Goal: Task Accomplishment & Management: Complete application form

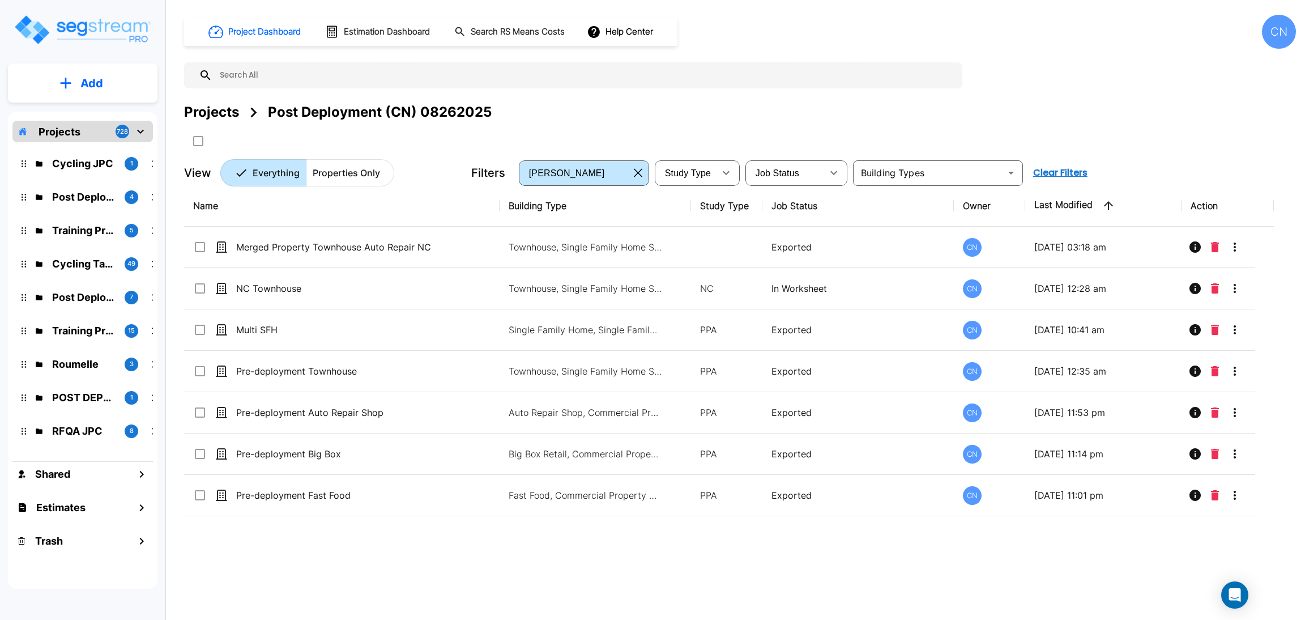
drag, startPoint x: 801, startPoint y: 129, endPoint x: 274, endPoint y: 248, distance: 540.2
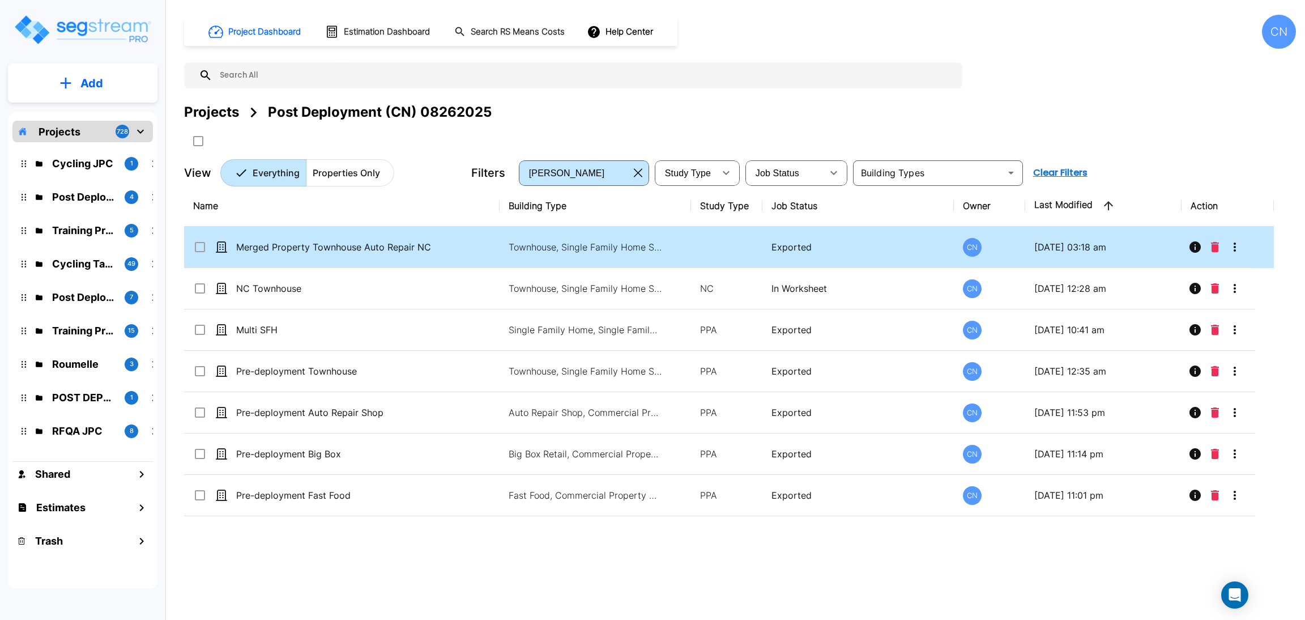
click at [801, 129] on div "Projects Post Deployment (CN) 08262025" at bounding box center [740, 126] width 1112 height 48
click at [274, 249] on p "Merged Property Townhouse Auto Repair NC and PPA" at bounding box center [333, 247] width 195 height 14
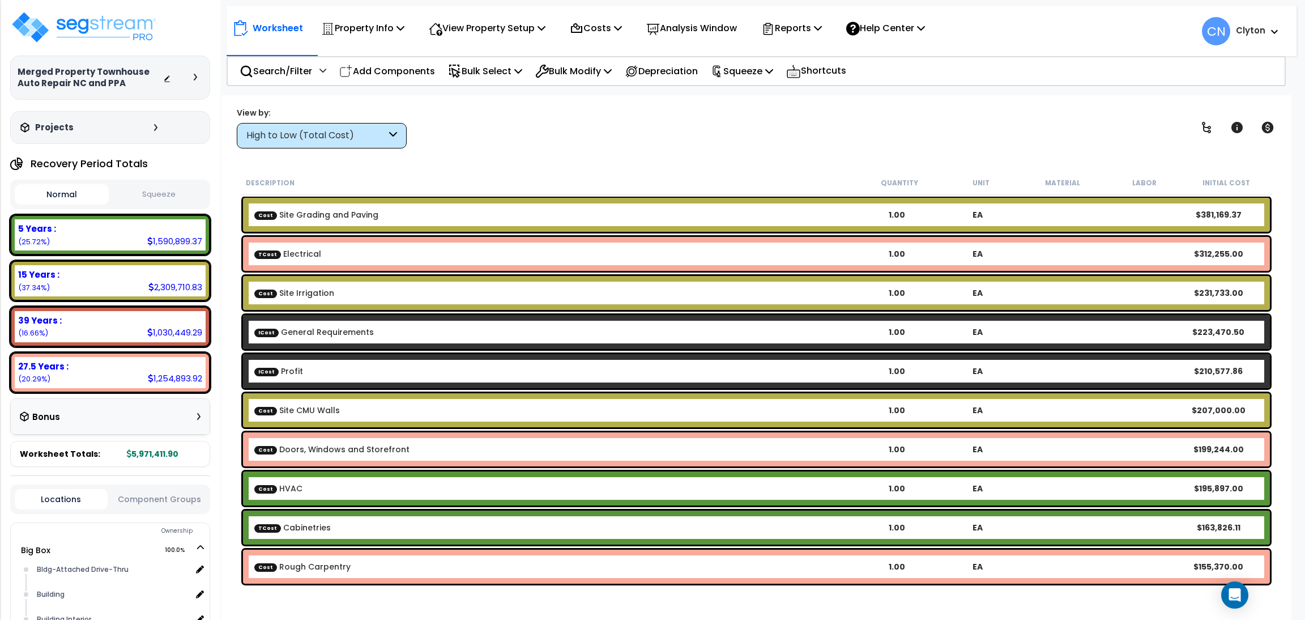
click at [191, 78] on div at bounding box center [183, 77] width 40 height 11
click at [195, 76] on icon at bounding box center [195, 77] width 3 height 7
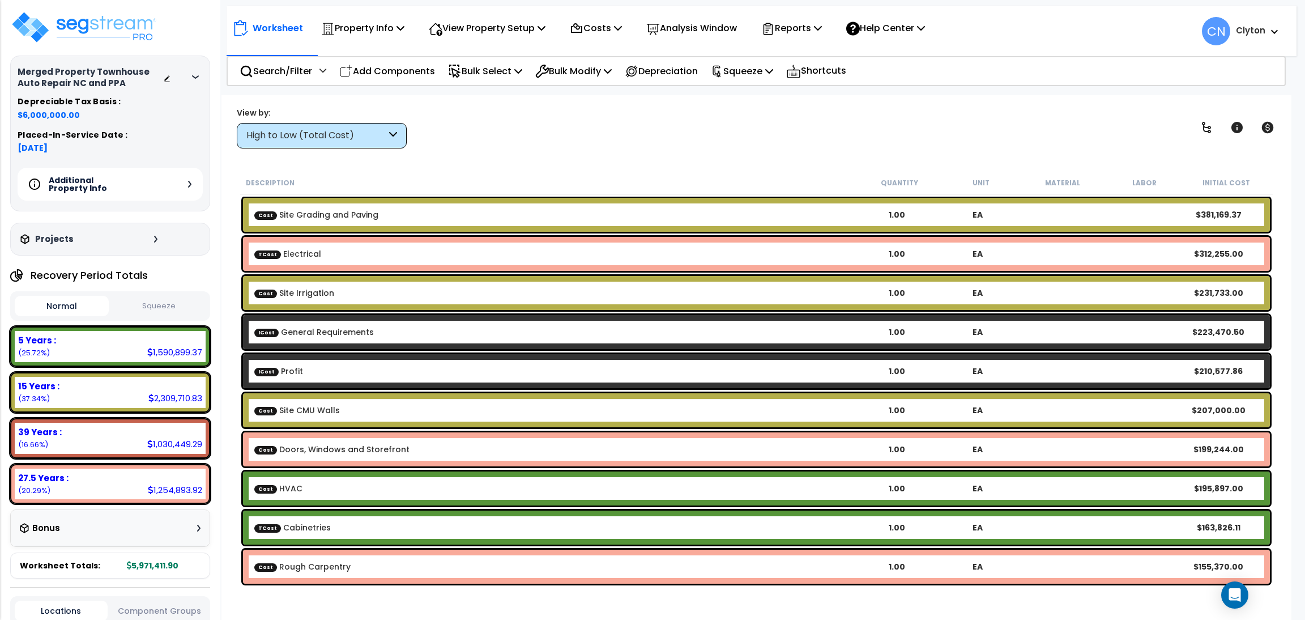
click at [185, 178] on div "Additional Property Info" at bounding box center [110, 184] width 185 height 33
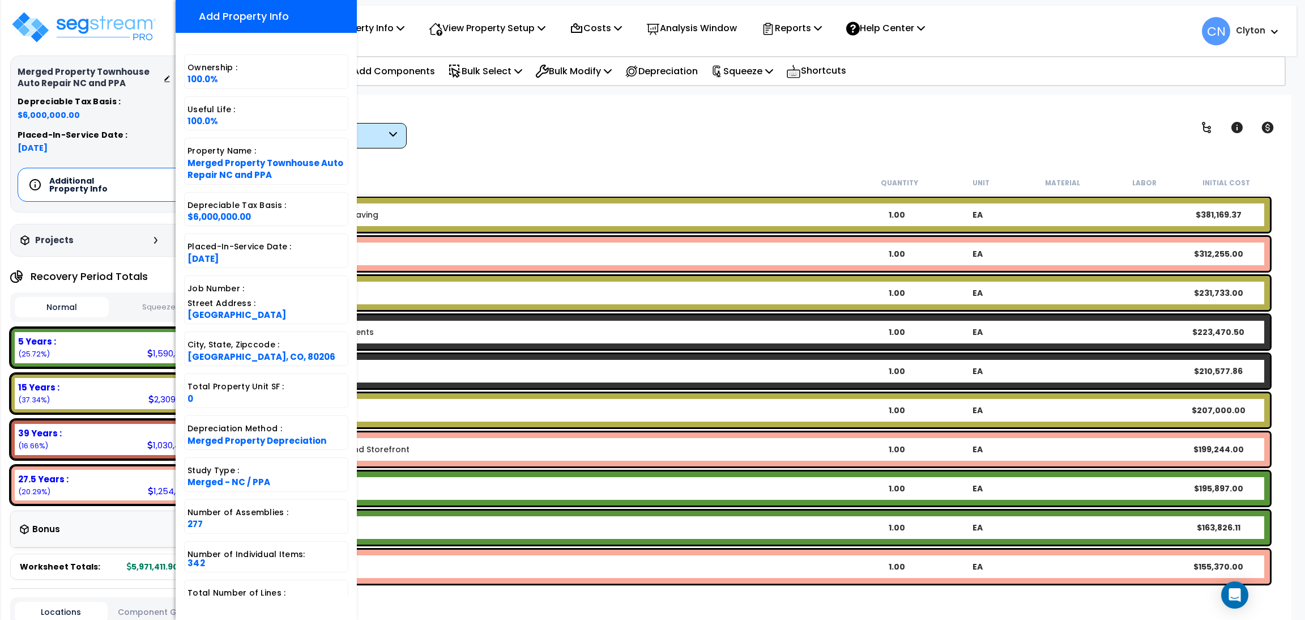
scroll to position [28, 0]
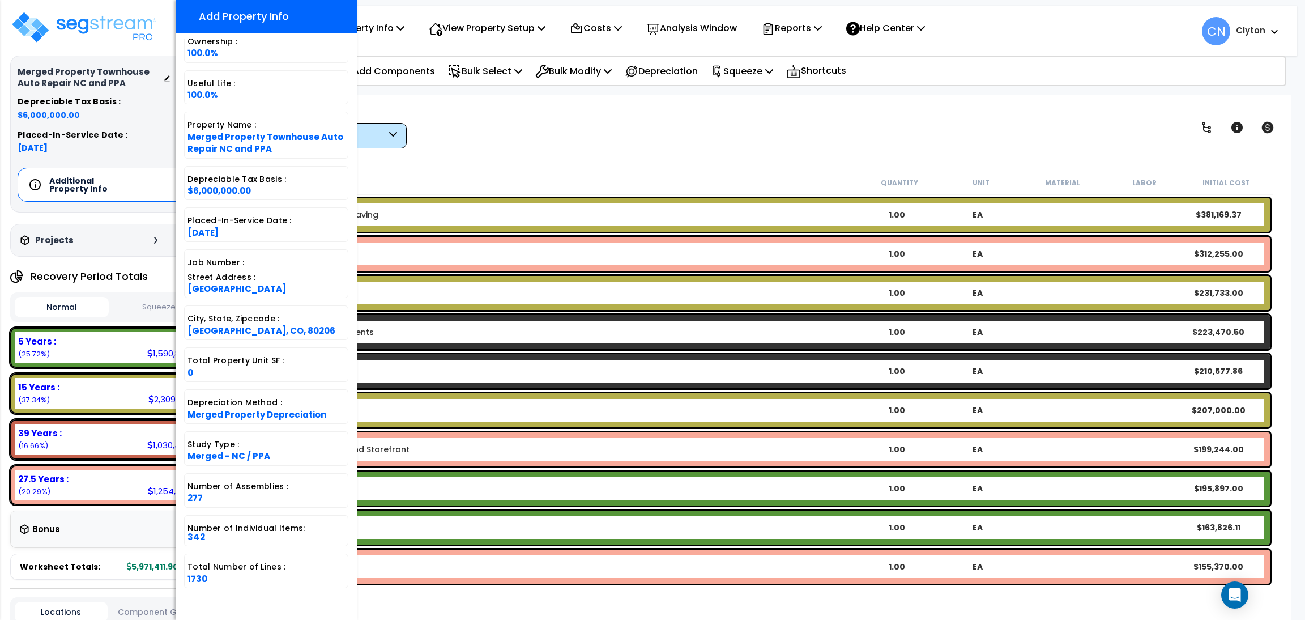
click at [751, 137] on div "View by: High to Low (Total Cost) High to Low (Total Cost)" at bounding box center [756, 127] width 1047 height 42
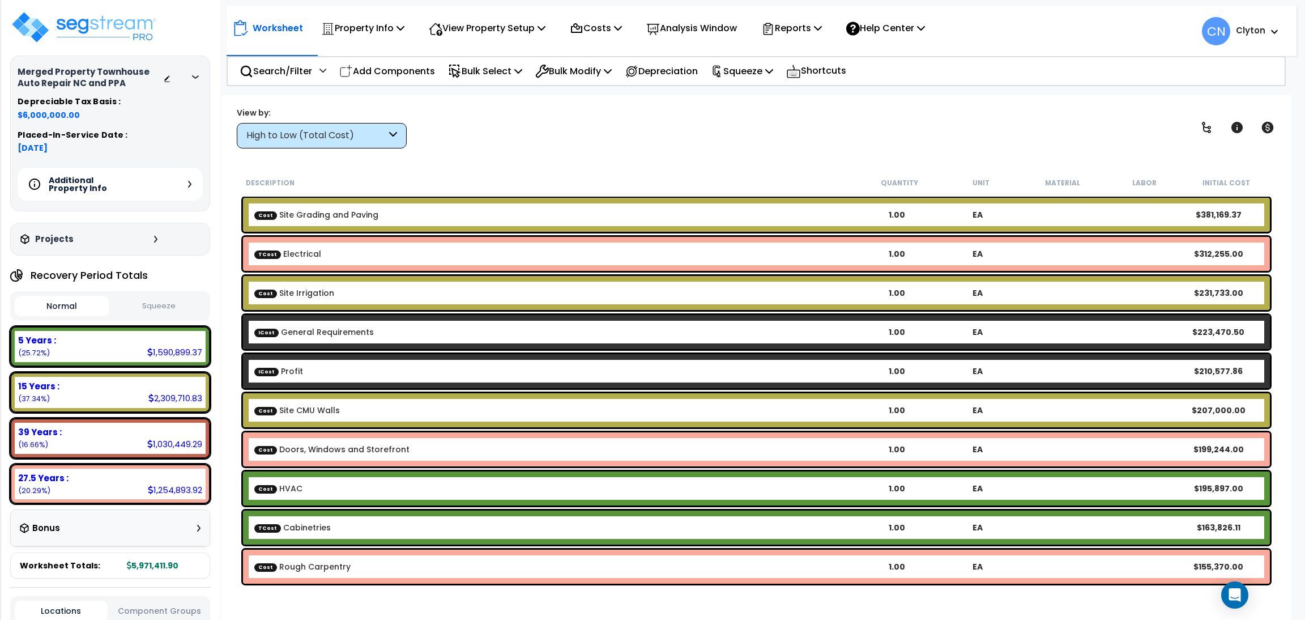
click at [718, 135] on div "View by: High to Low (Total Cost) High to Low (Total Cost)" at bounding box center [756, 127] width 1047 height 42
click at [612, 131] on div "View by: High to Low (Total Cost) High to Low (Total Cost)" at bounding box center [756, 127] width 1047 height 42
click at [66, 22] on img at bounding box center [83, 27] width 147 height 34
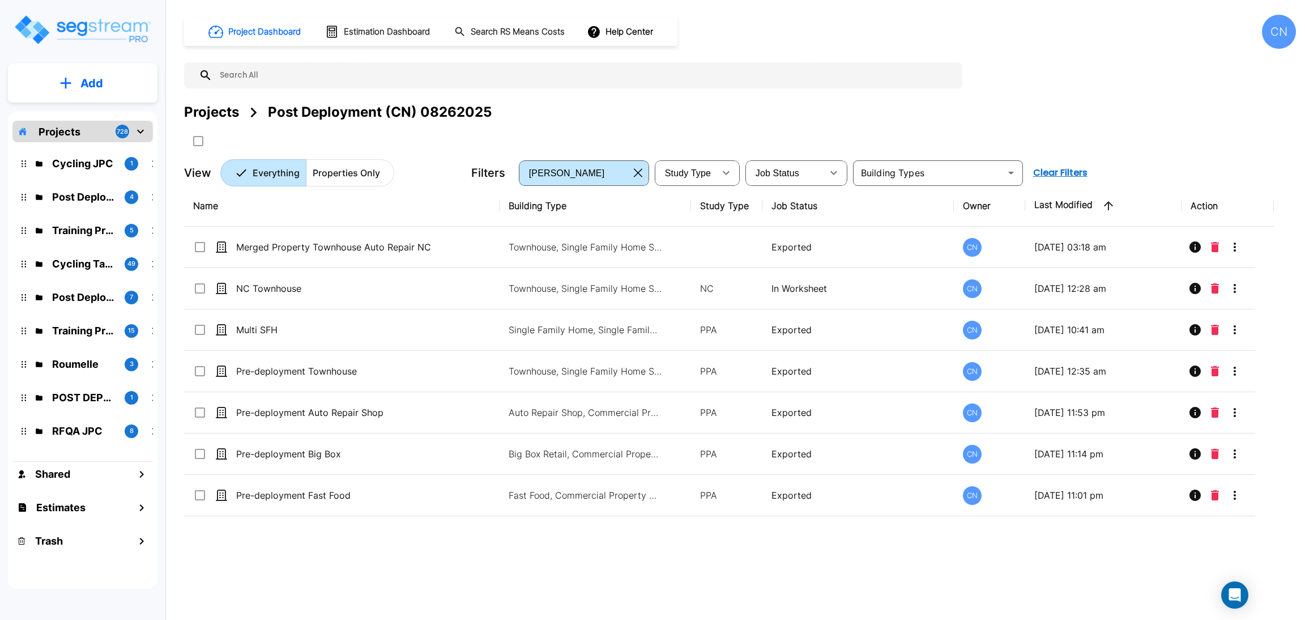
click at [79, 79] on button "Add" at bounding box center [83, 83] width 150 height 33
click at [97, 152] on p "Add Property" at bounding box center [90, 147] width 58 height 14
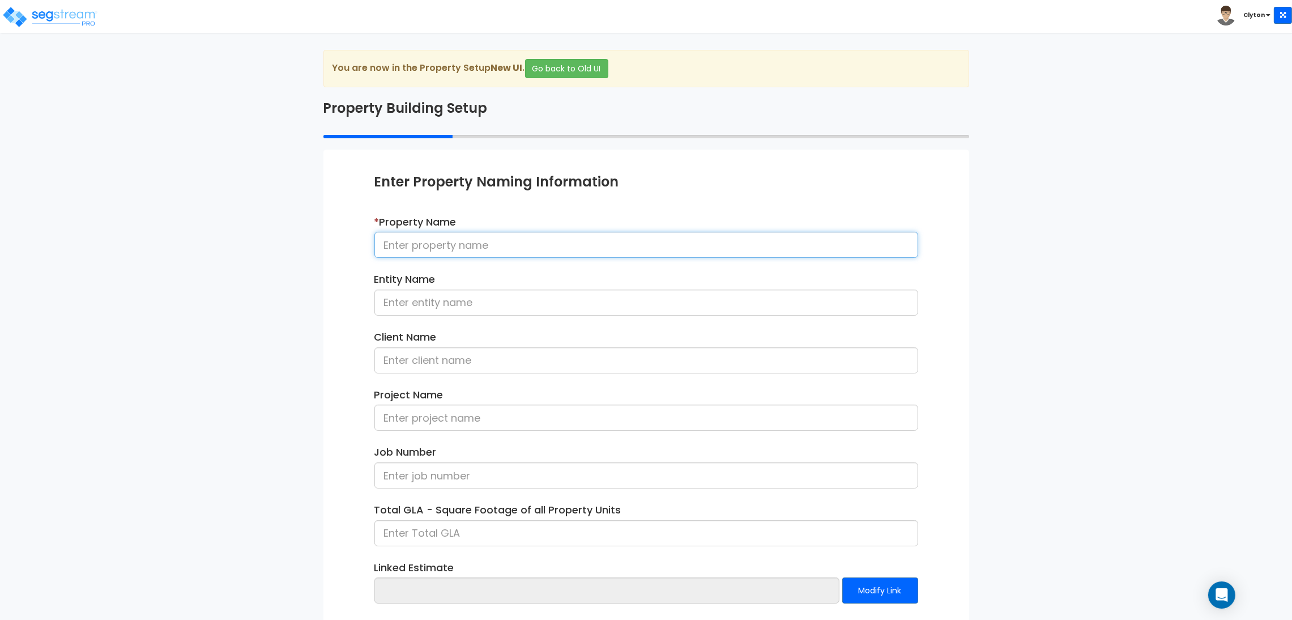
click at [440, 253] on input at bounding box center [646, 245] width 544 height 26
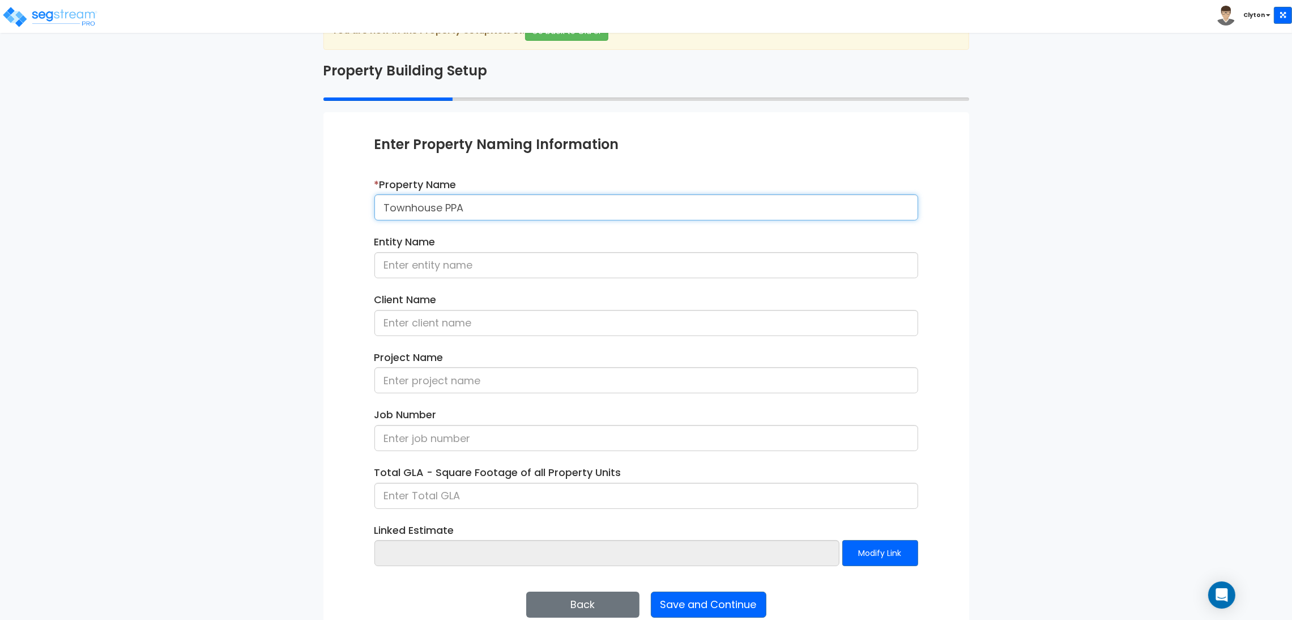
scroll to position [58, 0]
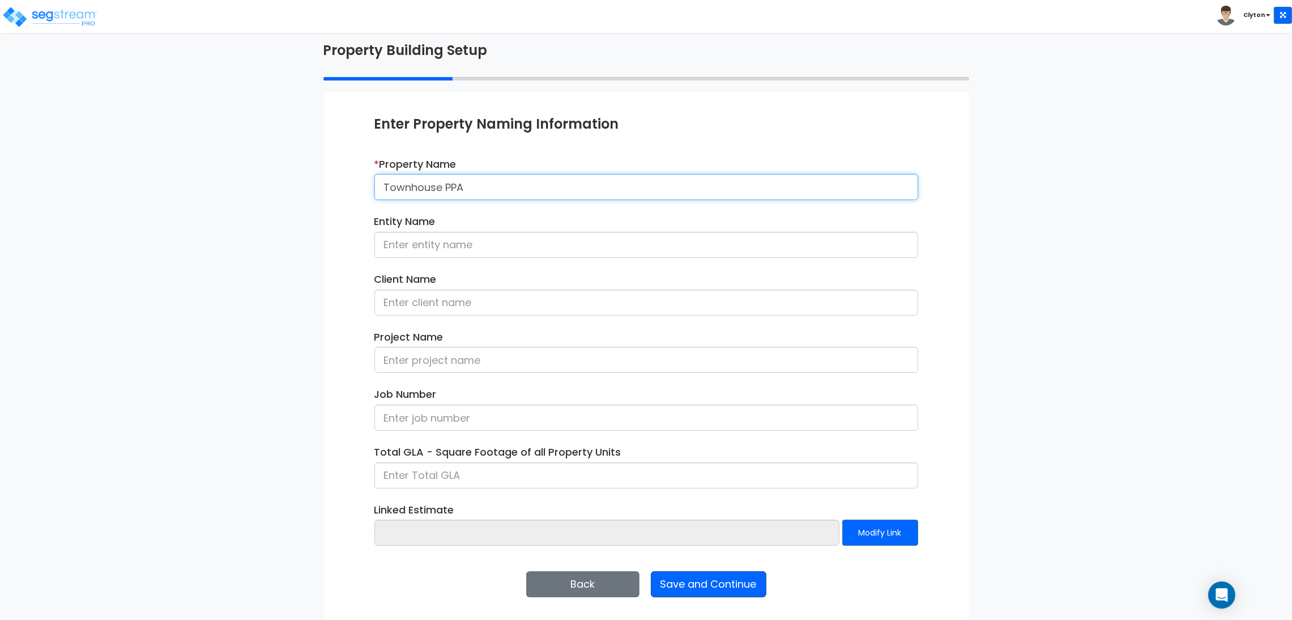
type input "Townhouse PPA"
click at [706, 581] on button "Save and Continue" at bounding box center [709, 584] width 116 height 26
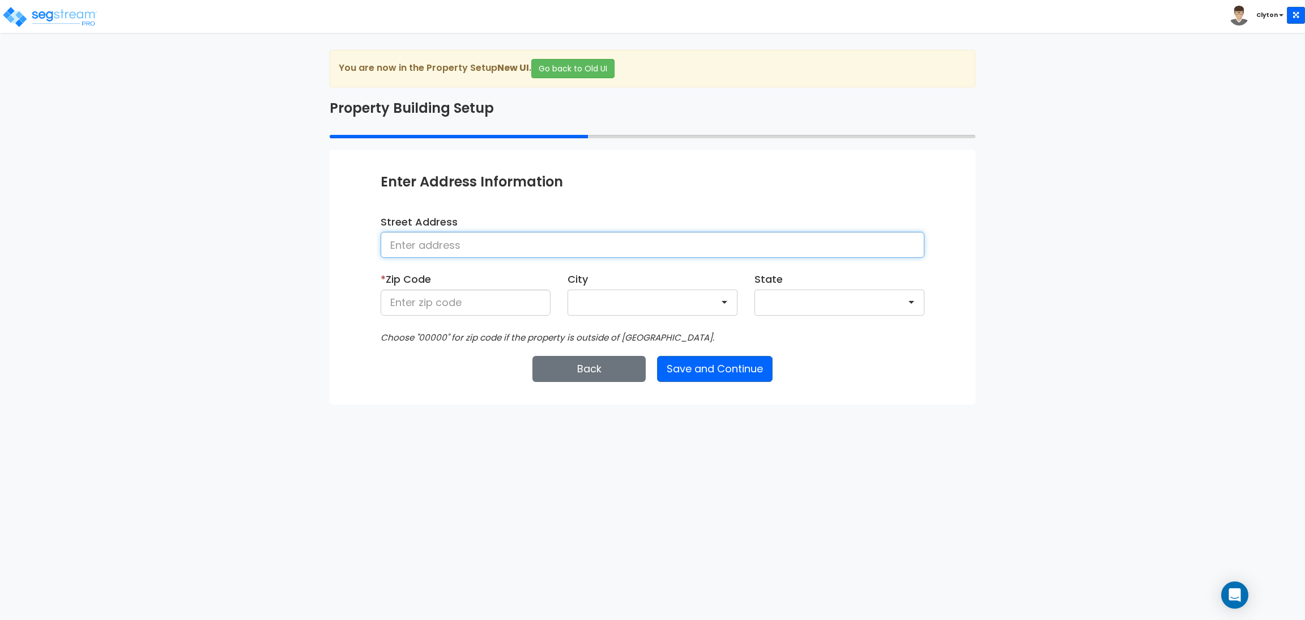
click at [438, 239] on input at bounding box center [653, 245] width 544 height 26
type input "[GEOGRAPHIC_DATA]"
type input "80206"
click at [694, 374] on button "Save and Continue" at bounding box center [715, 369] width 116 height 26
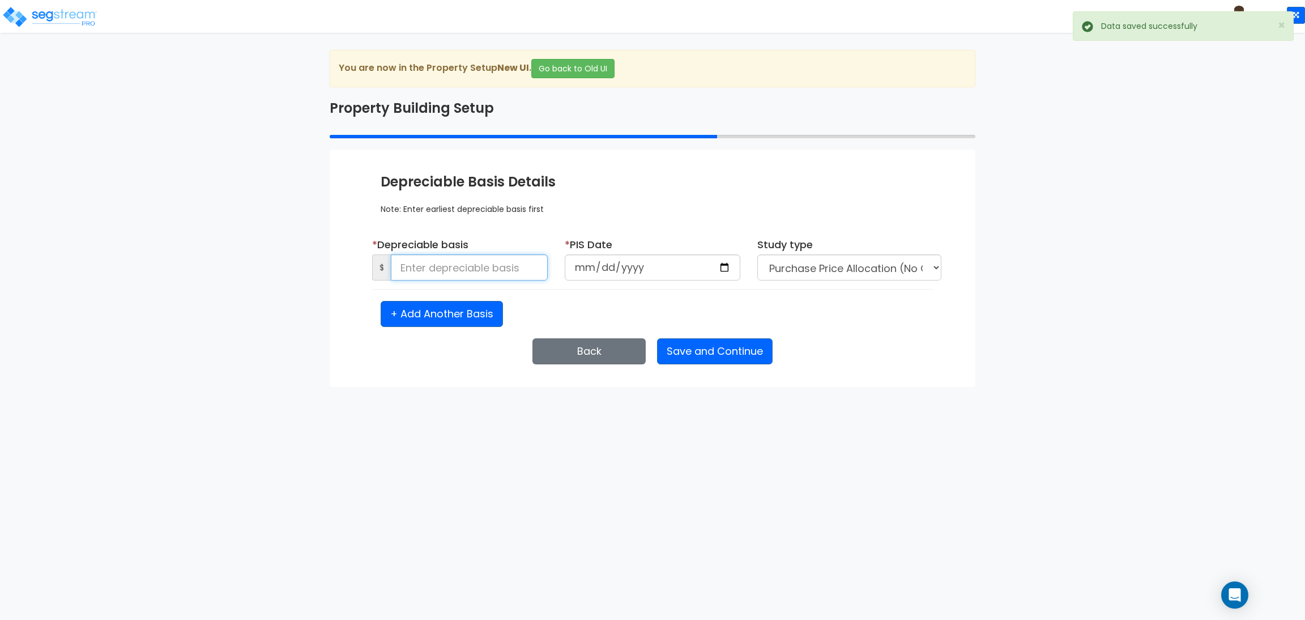
click at [454, 266] on input at bounding box center [469, 267] width 157 height 26
type input "1,500,000"
click at [725, 266] on input "date" at bounding box center [653, 267] width 176 height 26
type input "[DATE]"
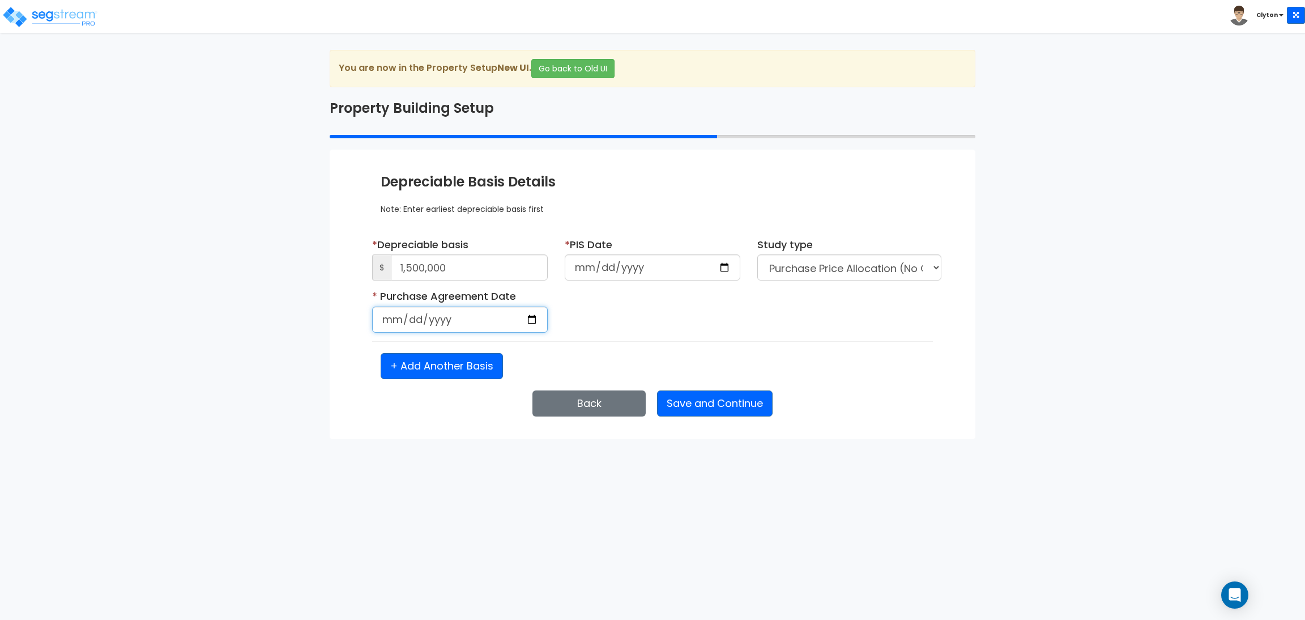
click at [532, 320] on input "date" at bounding box center [460, 319] width 176 height 26
select select "2025"
type input "[DATE]"
click at [697, 336] on div "* Purchase Agreement Date [DATE] Is it a renovation on an existing building?" at bounding box center [653, 315] width 578 height 52
click at [704, 407] on button "Save and Continue" at bounding box center [715, 403] width 116 height 26
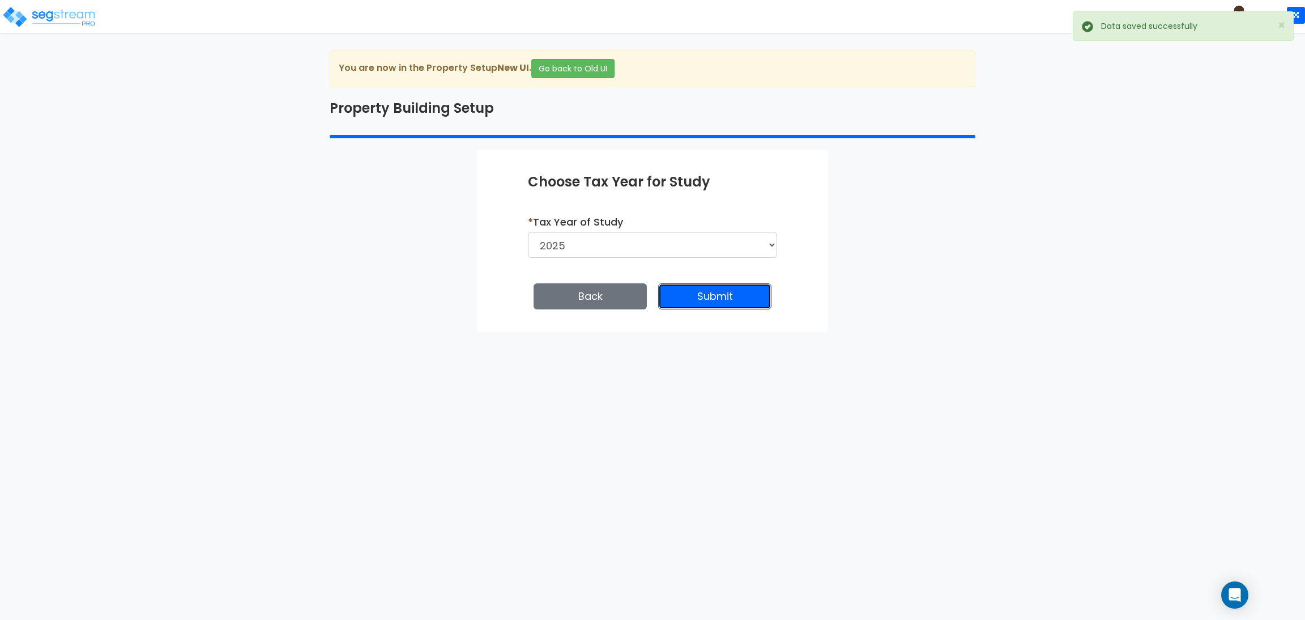
click at [705, 300] on button "Submit" at bounding box center [714, 296] width 113 height 26
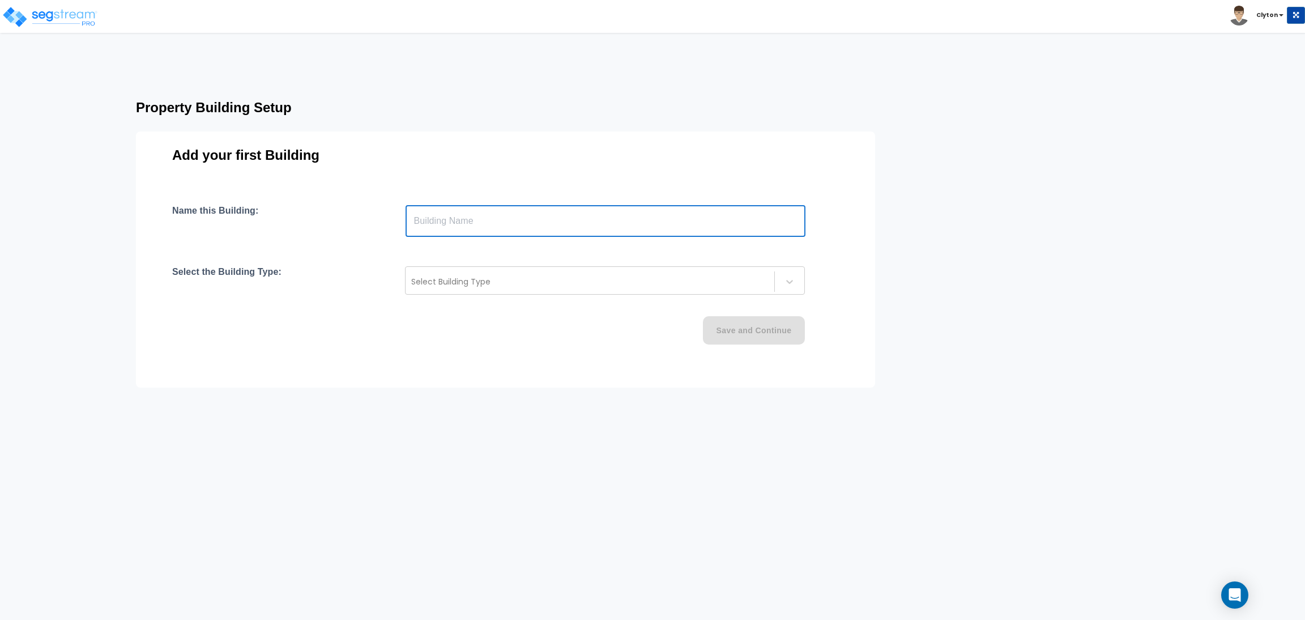
click at [603, 218] on input "text" at bounding box center [606, 221] width 400 height 32
type input "Townhouse"
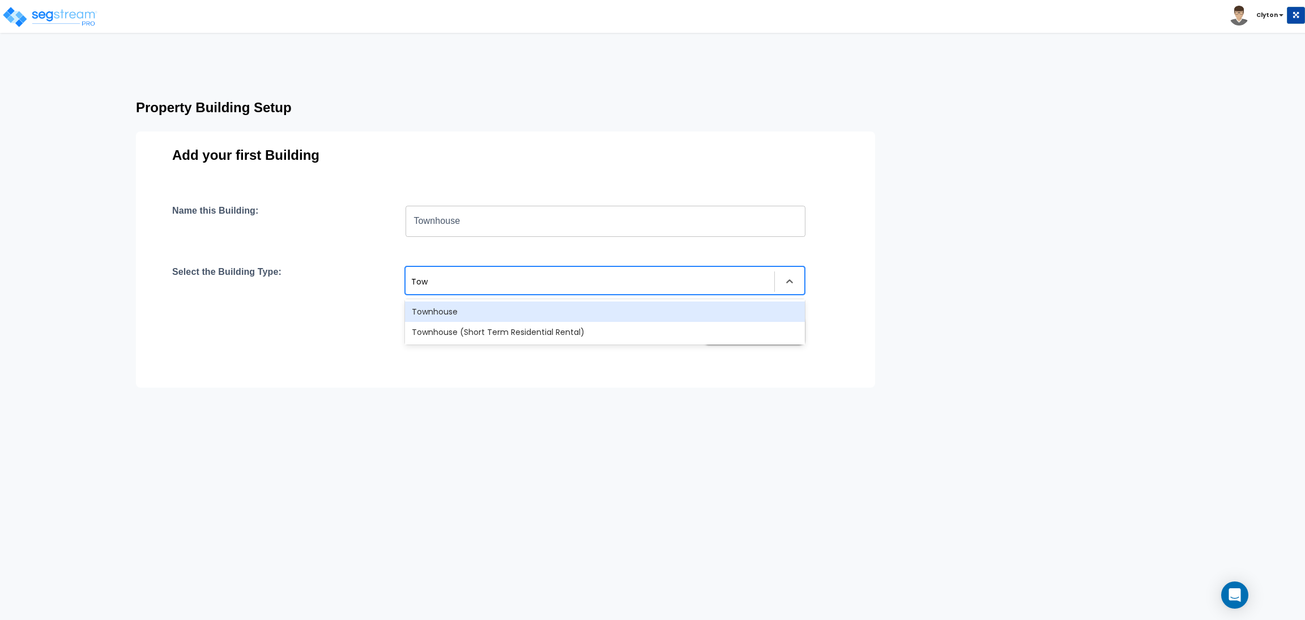
type input "Town"
click at [569, 317] on div "Townhouse" at bounding box center [605, 311] width 400 height 20
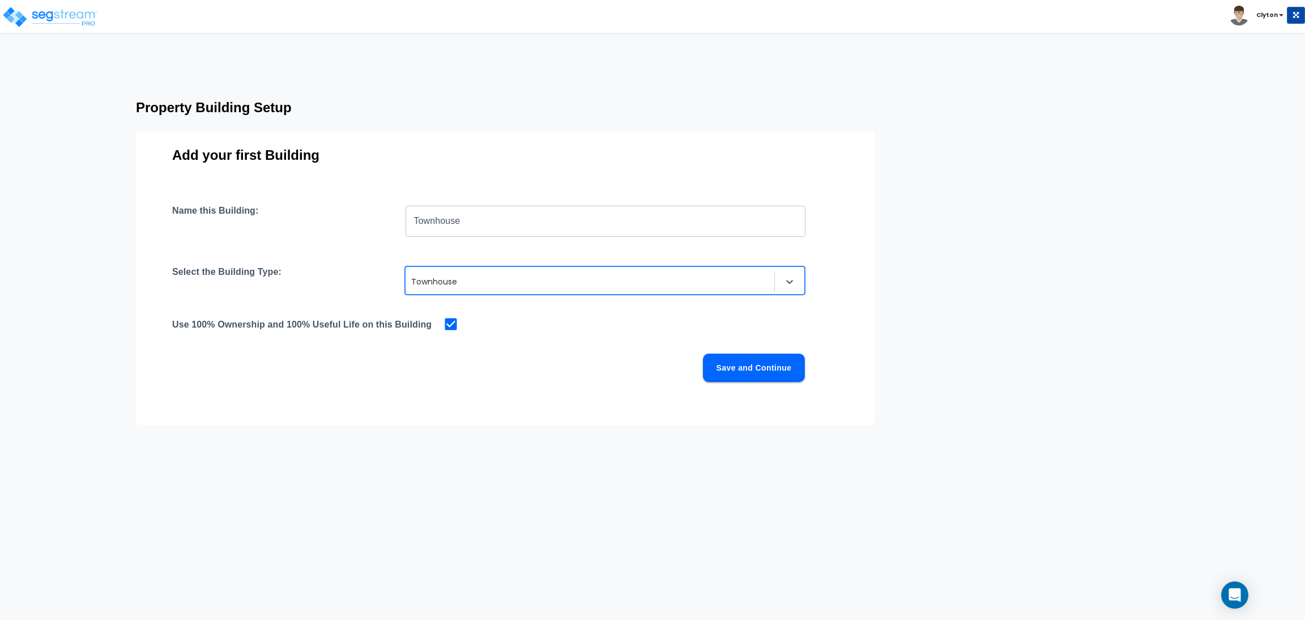
click at [756, 363] on button "Save and Continue" at bounding box center [754, 367] width 102 height 28
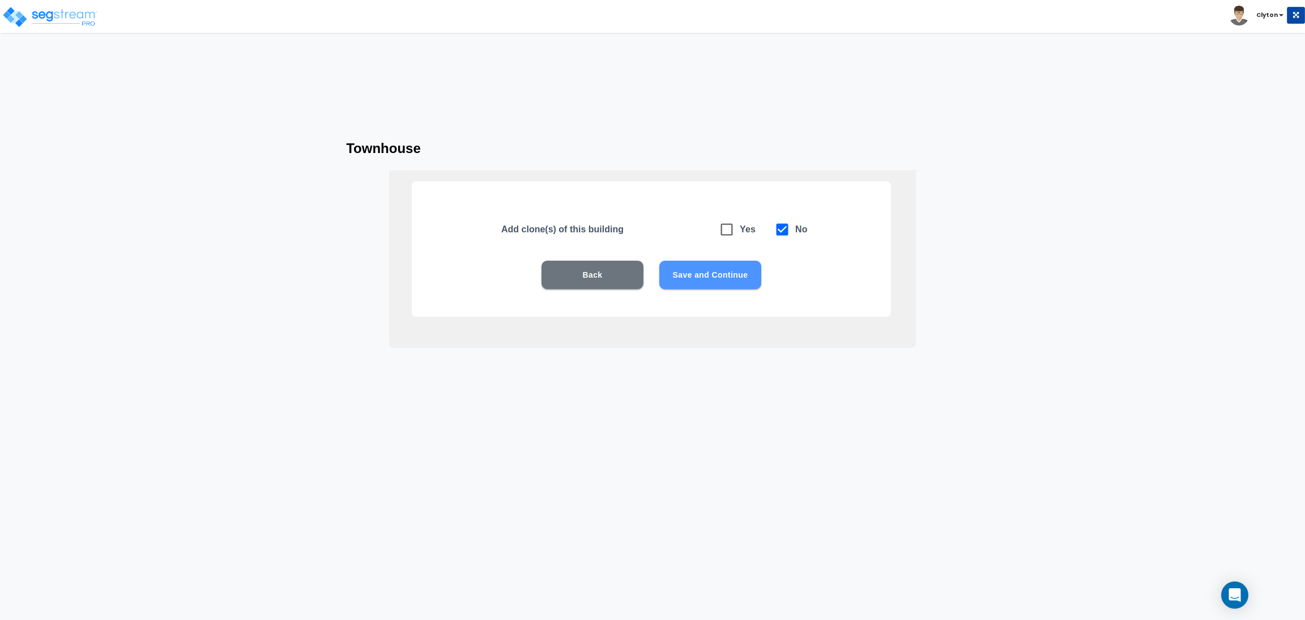
click at [718, 272] on button "Save and Continue" at bounding box center [710, 275] width 102 height 28
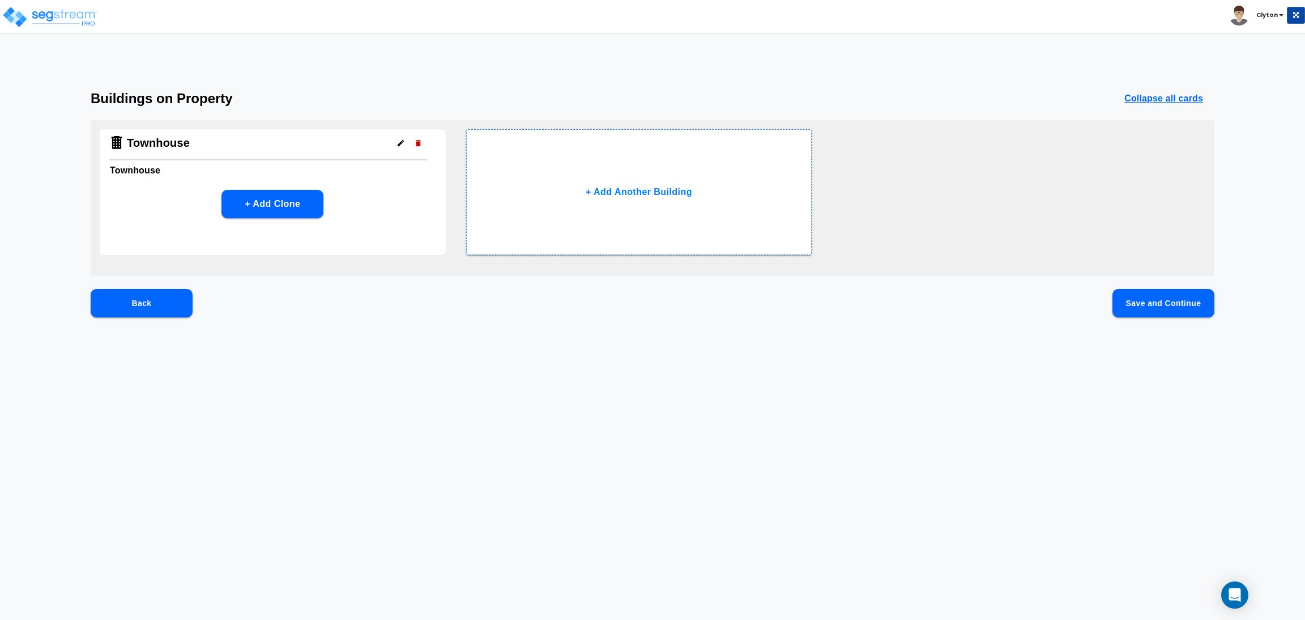
click at [1151, 295] on button "Save and Continue" at bounding box center [1164, 303] width 102 height 28
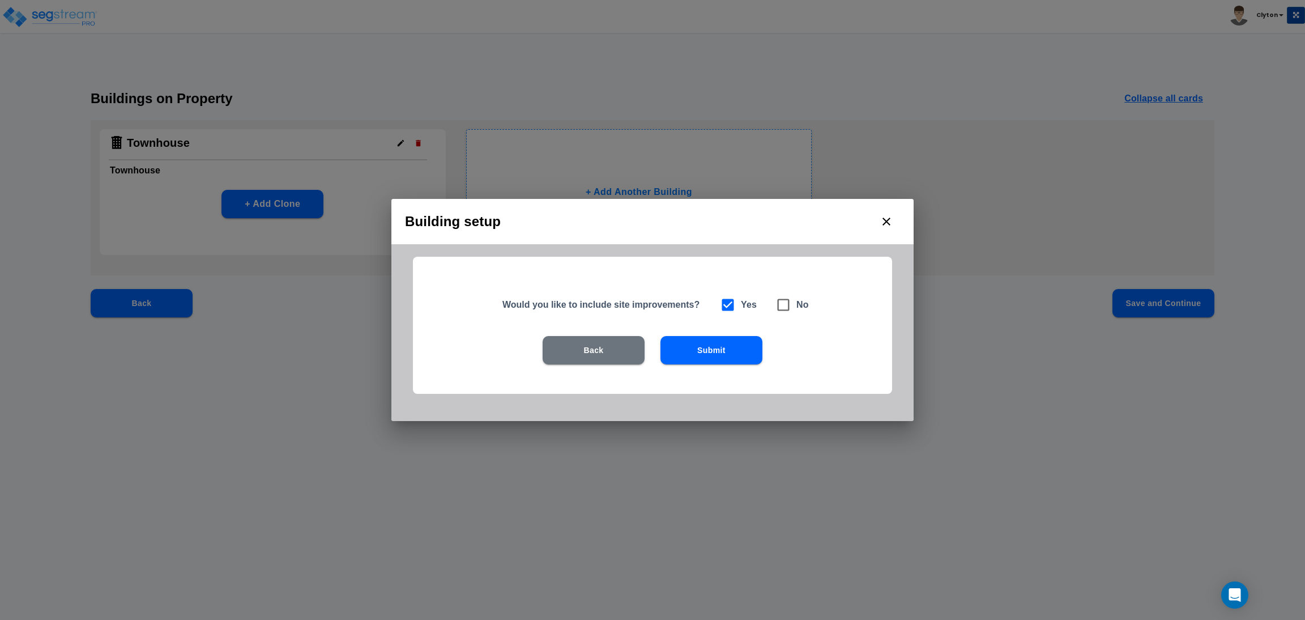
click at [712, 352] on button "Submit" at bounding box center [712, 350] width 102 height 28
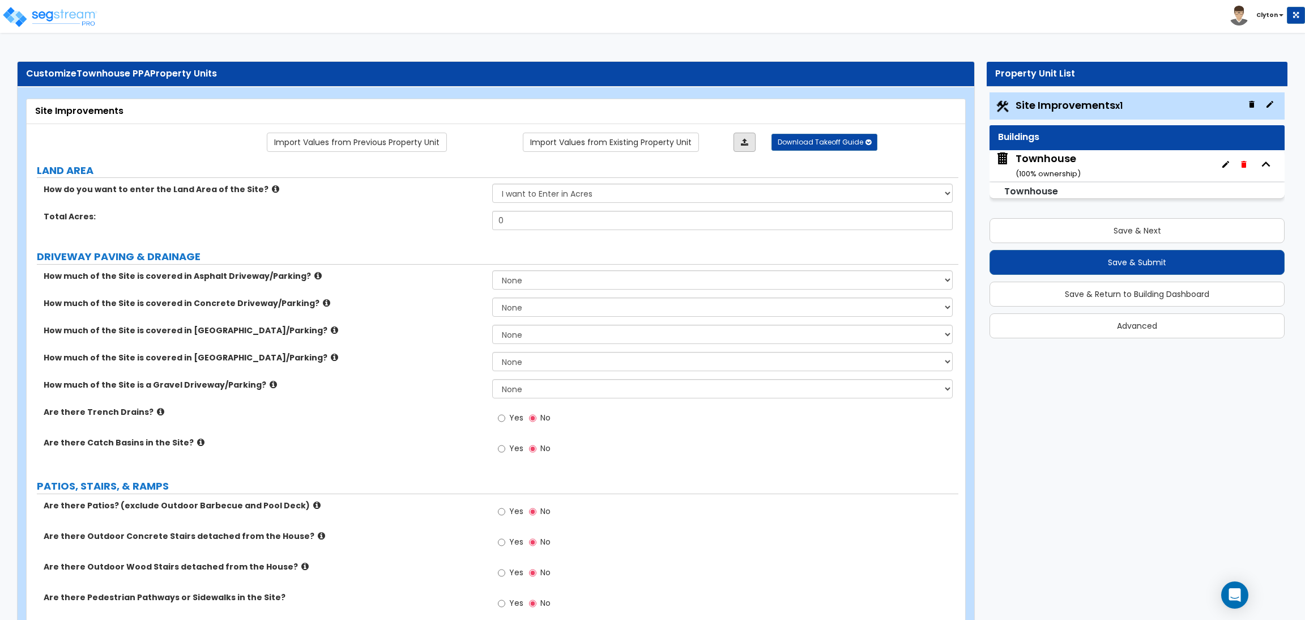
click at [741, 146] on icon at bounding box center [744, 142] width 7 height 8
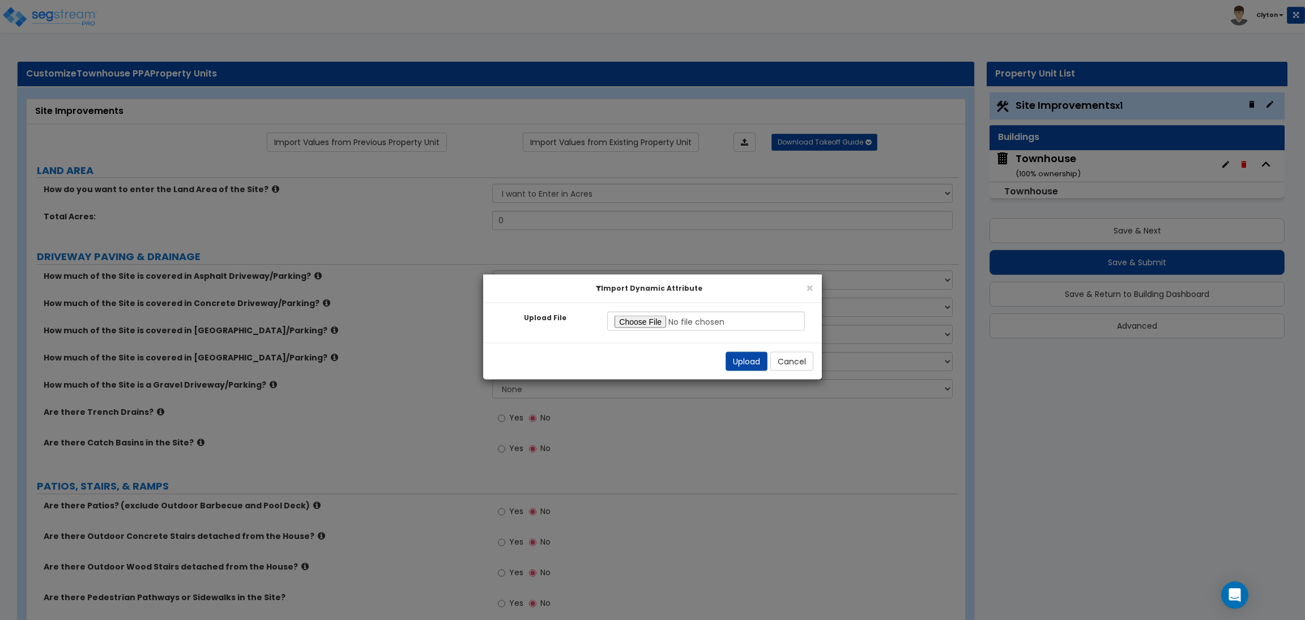
type input "C:\fakepath\Site Improvement Res.xlsx"
click at [747, 361] on button "Upload" at bounding box center [747, 361] width 42 height 19
select select "2"
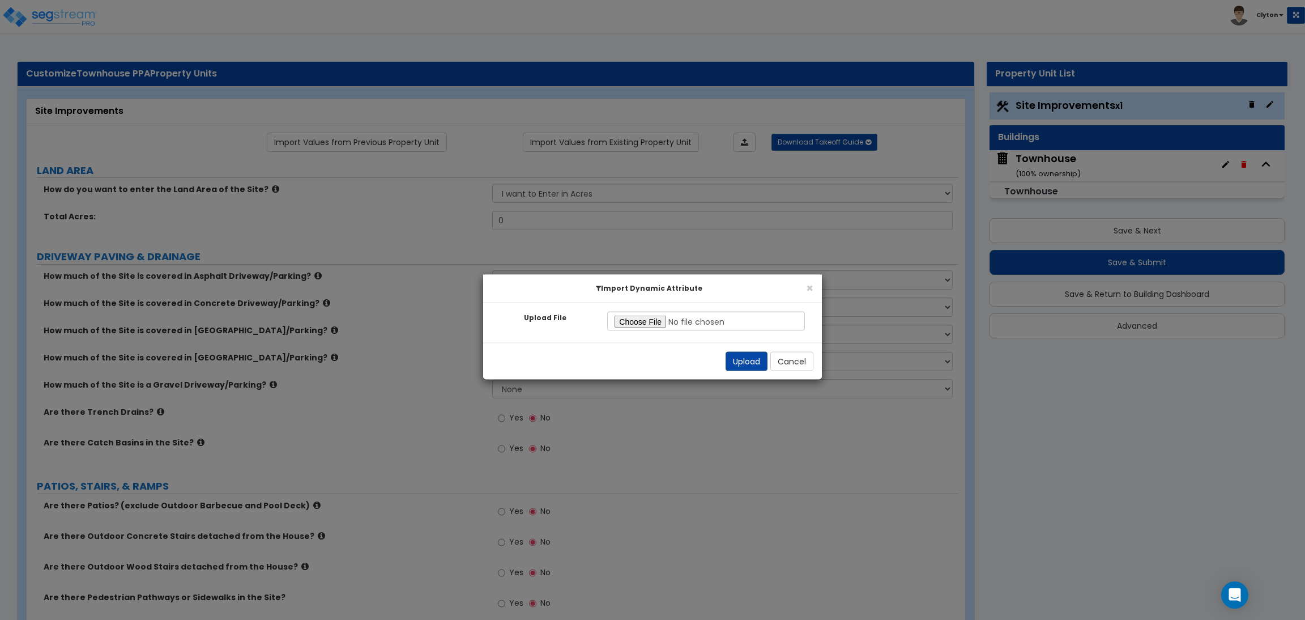
select select "2"
radio input "true"
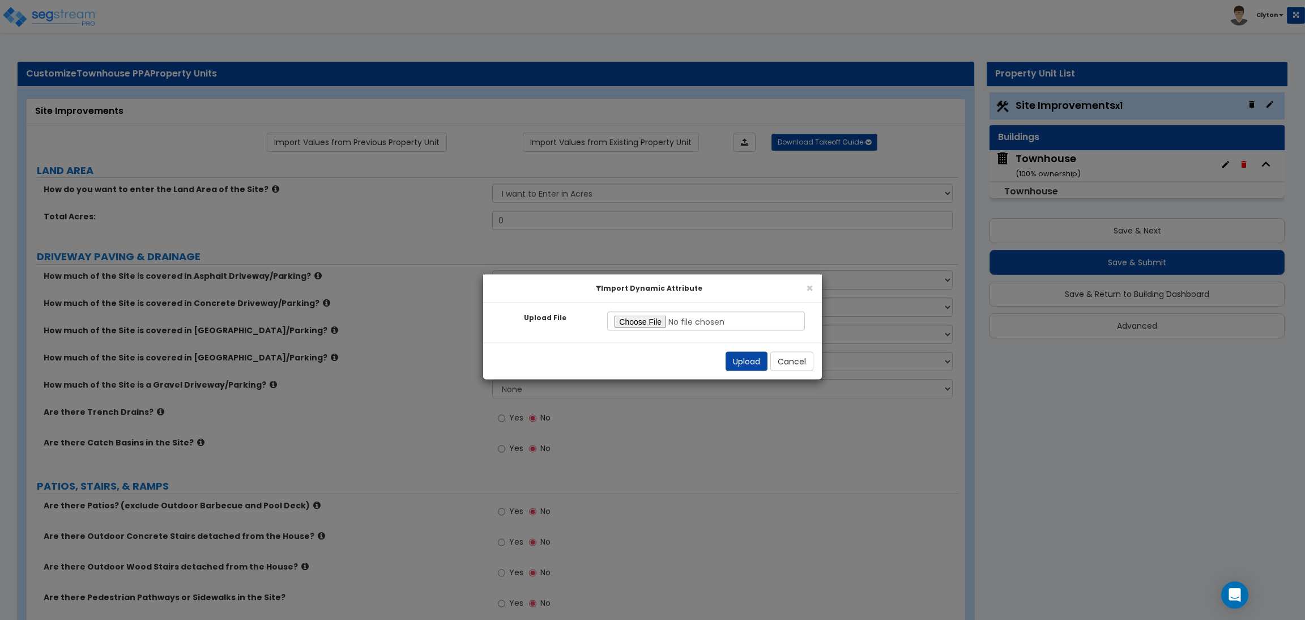
radio input "true"
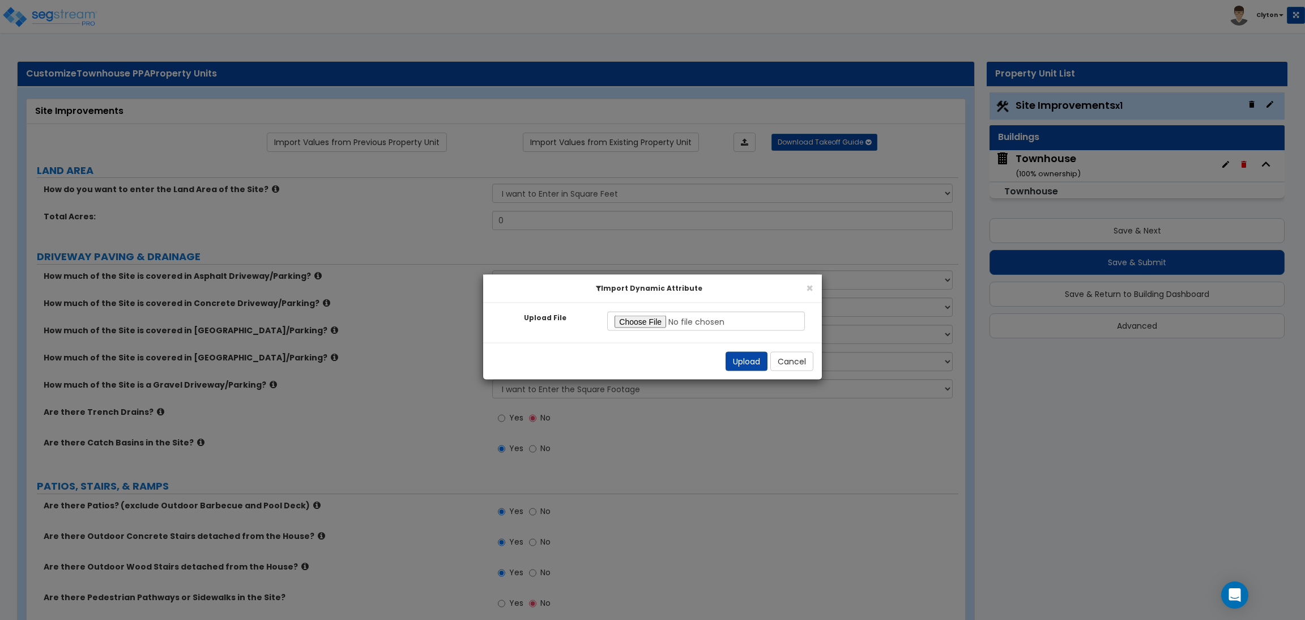
select select "2"
radio input "true"
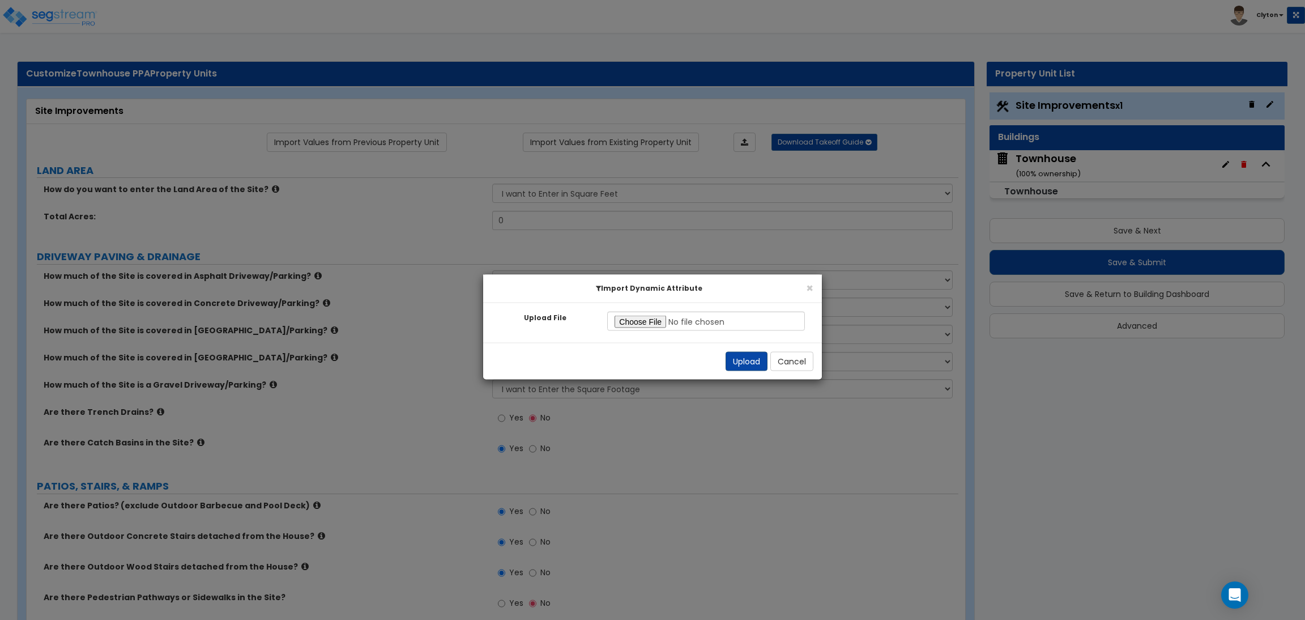
radio input "true"
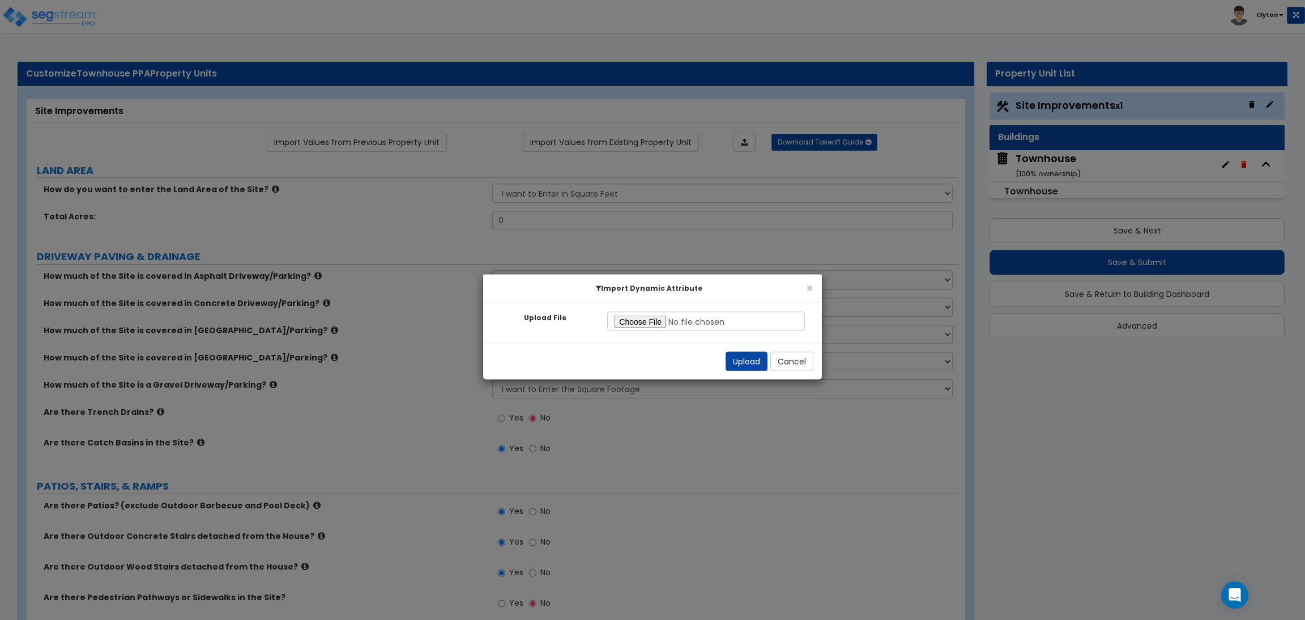
radio input "true"
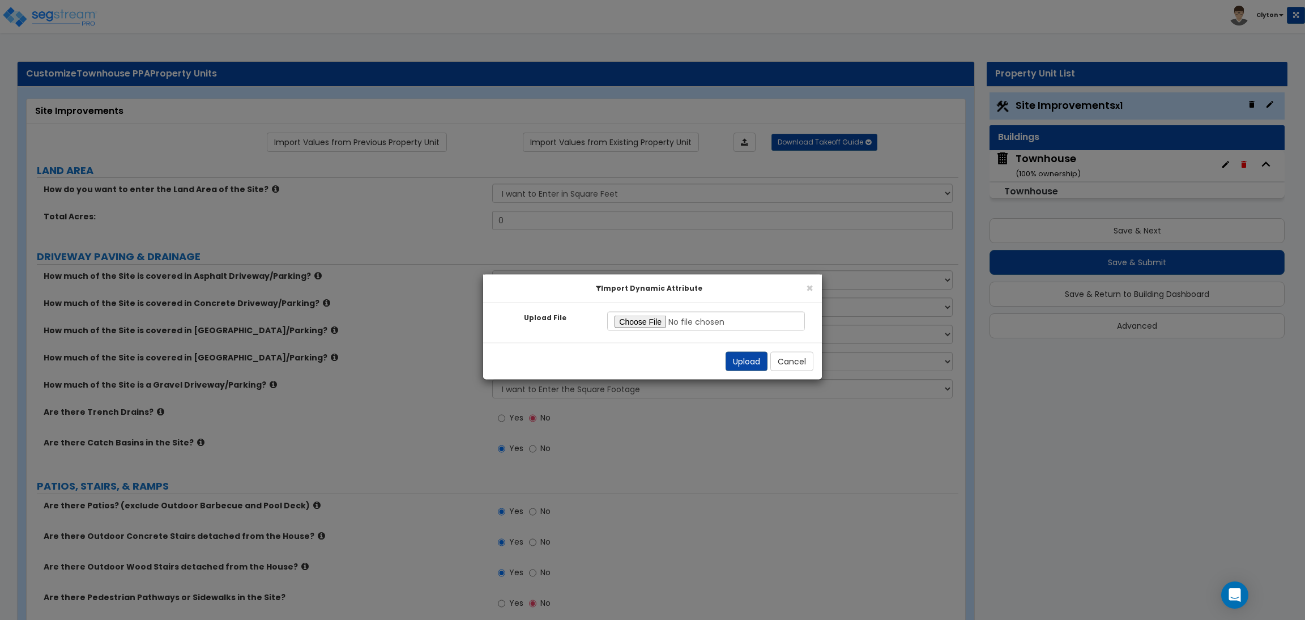
radio input "true"
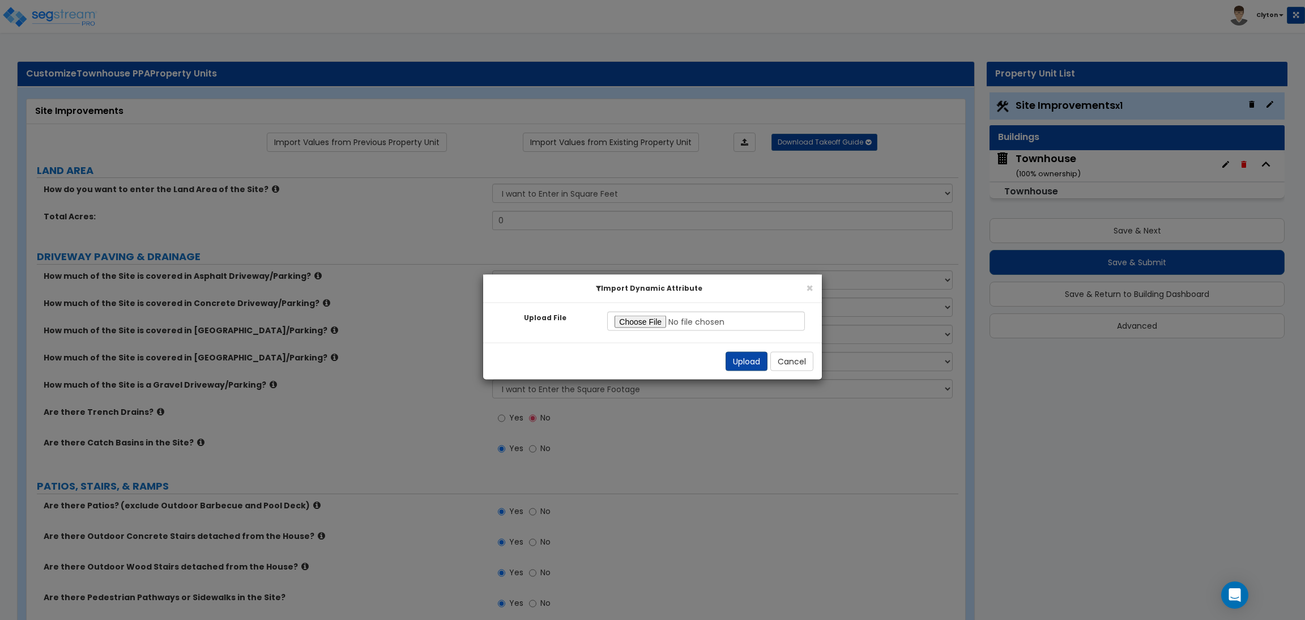
radio input "true"
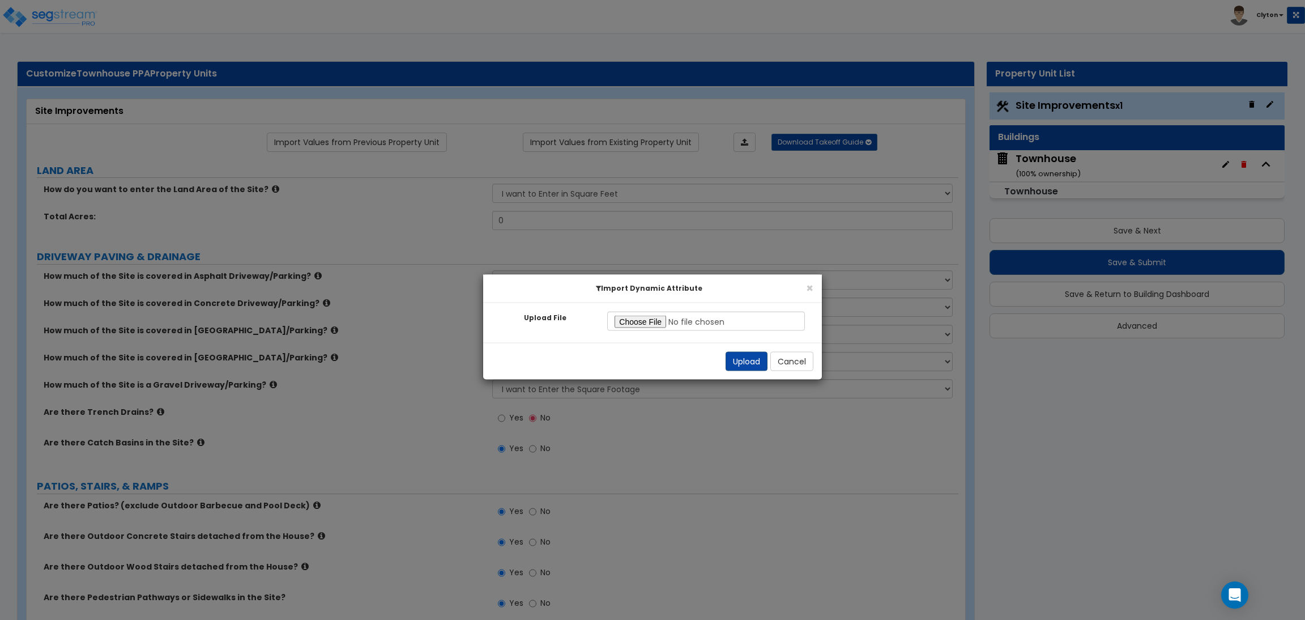
radio input "true"
select select "0"
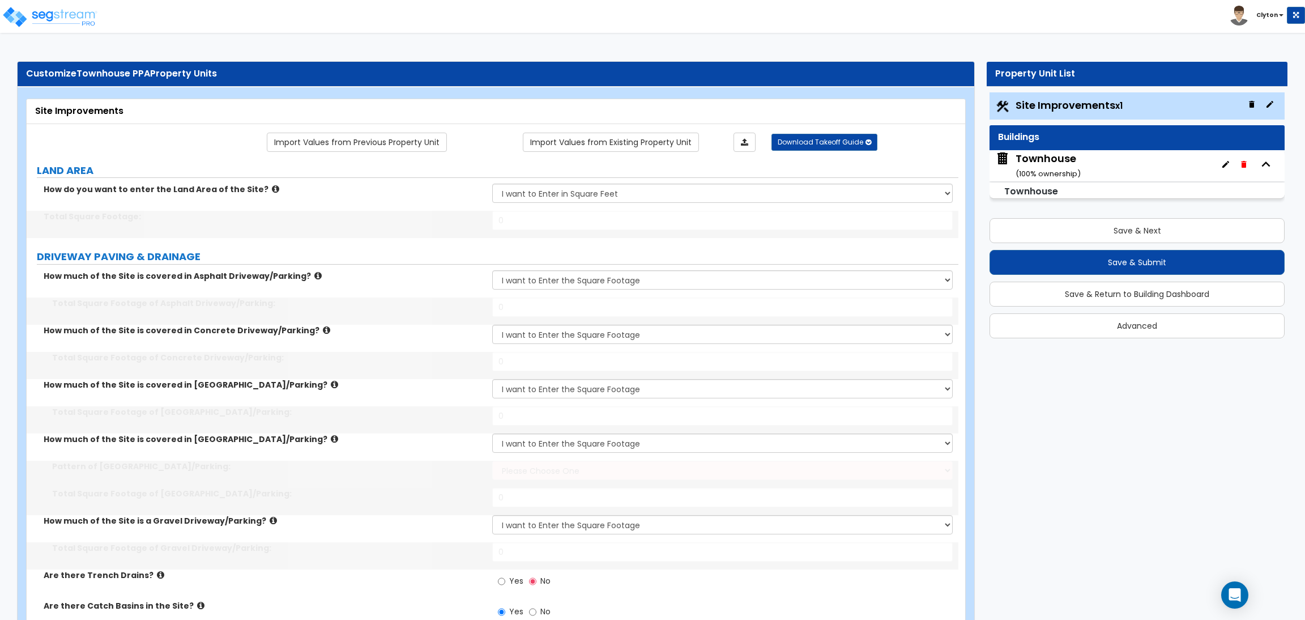
type input "100000"
type input "15000"
type input "5000"
type input "1200"
select select "1"
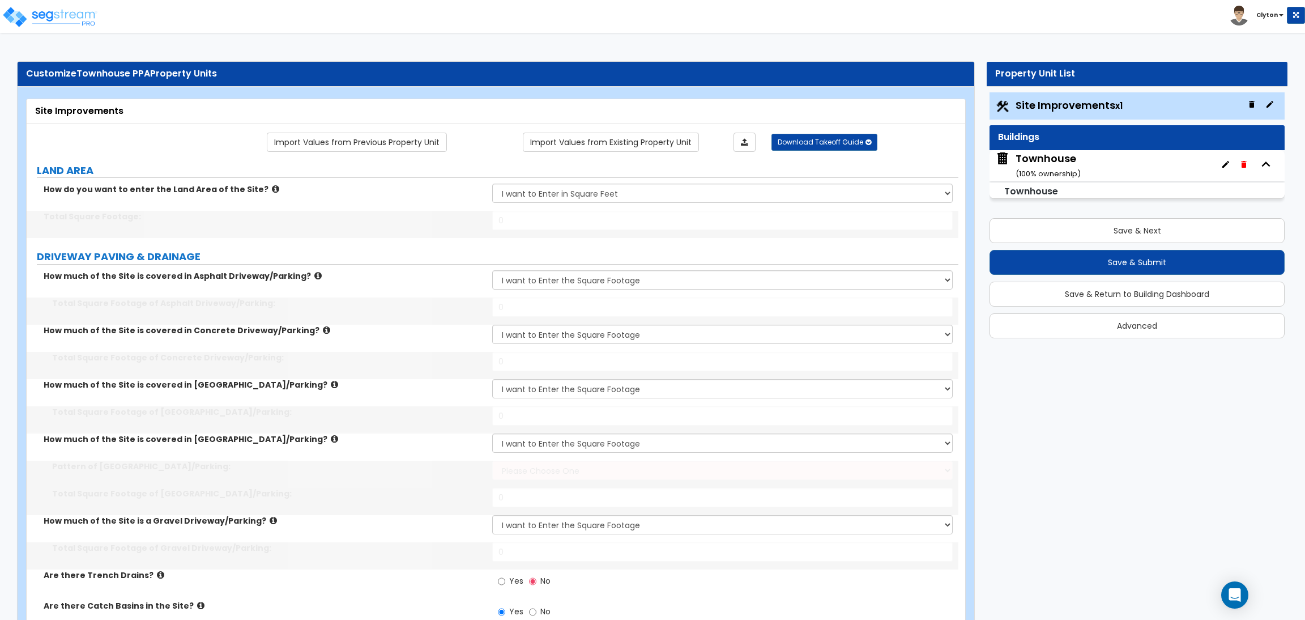
type input "1300"
type input "1000"
type input "4"
select select "3"
type input "400"
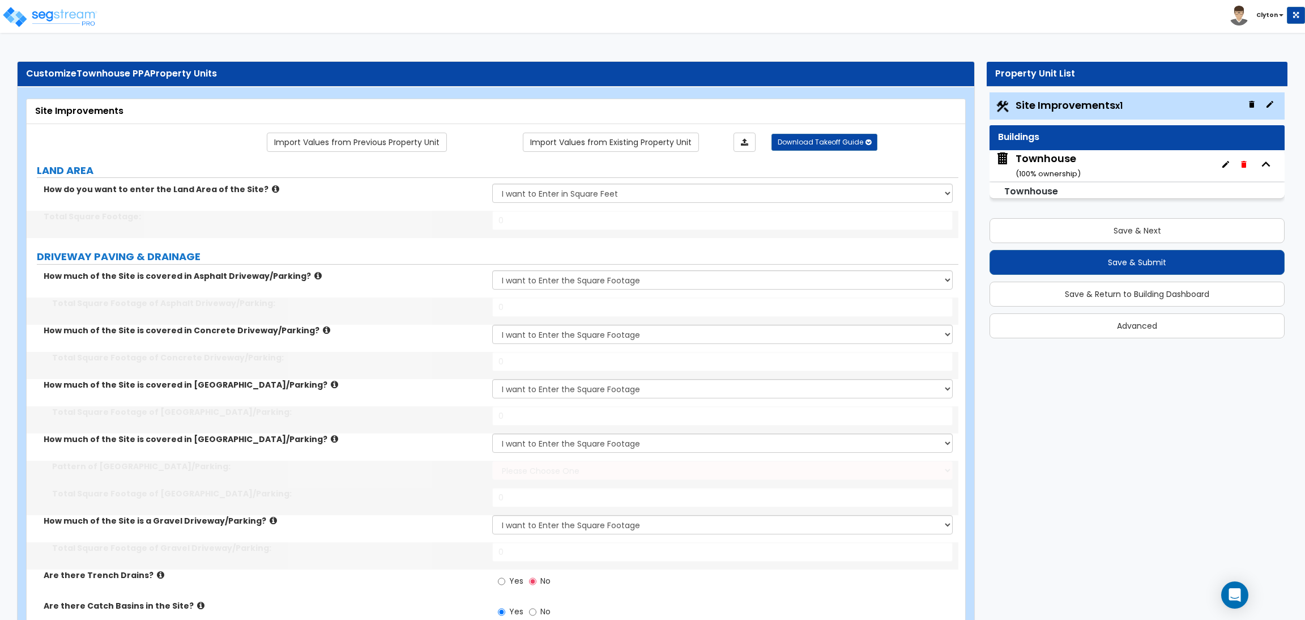
select select "1"
type input "5"
type input "10"
radio input "true"
select select "1"
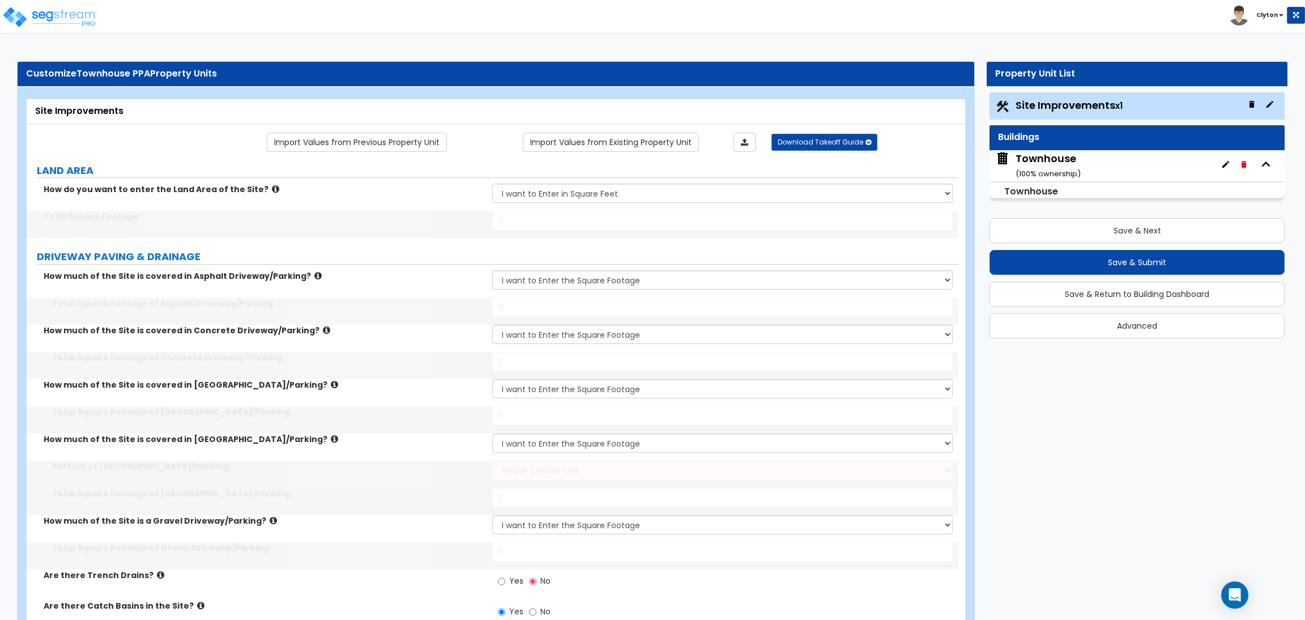
type input "6"
type input "12"
radio input "true"
select select "2"
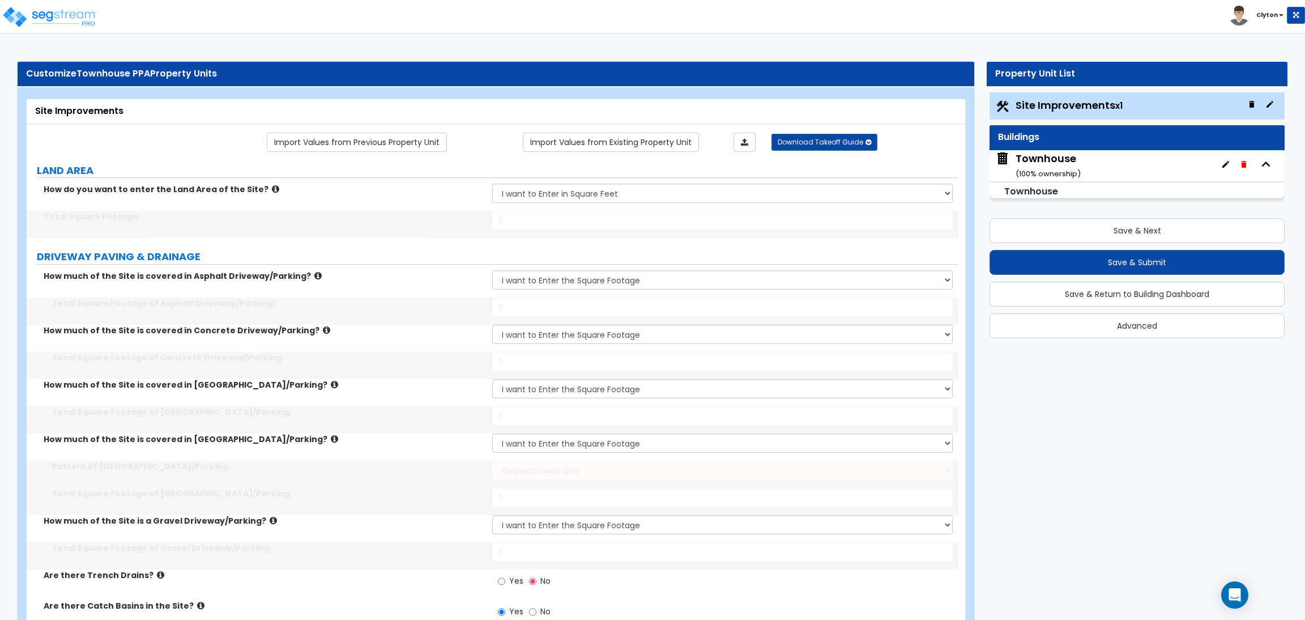
type input "25"
select select "2"
type input "16"
type input "15"
select select "2"
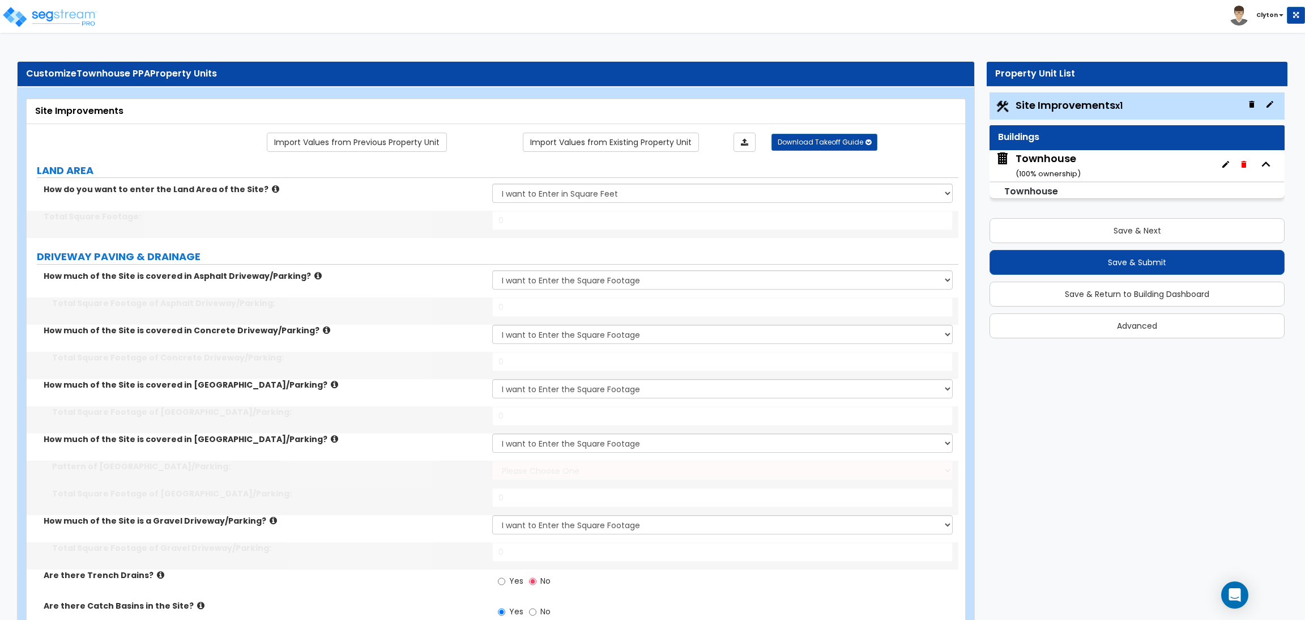
radio input "true"
select select "2"
select select "1"
radio input "true"
type input "1400"
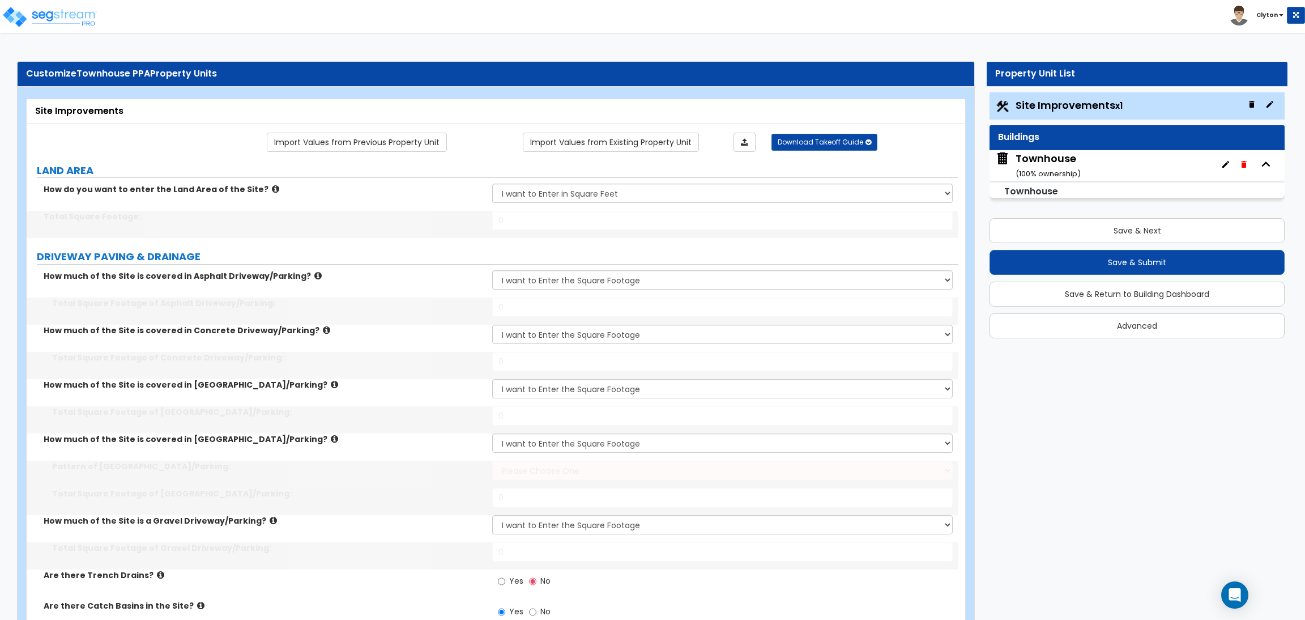
radio input "true"
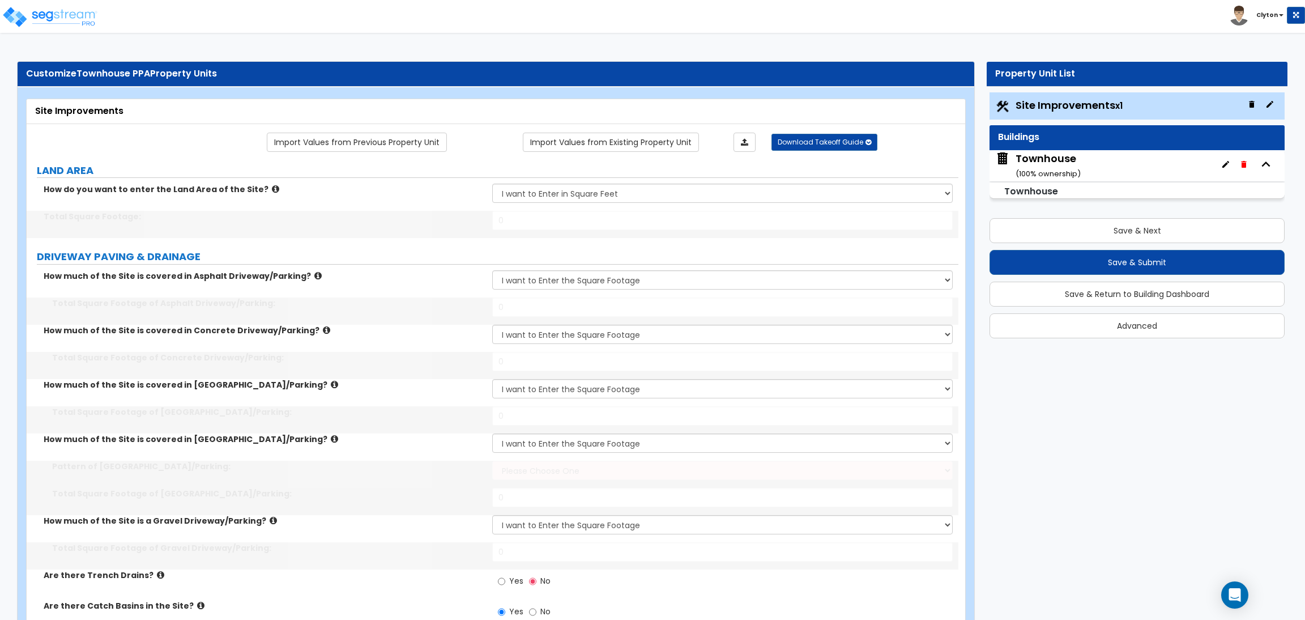
select select "3"
select select "6"
select select "10"
select select "8"
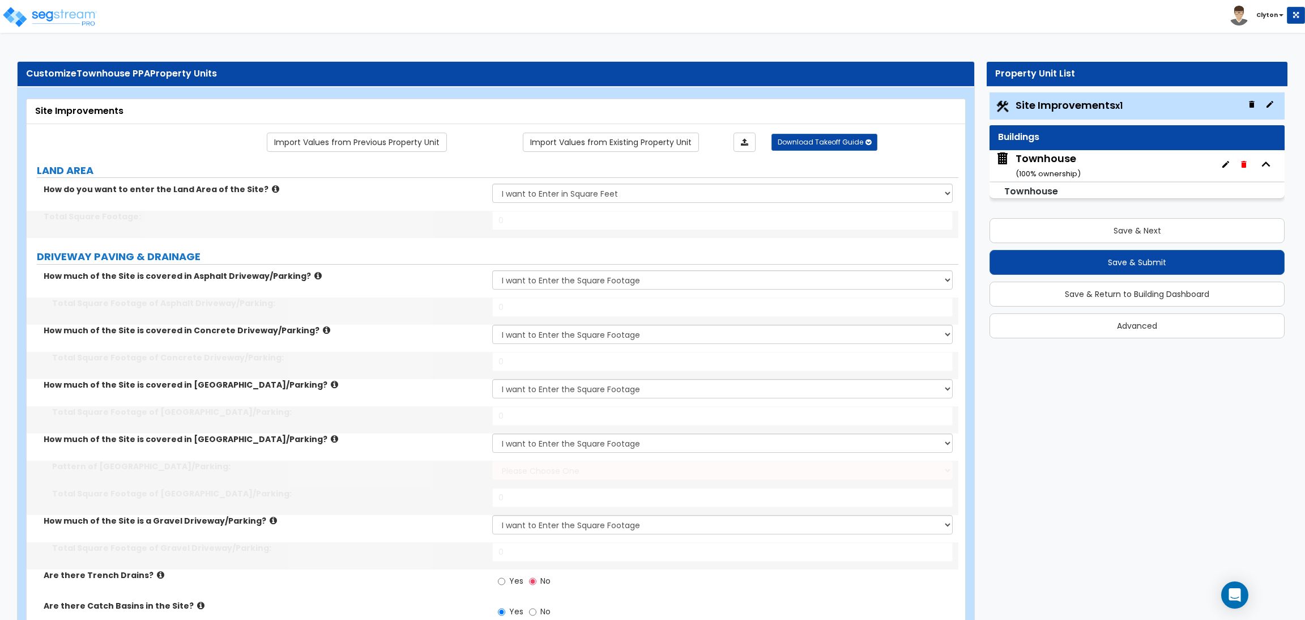
type input "30"
type input "40"
type input "50"
select select "1"
select select "2"
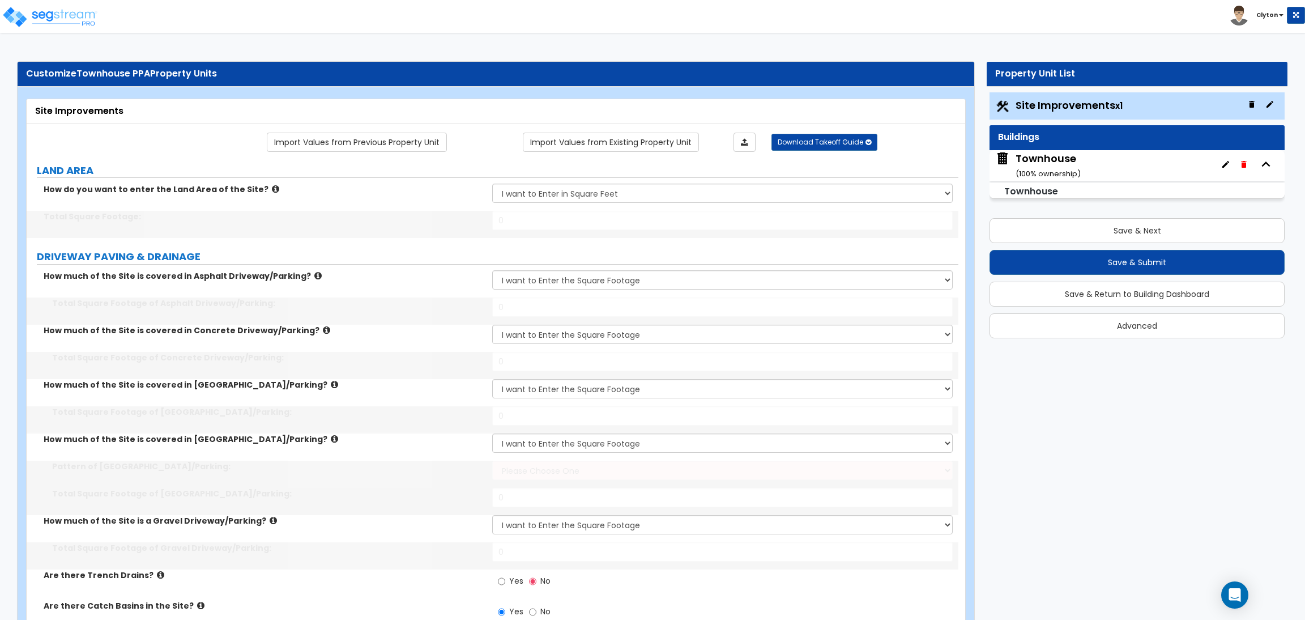
select select "3"
type input "10"
type input "20"
type input "30"
type input "60"
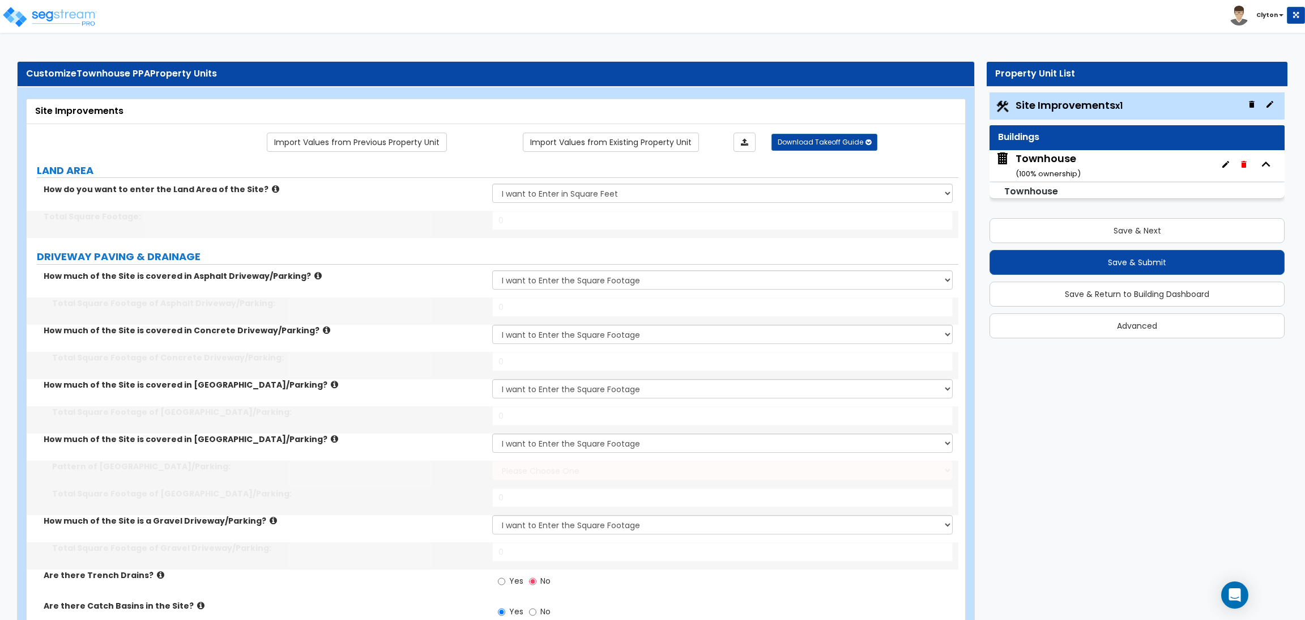
radio input "true"
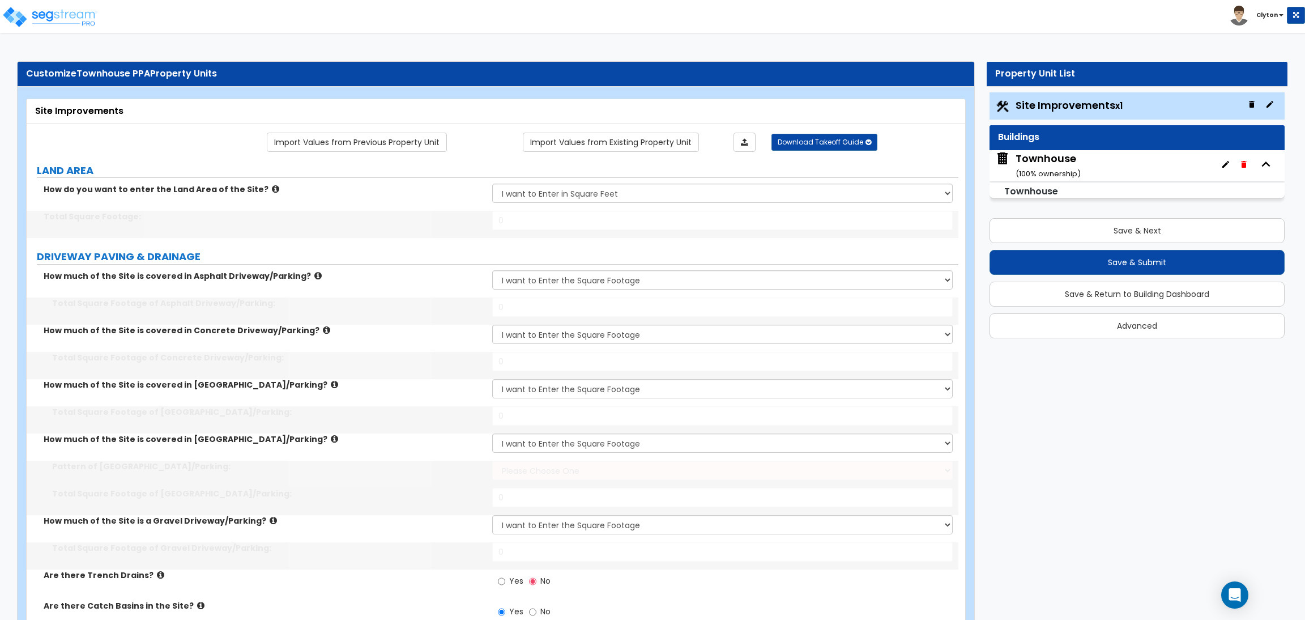
type input "400"
type input "500"
type input "600"
type input "700"
type input "800"
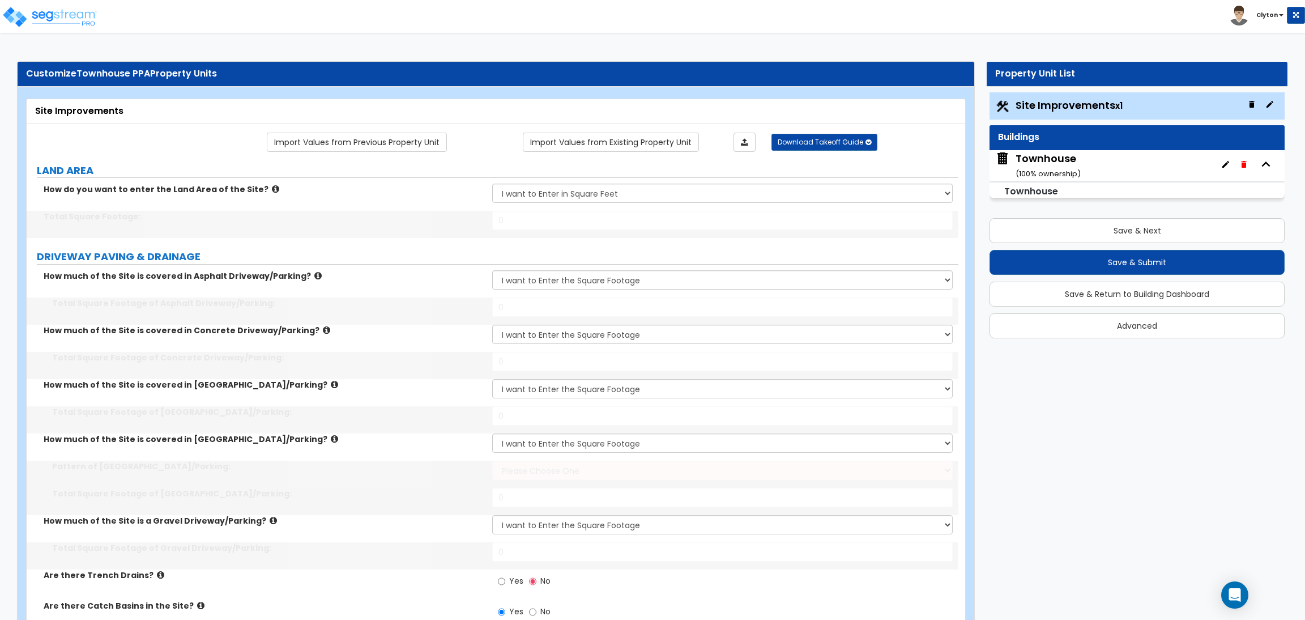
select select "1"
type input "150"
select select "2"
type input "1200"
type input "750"
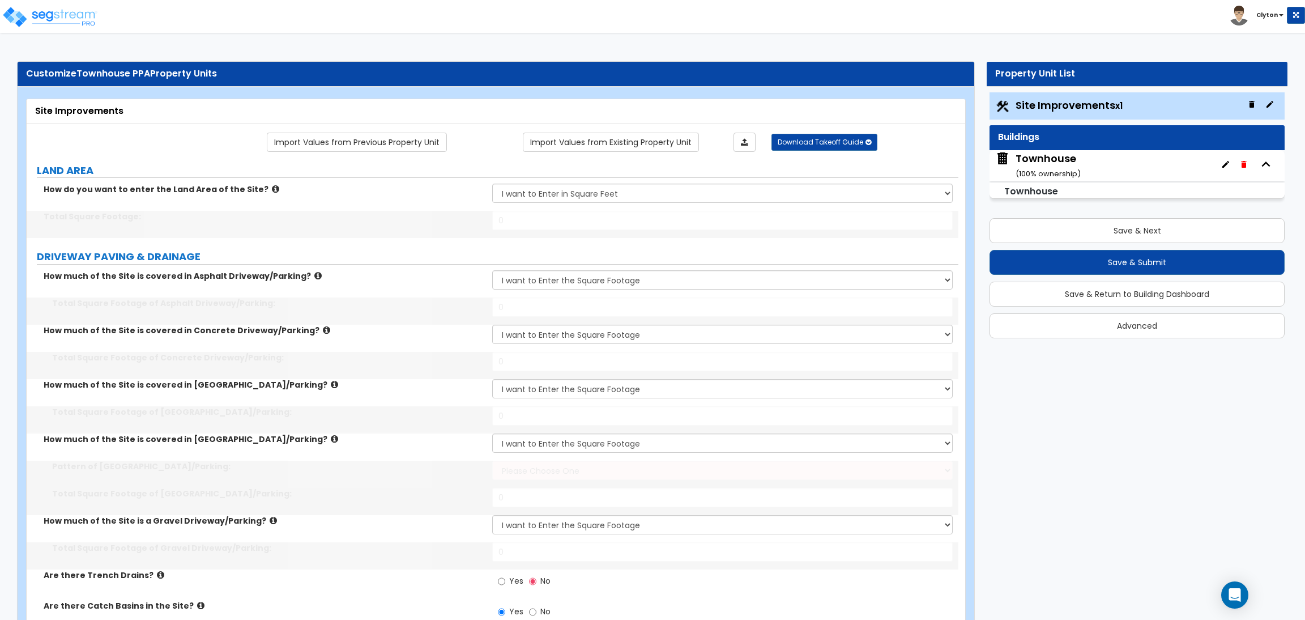
select select "1"
type input "8"
radio input "true"
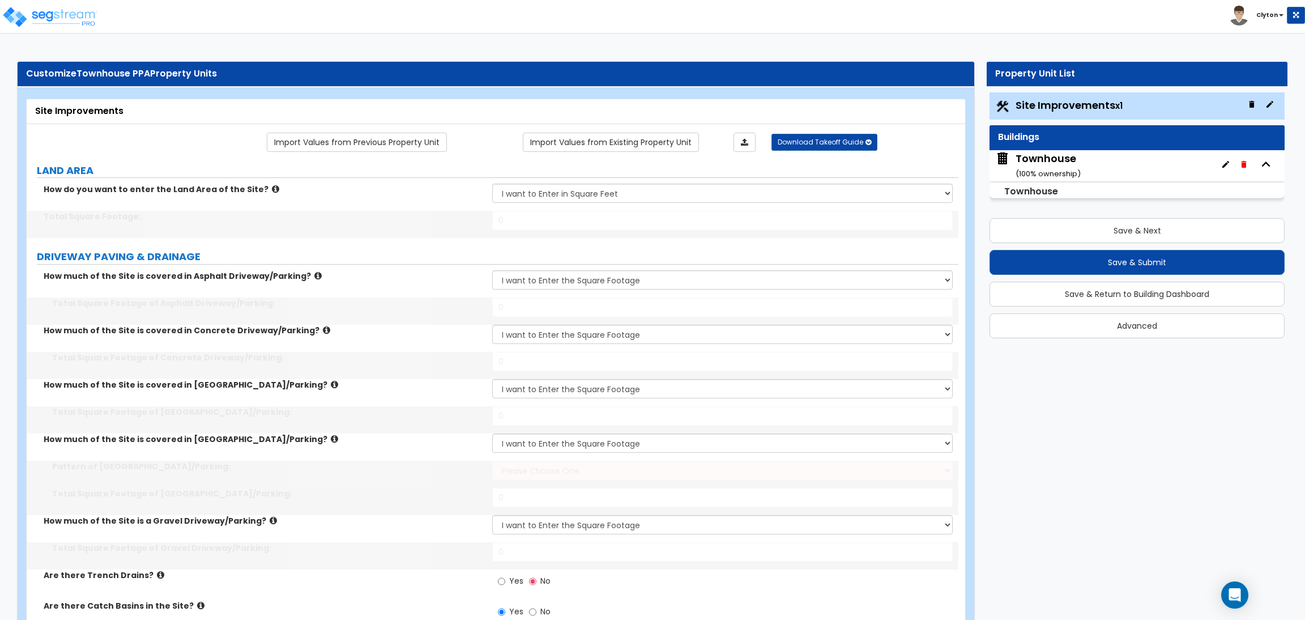
select select "1"
radio input "true"
type input "2"
select select "1"
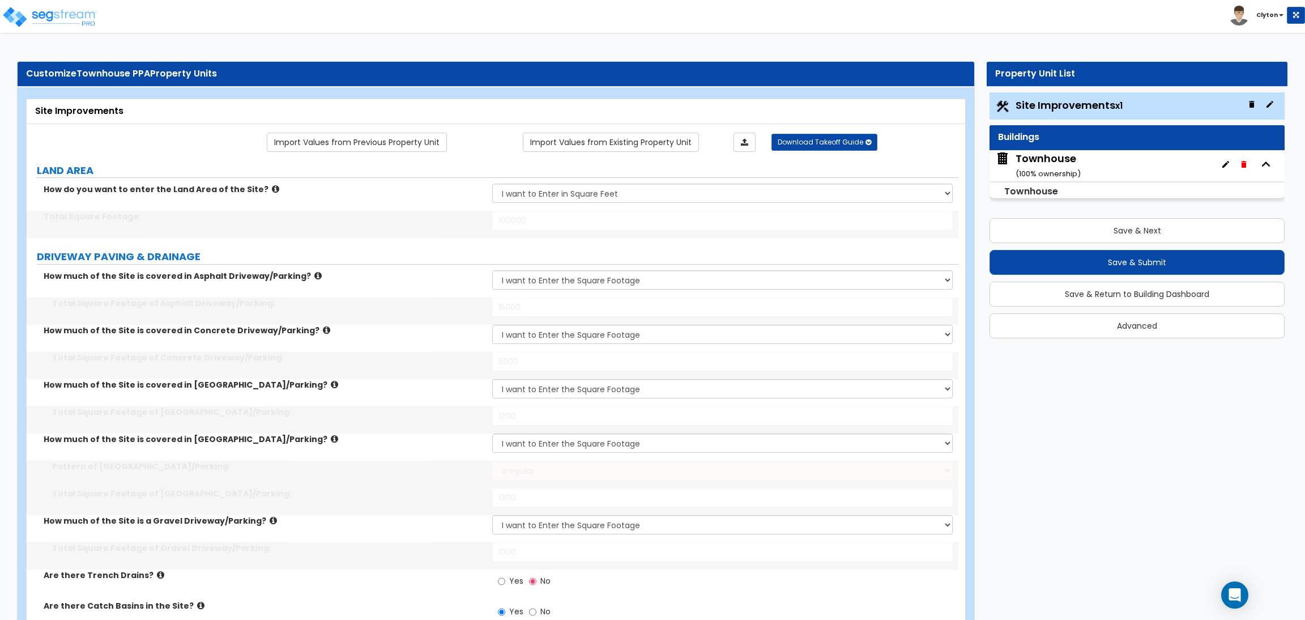
type input "700"
select select "2"
type input "6"
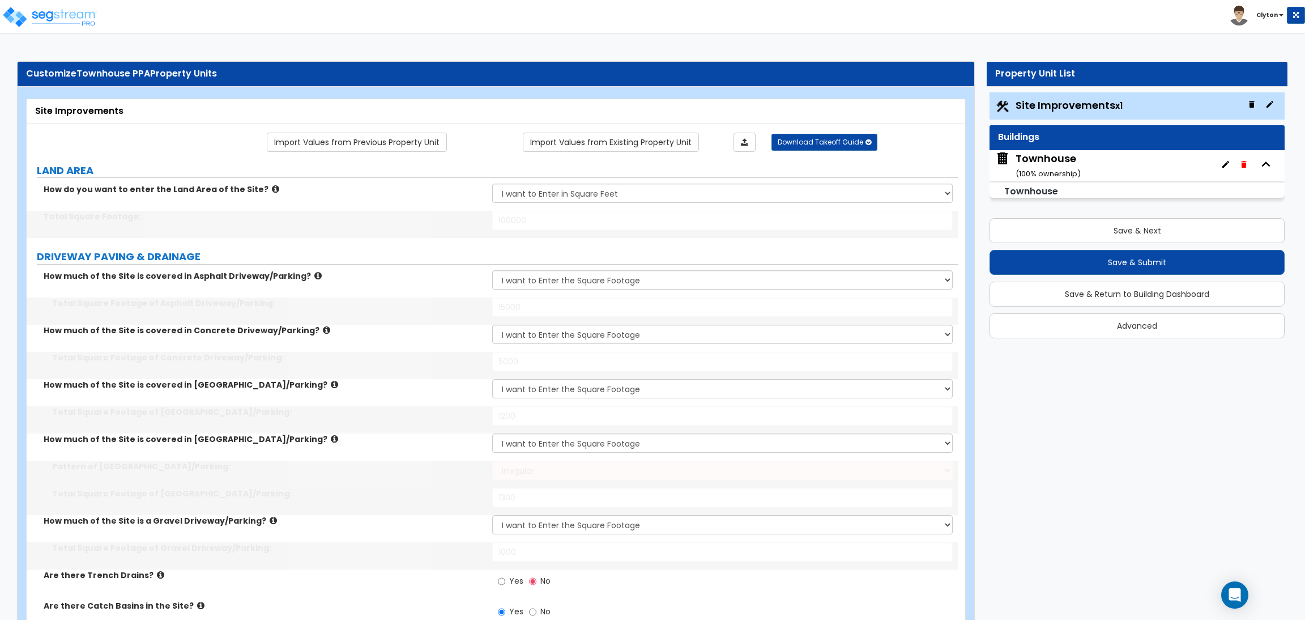
select select "2"
type input "1"
type input "2"
radio input "true"
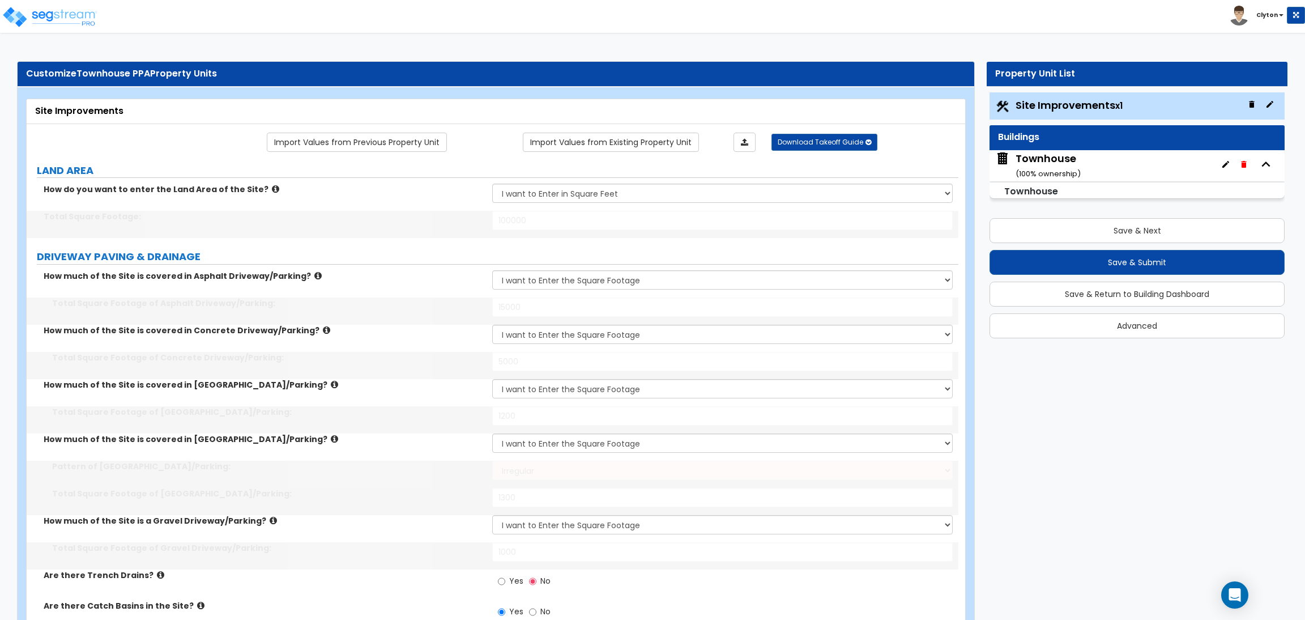
radio input "true"
select select "5"
type input "7"
type input "4"
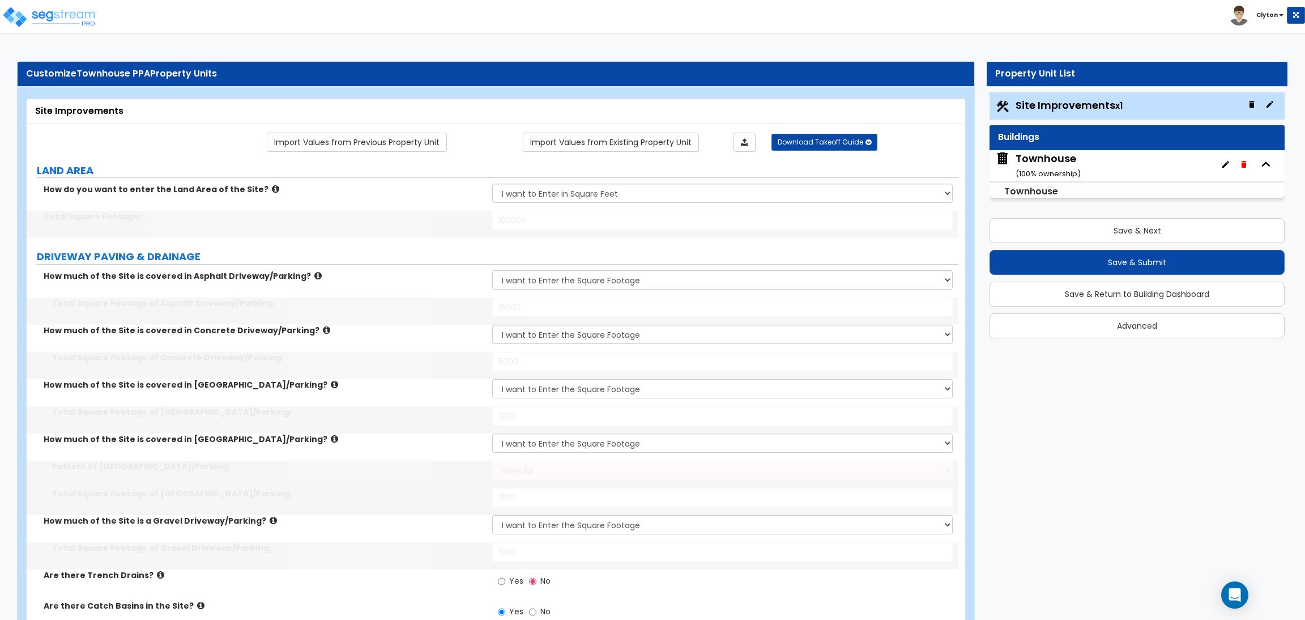
type input "2"
type input "1"
select select "3"
radio input "true"
select select "1"
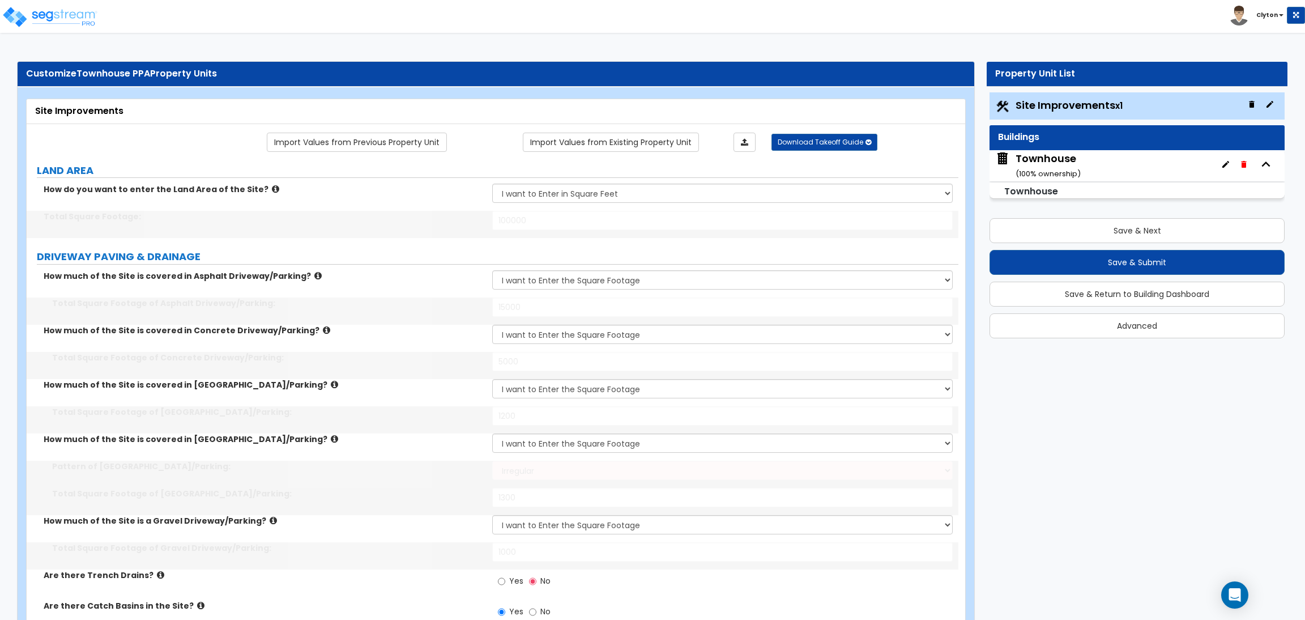
select select "2"
type input "200"
select select "2"
select select "1"
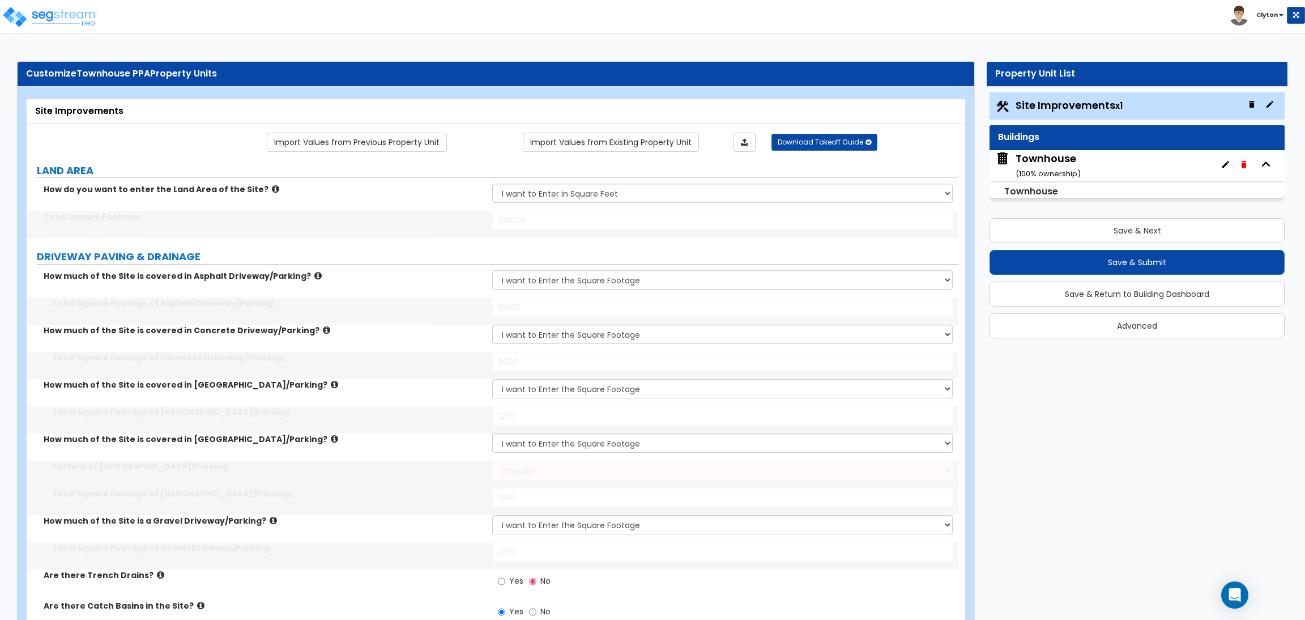
type input "400"
select select "1"
select select "2"
select select "1"
select select "2"
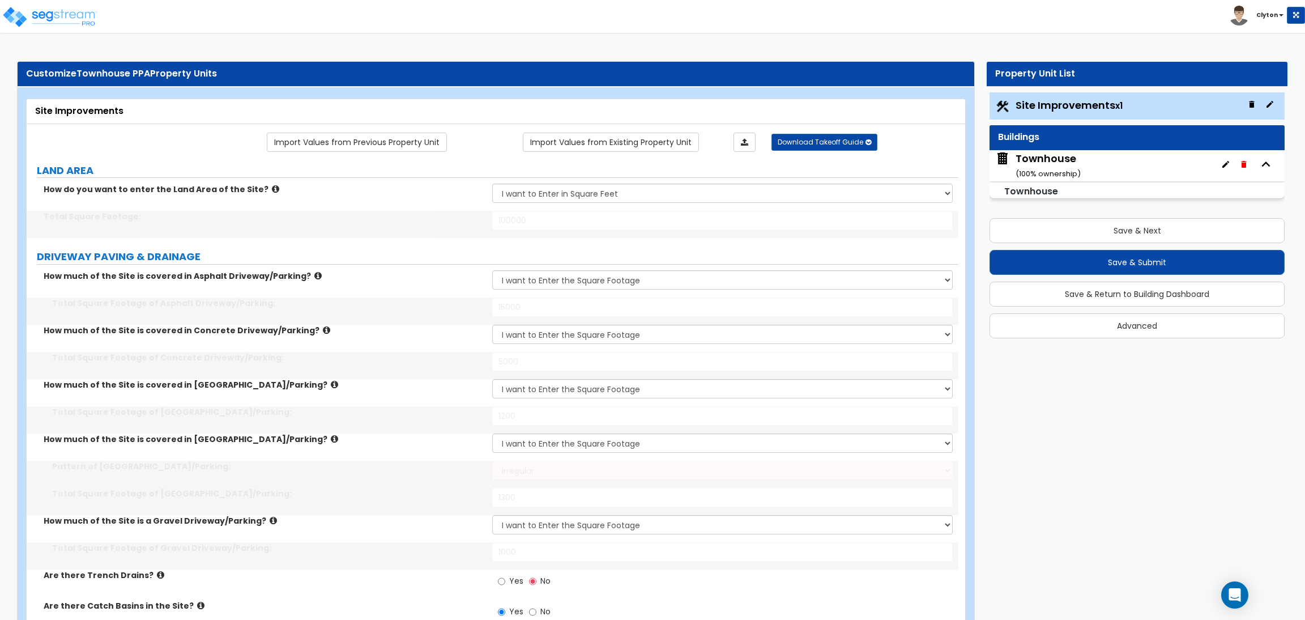
type input "1"
select select "1"
type input "350"
radio input "true"
type input "8"
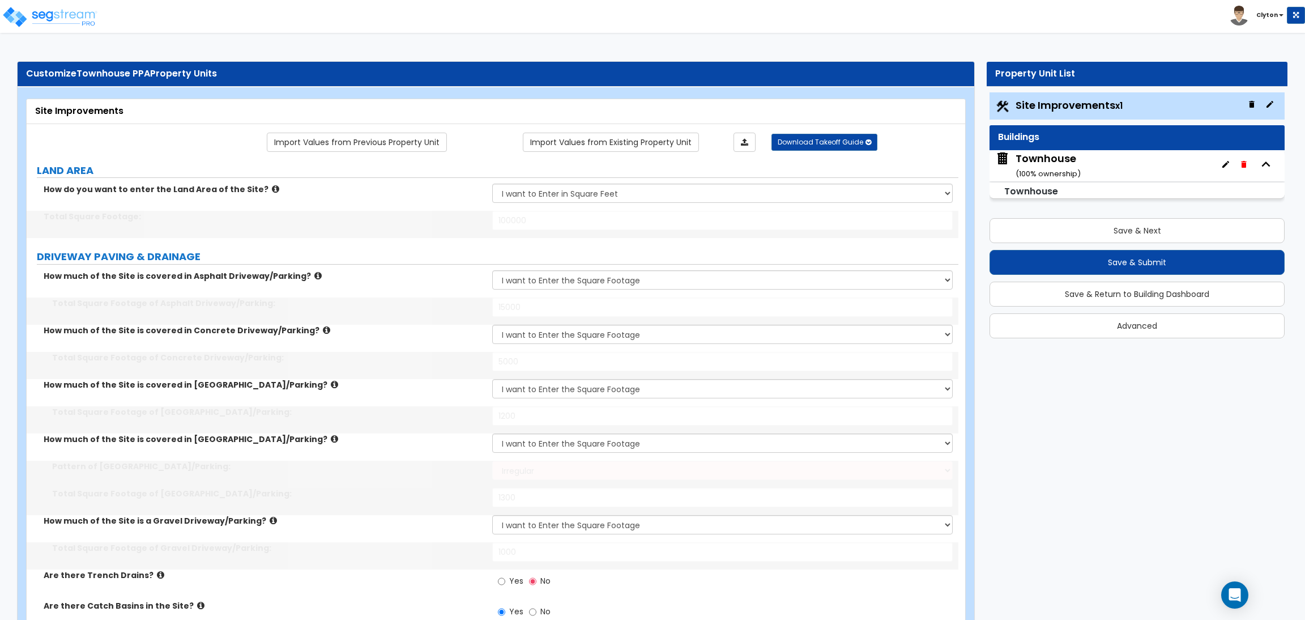
select select "1"
select select "2"
type input "2"
radio input "true"
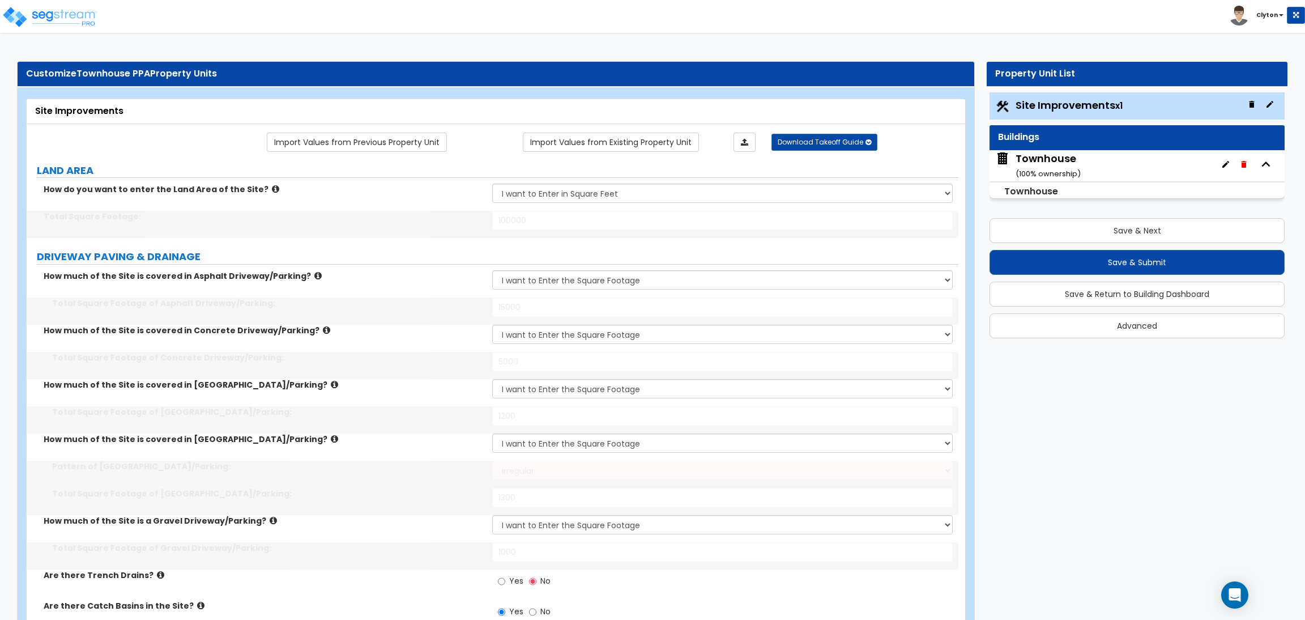
radio input "true"
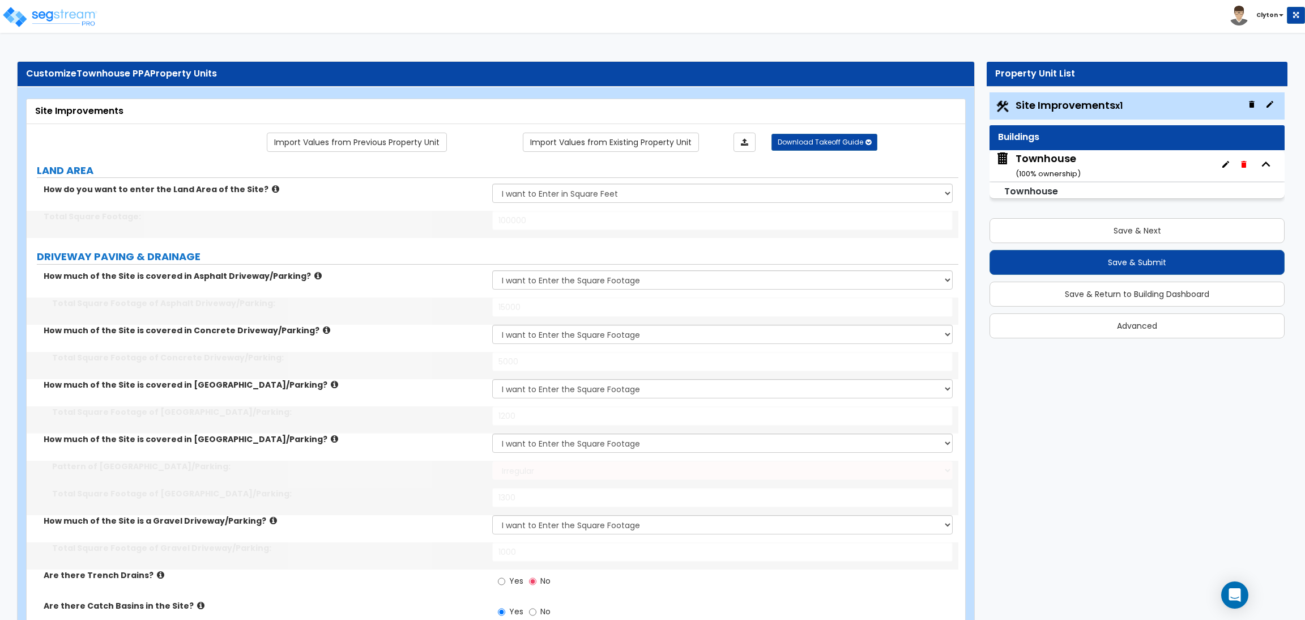
radio input "true"
select select "4"
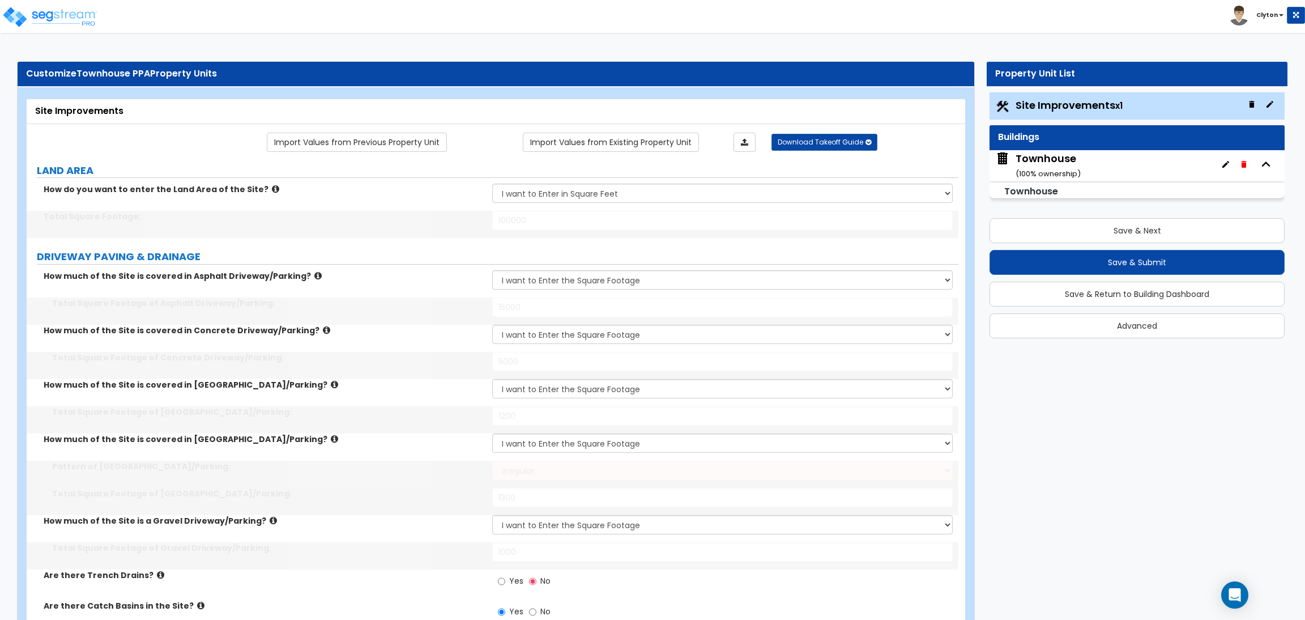
type input "20"
select select "4"
type input "14"
type input "850"
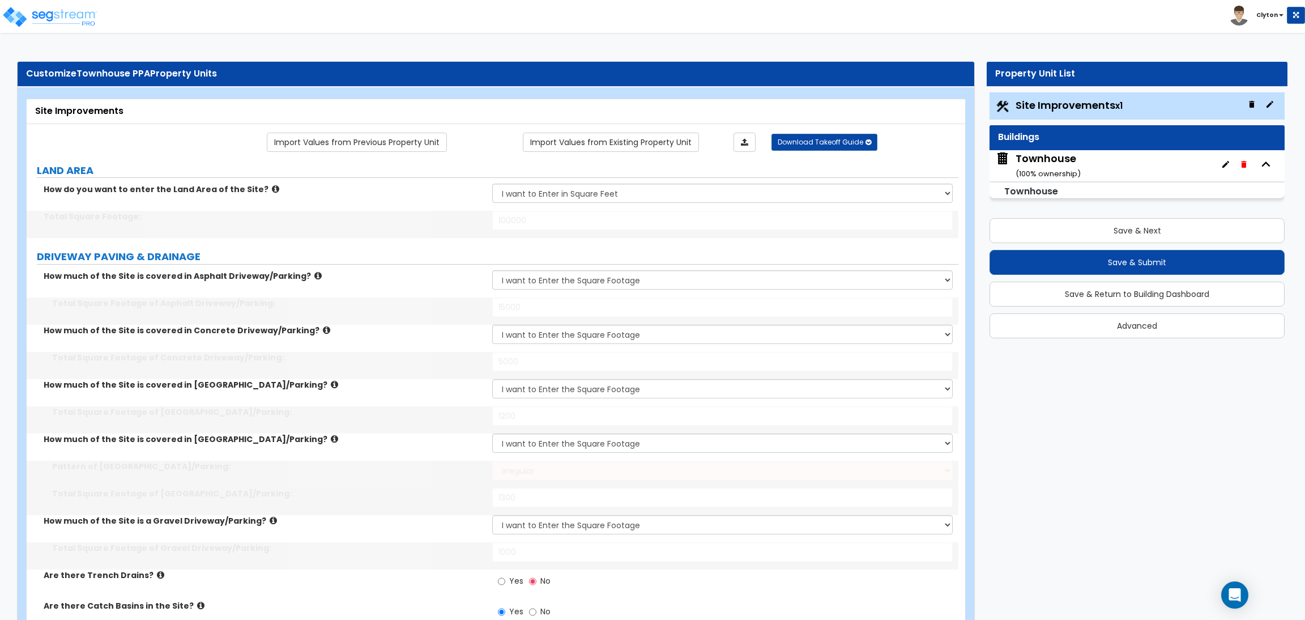
type input "5"
type input "20"
type input "5"
type input "20"
type input "5"
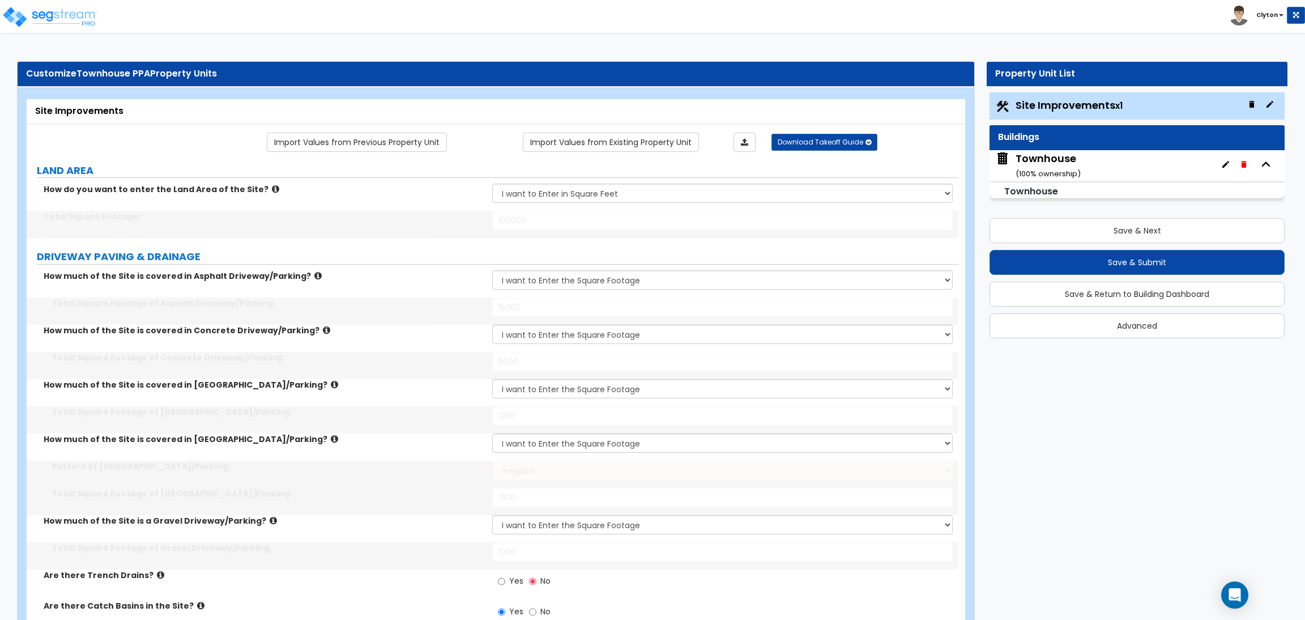
type input "20"
type input "5"
type input "20"
select select "1"
type input "60"
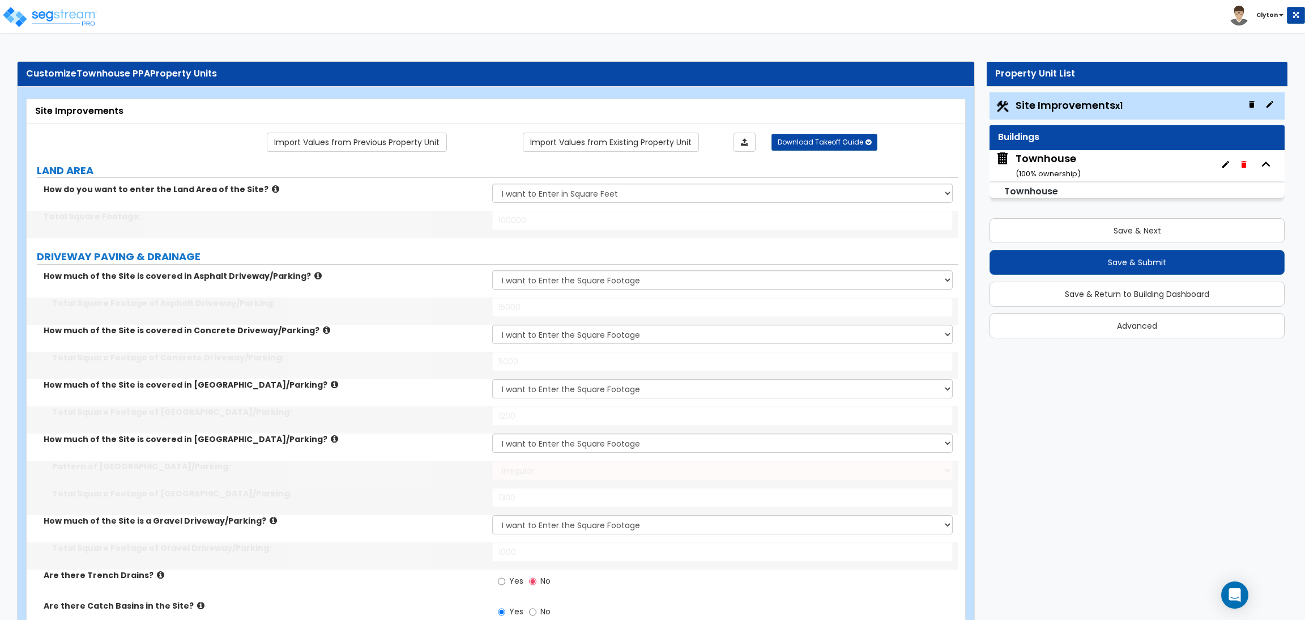
select select "1"
type input "50"
select select "1"
select select "10"
type input "3"
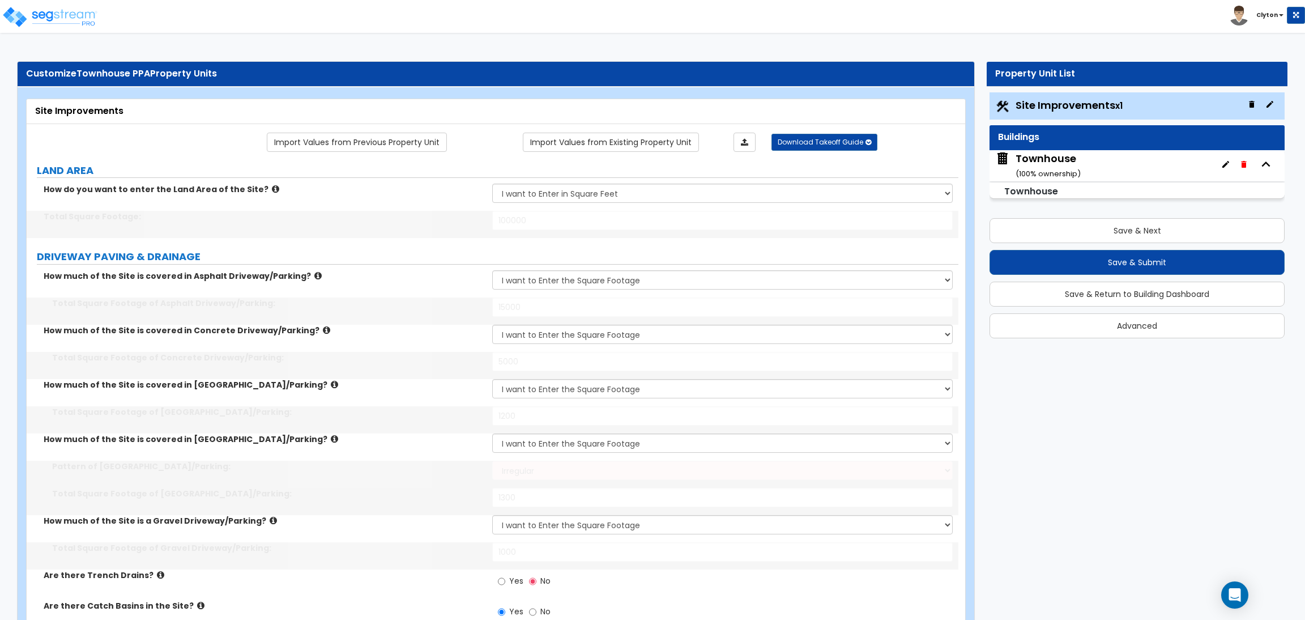
select select "3"
select select "1"
select select "2"
select select "3"
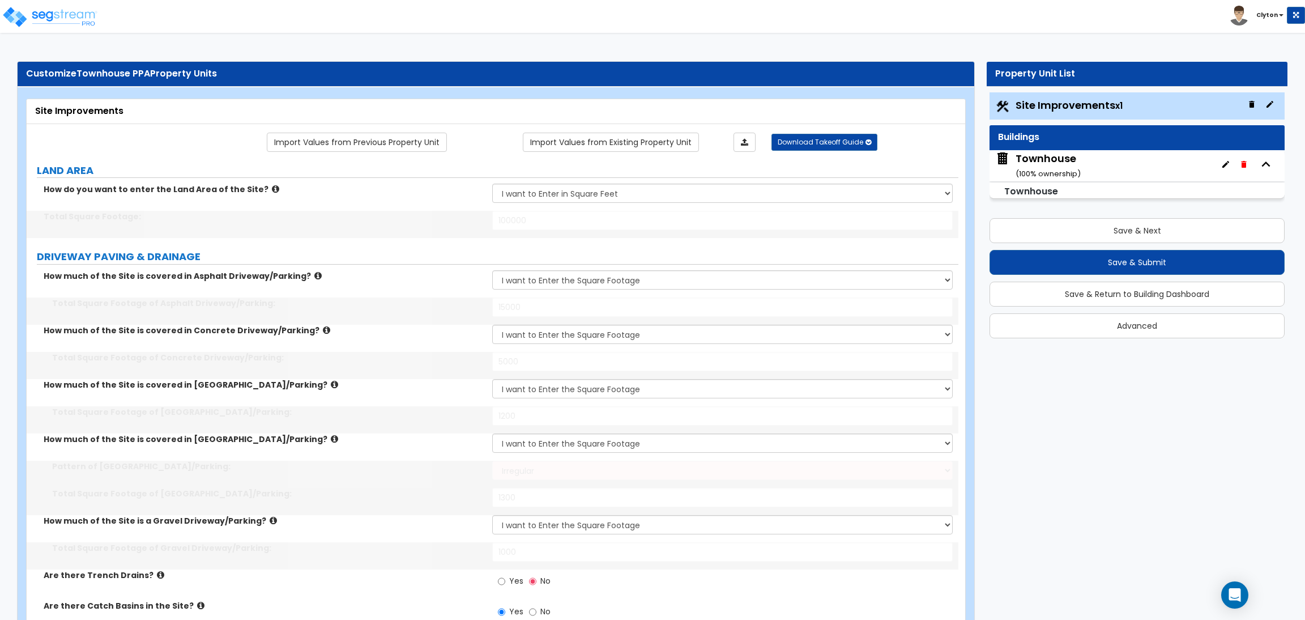
select select "1"
select select "2"
radio input "true"
type input "1"
radio input "true"
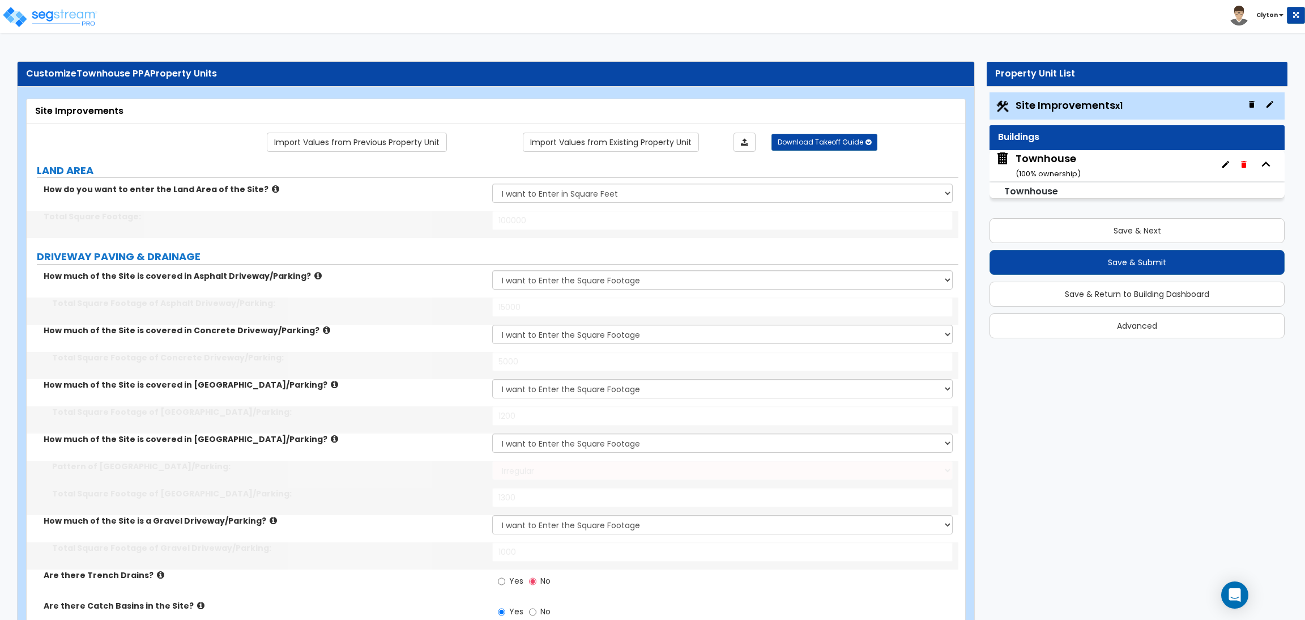
radio input "true"
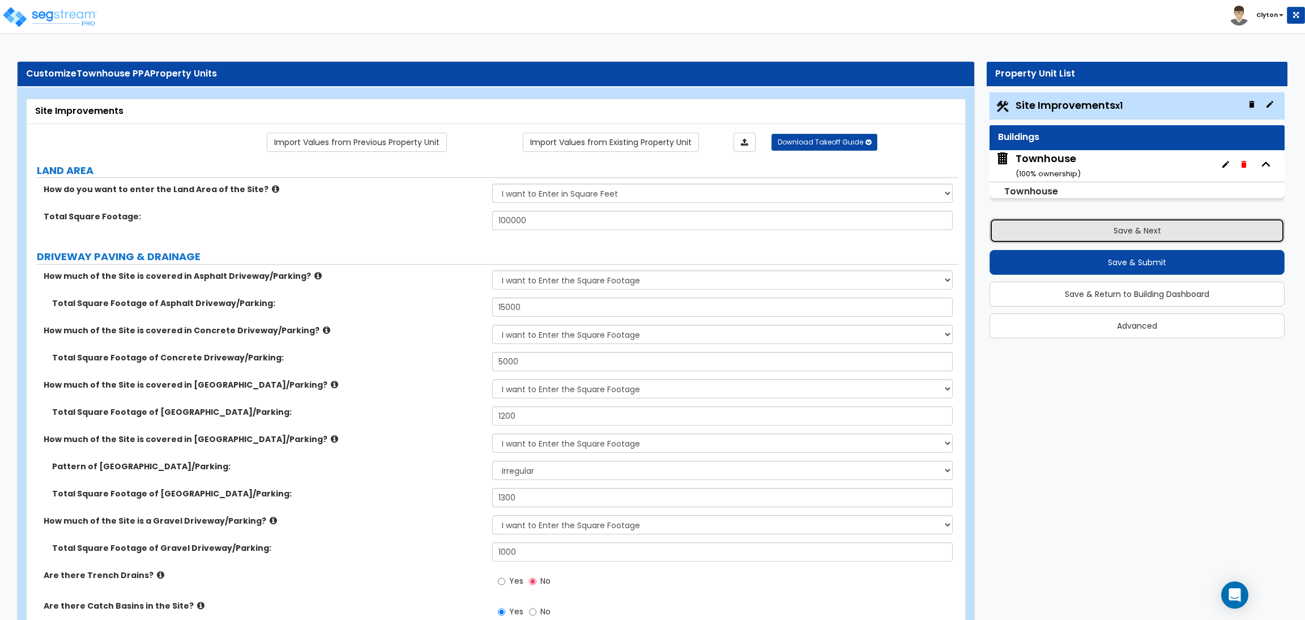
click at [1046, 235] on button "Save & Next" at bounding box center [1137, 230] width 295 height 25
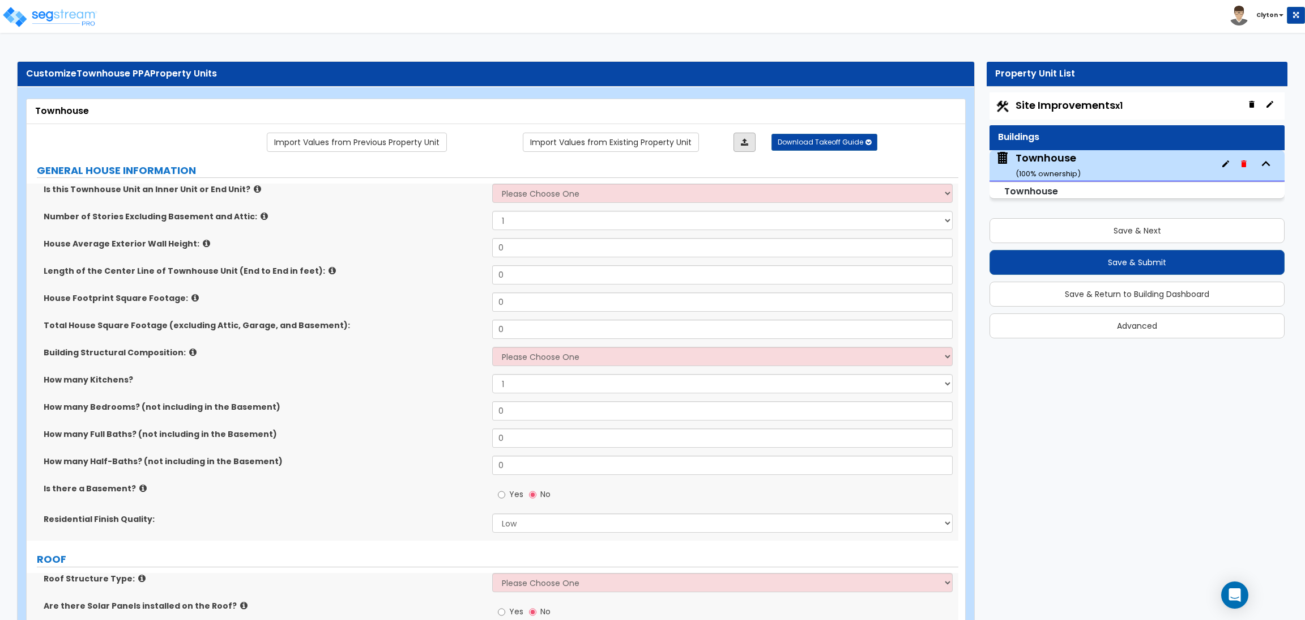
click at [748, 149] on link at bounding box center [745, 142] width 22 height 19
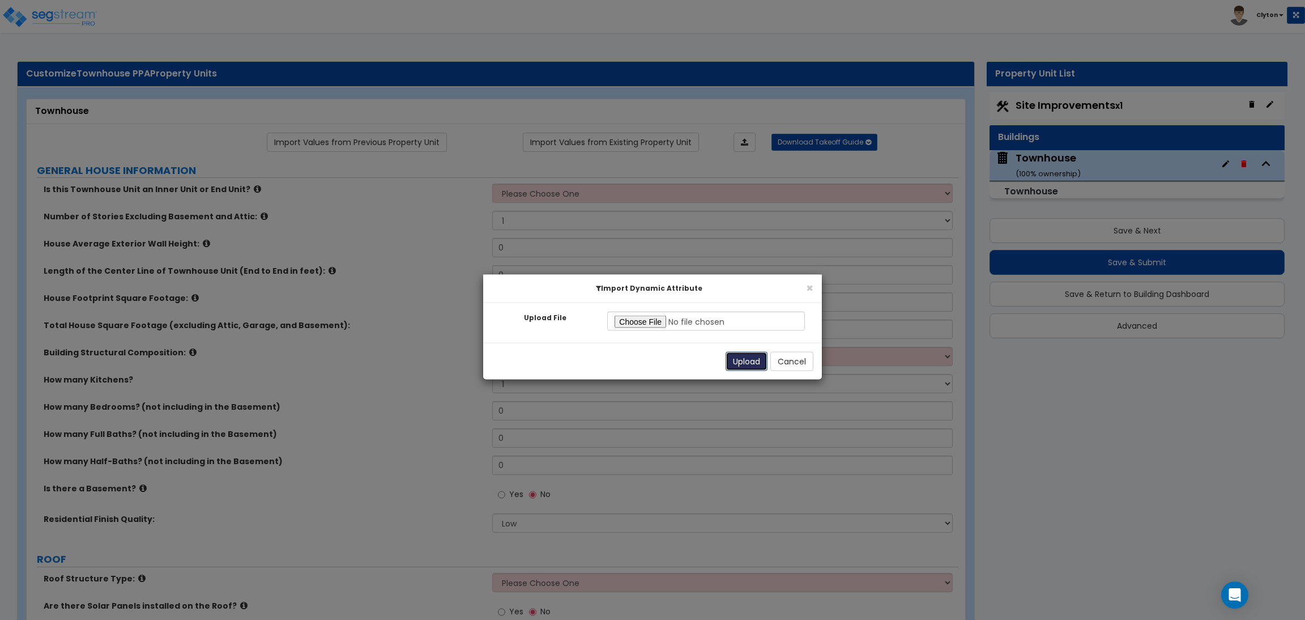
click at [739, 363] on button "Upload" at bounding box center [747, 361] width 42 height 19
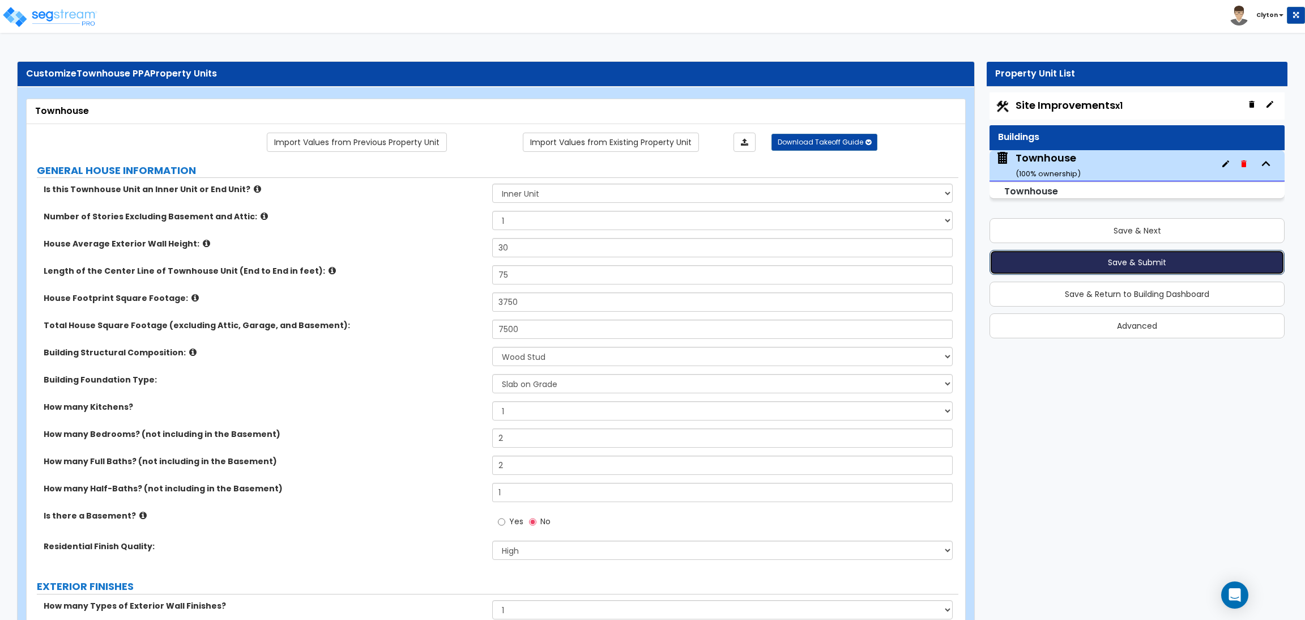
click at [1072, 265] on button "Save & Submit" at bounding box center [1137, 262] width 295 height 25
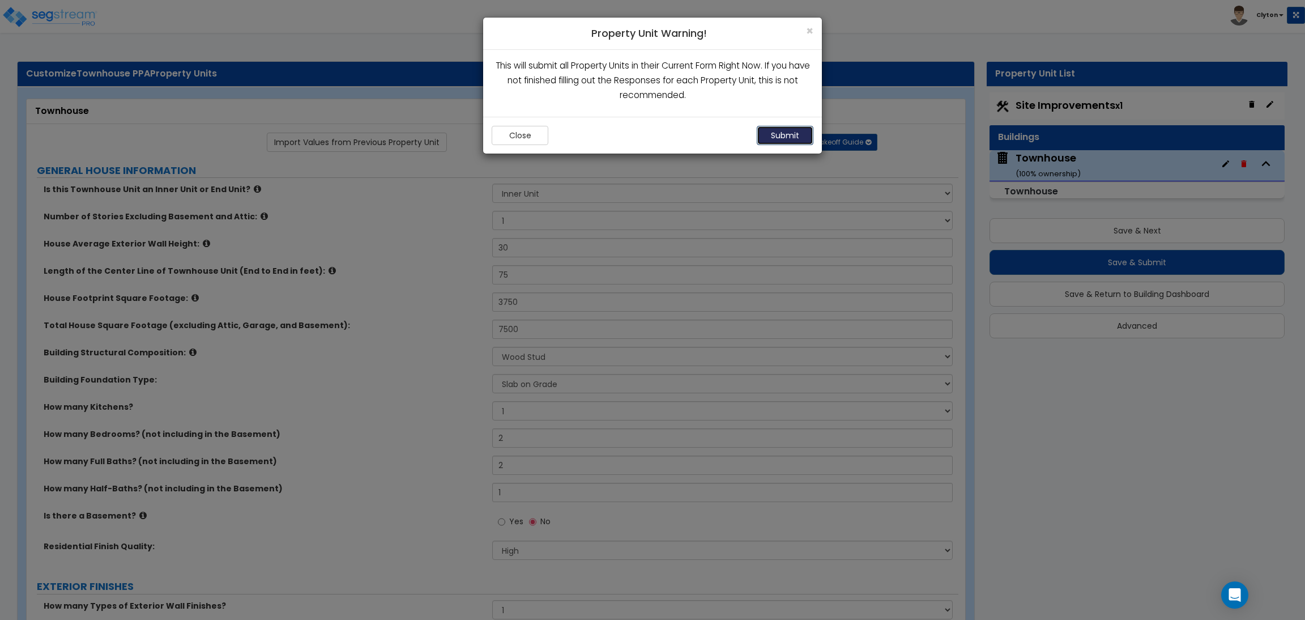
click at [793, 137] on button "Submit" at bounding box center [785, 135] width 57 height 19
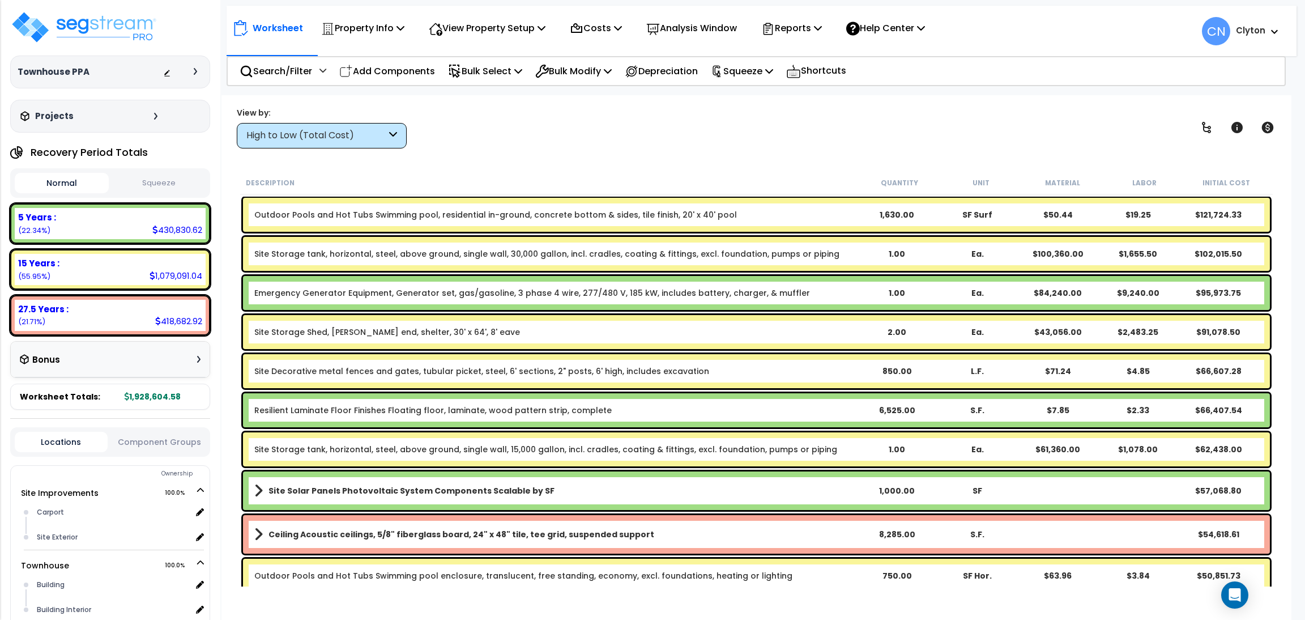
click at [312, 126] on div "High to Low (Total Cost)" at bounding box center [322, 135] width 170 height 25
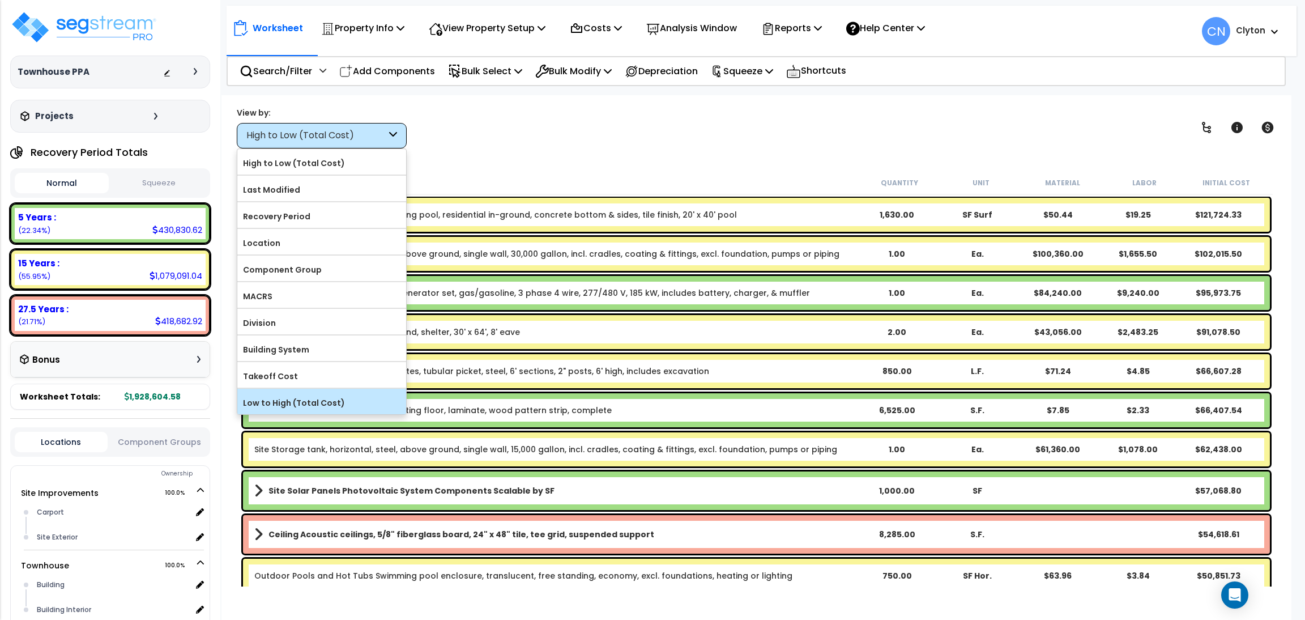
click at [304, 398] on label "Low to High (Total Cost)" at bounding box center [321, 402] width 169 height 17
click at [0, 0] on input "Low to High (Total Cost)" at bounding box center [0, 0] width 0 height 0
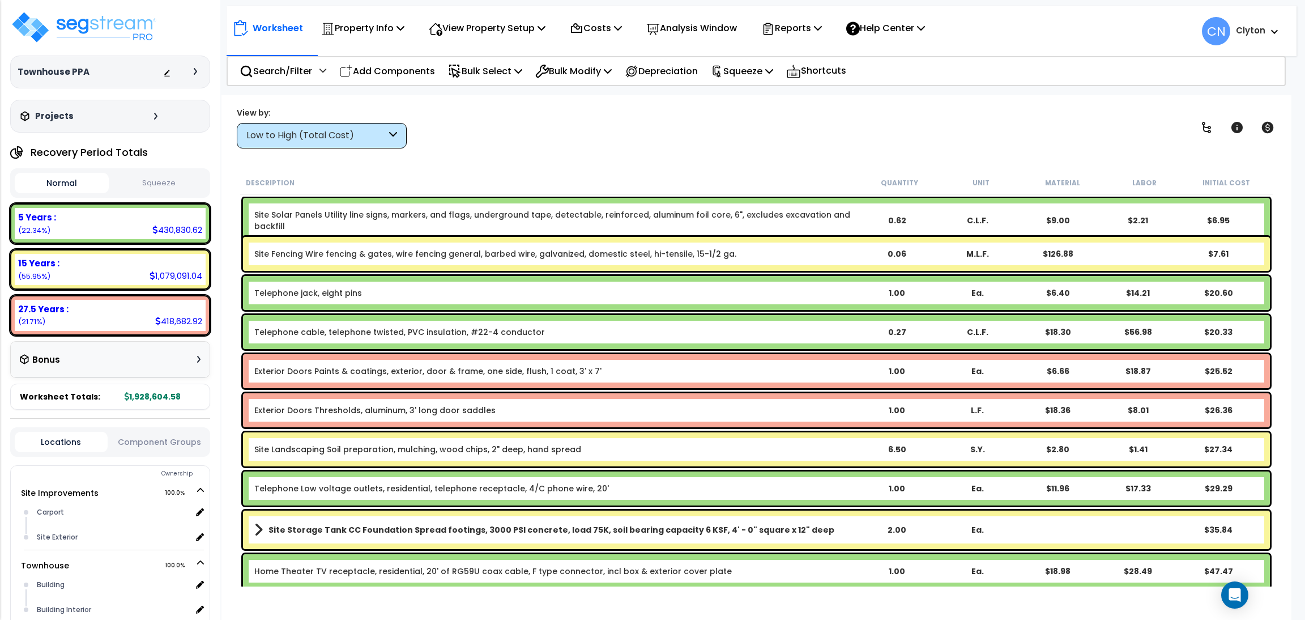
click at [318, 140] on div "Low to High (Total Cost)" at bounding box center [316, 135] width 140 height 13
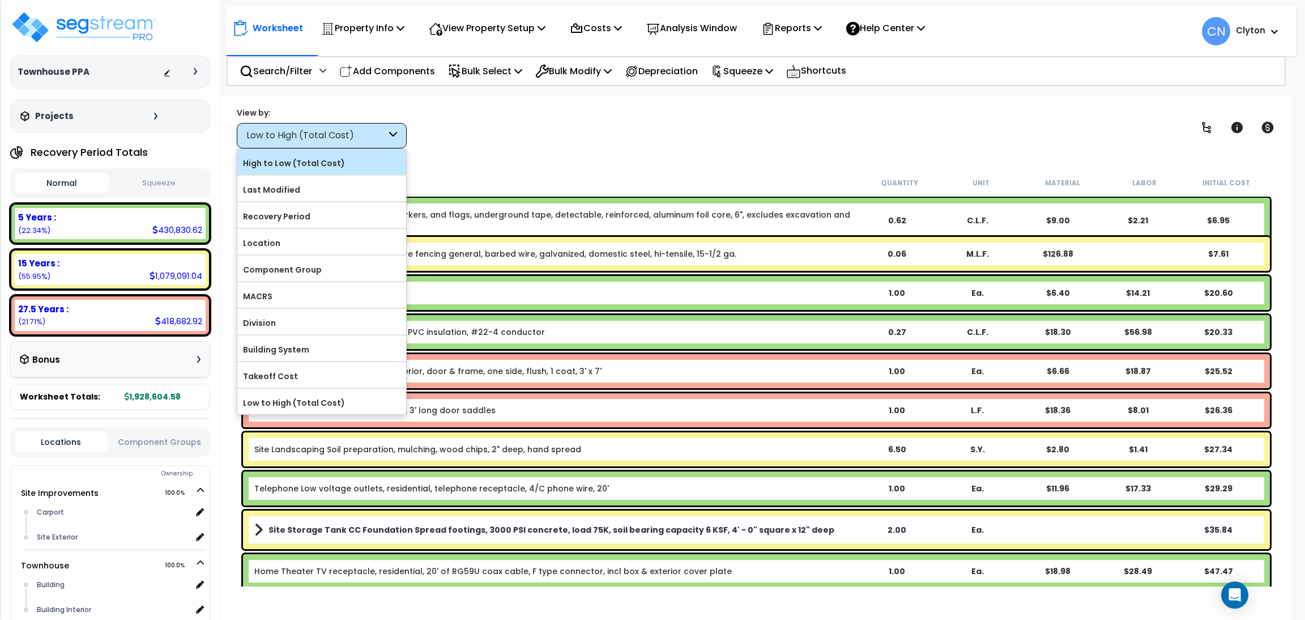
click at [289, 157] on label "High to Low (Total Cost)" at bounding box center [321, 163] width 169 height 17
click at [0, 0] on input "High to Low (Total Cost)" at bounding box center [0, 0] width 0 height 0
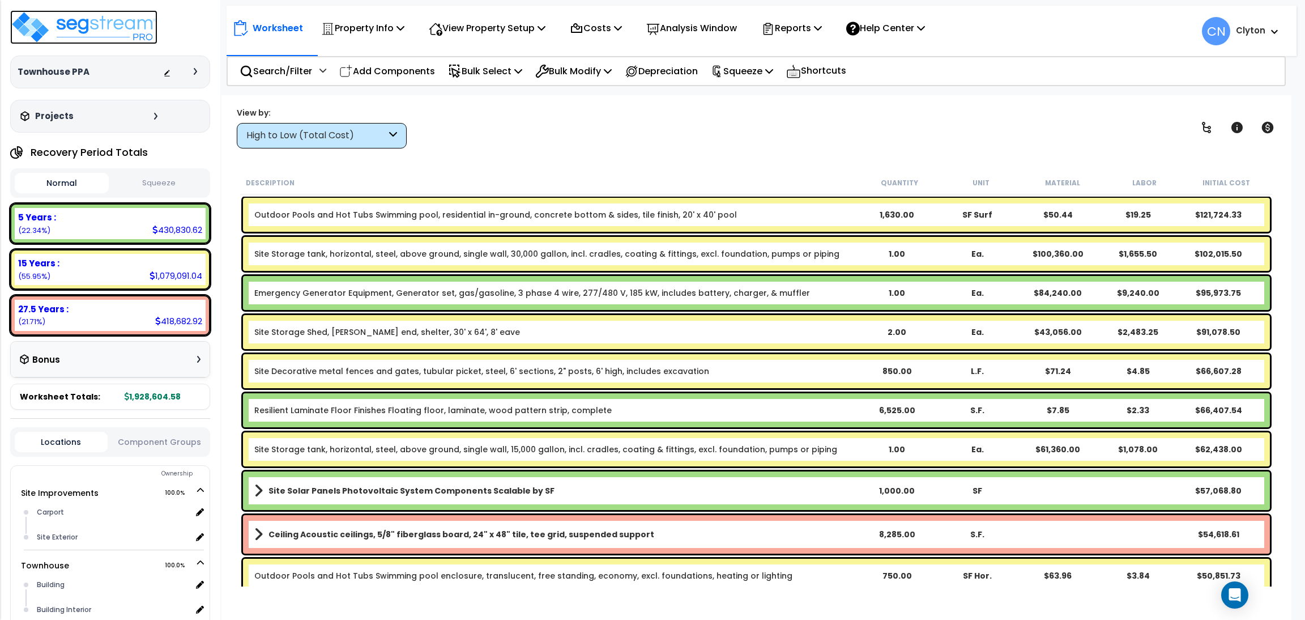
click at [110, 37] on img at bounding box center [83, 27] width 147 height 34
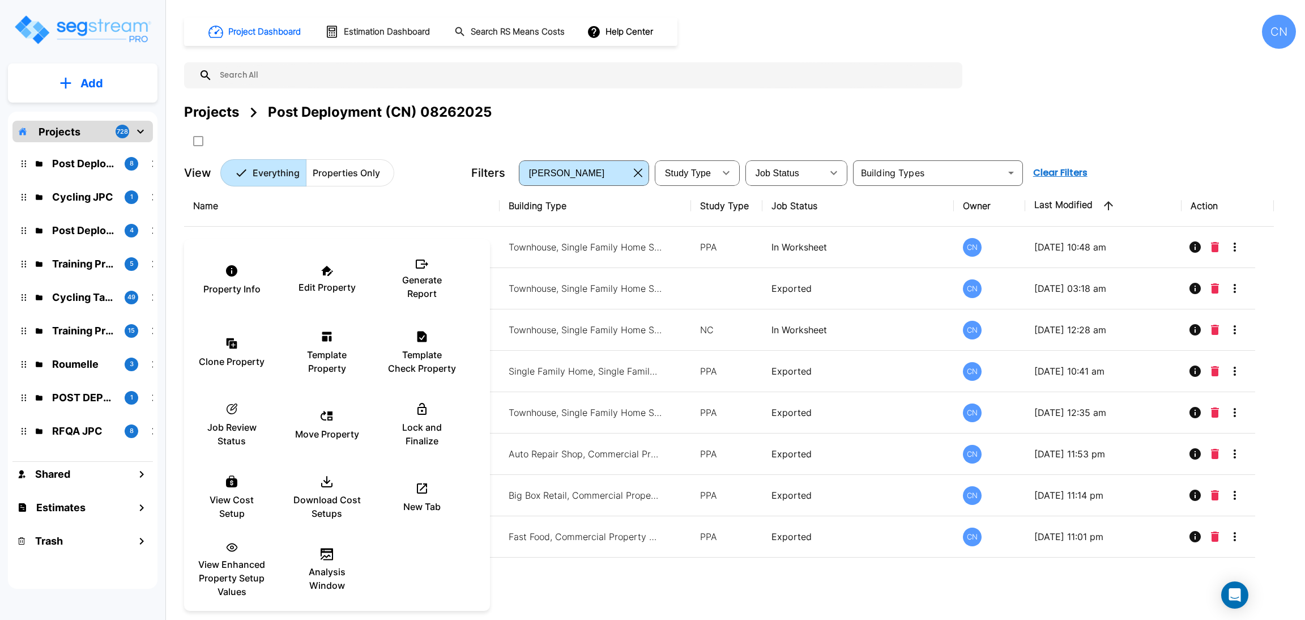
click at [539, 573] on div at bounding box center [652, 310] width 1305 height 620
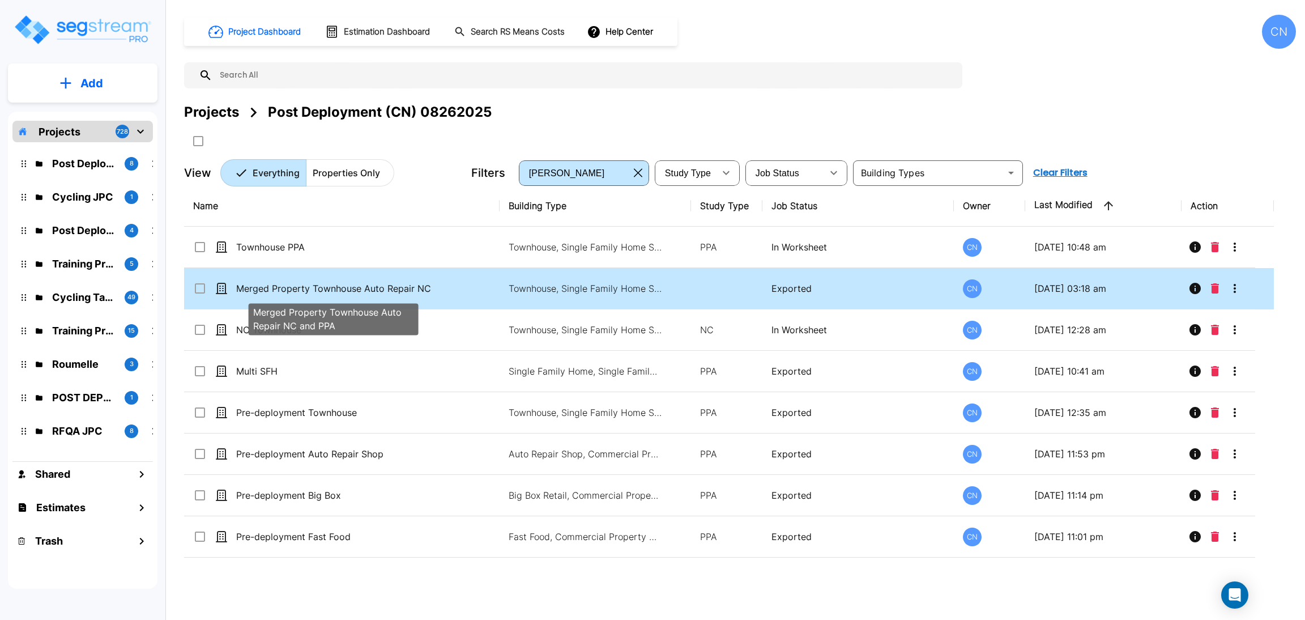
click at [329, 288] on p "Merged Property Townhouse Auto Repair NC and PPA" at bounding box center [333, 289] width 195 height 14
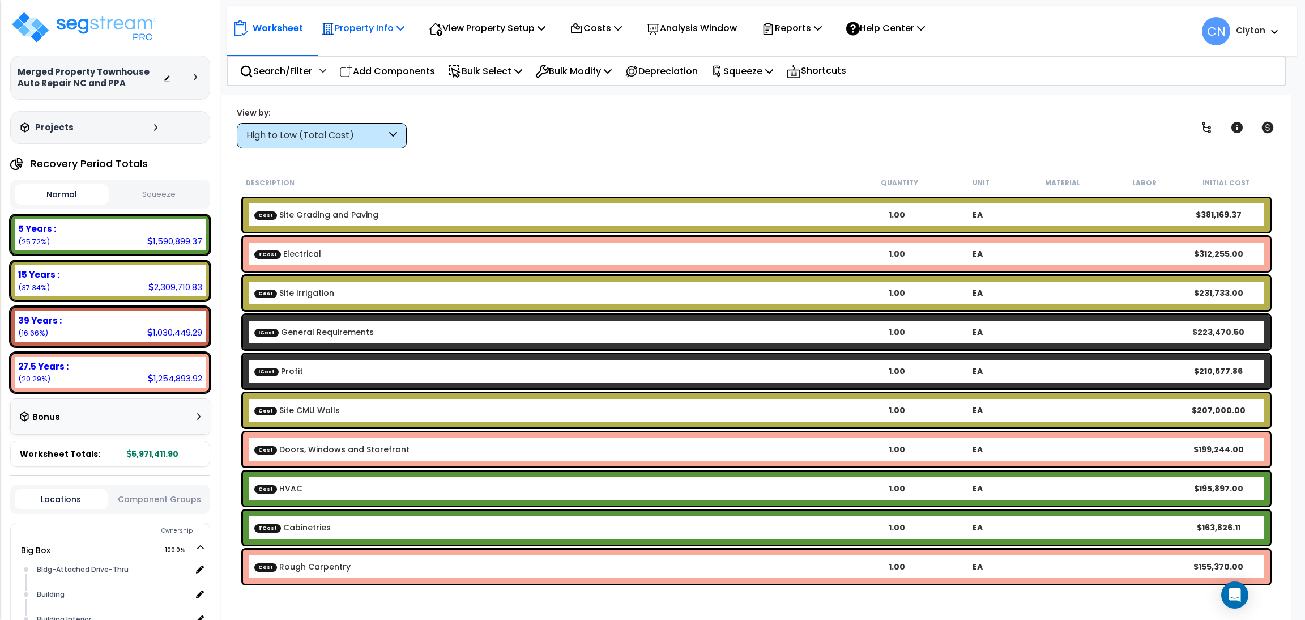
click at [336, 35] on p "Property Info" at bounding box center [362, 27] width 83 height 15
click at [360, 121] on link "Clone property" at bounding box center [372, 125] width 112 height 23
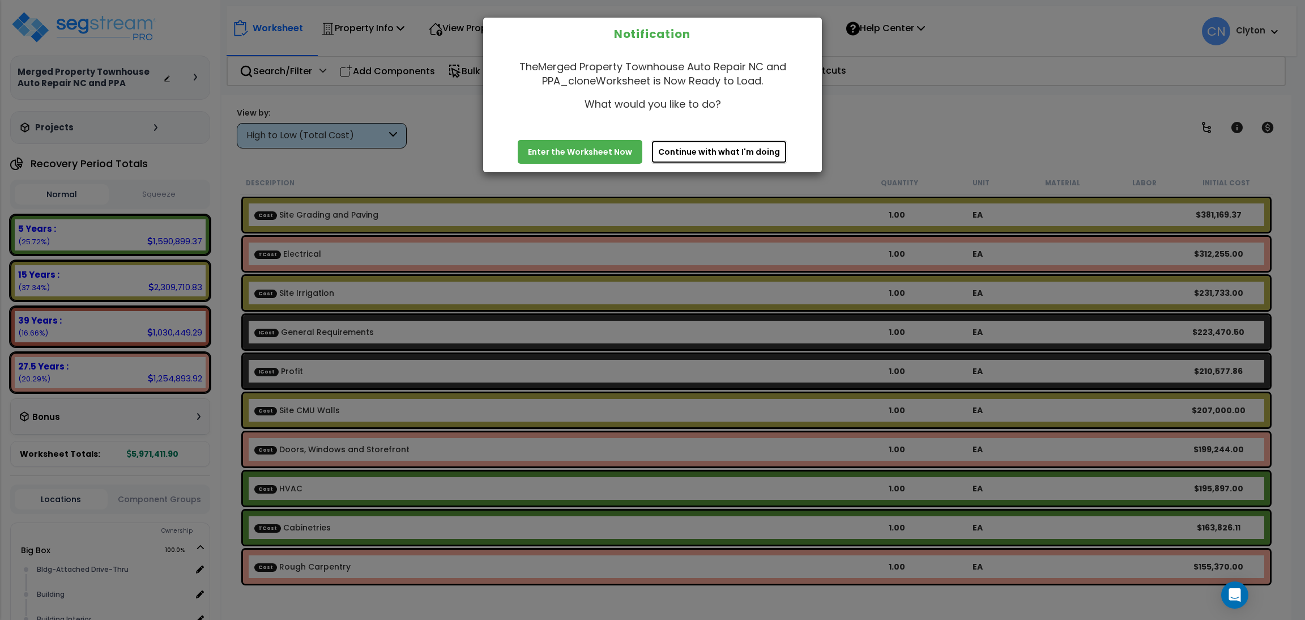
click at [695, 148] on button "Continue with what I'm doing" at bounding box center [719, 152] width 137 height 24
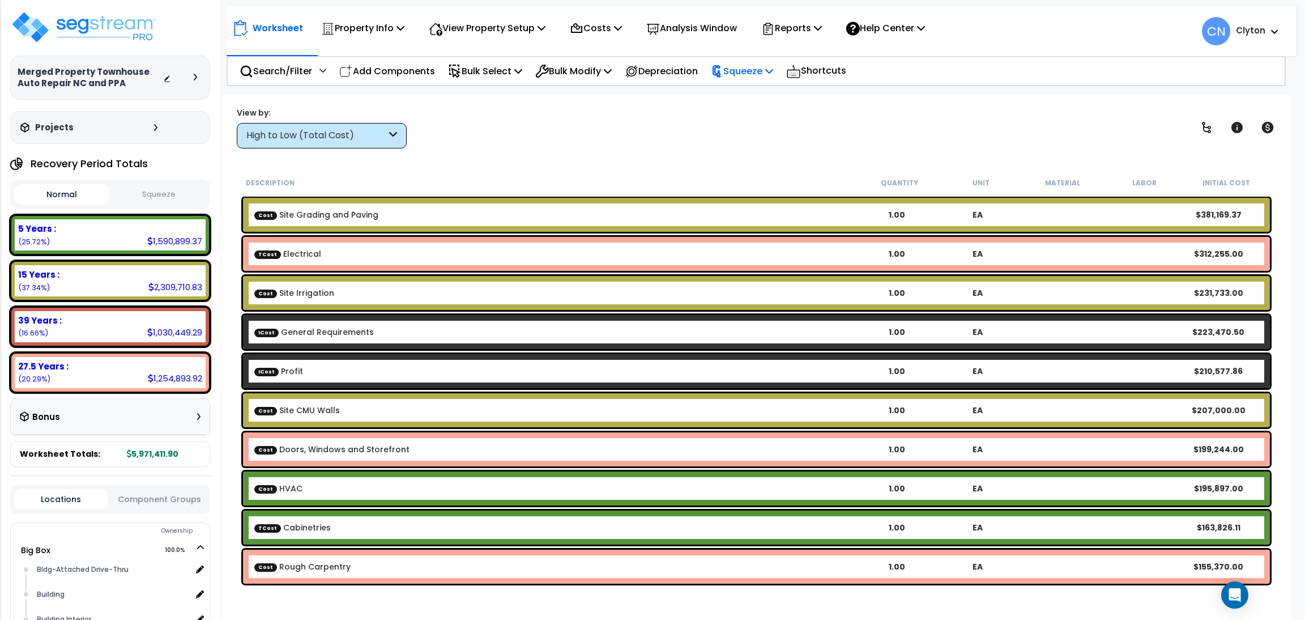
click at [755, 72] on p "Squeeze" at bounding box center [742, 70] width 62 height 15
click at [620, 146] on div "View by: High to Low (Total Cost) High to Low (Total Cost)" at bounding box center [756, 127] width 1047 height 42
click at [762, 75] on p "Squeeze" at bounding box center [742, 70] width 62 height 15
click at [582, 134] on div "View by: High to Low (Total Cost) High to Low (Total Cost)" at bounding box center [756, 127] width 1047 height 42
click at [744, 71] on p "Squeeze" at bounding box center [742, 70] width 62 height 15
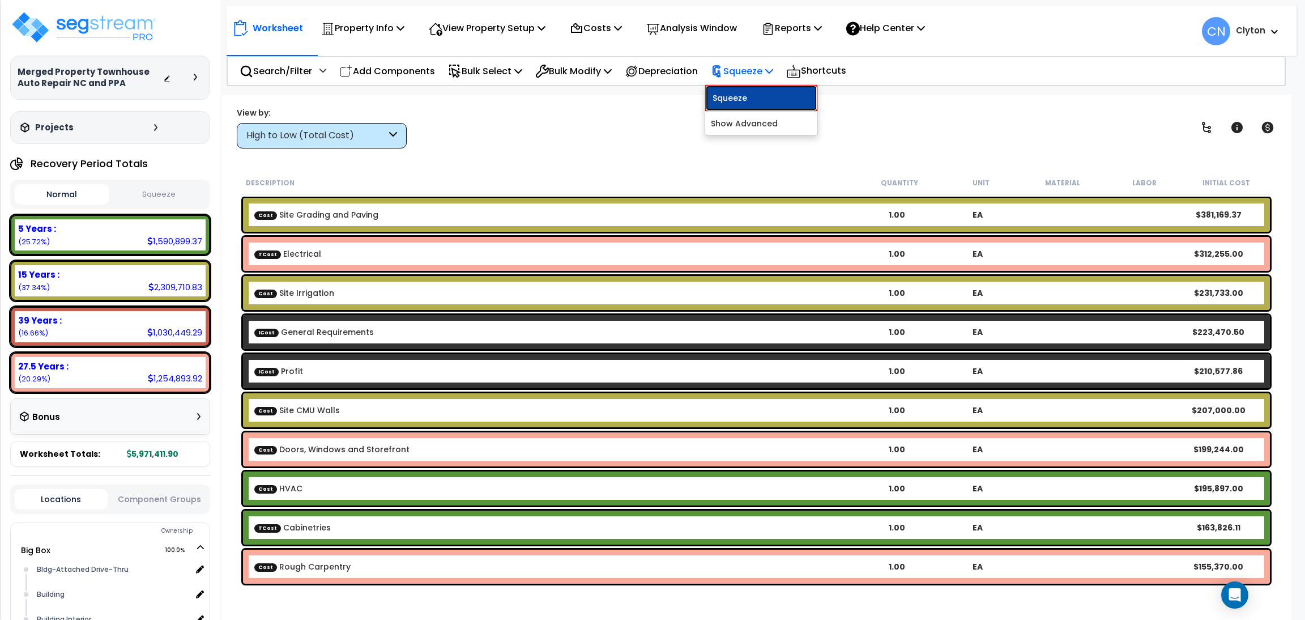
click at [745, 99] on link "Squeeze" at bounding box center [761, 98] width 112 height 26
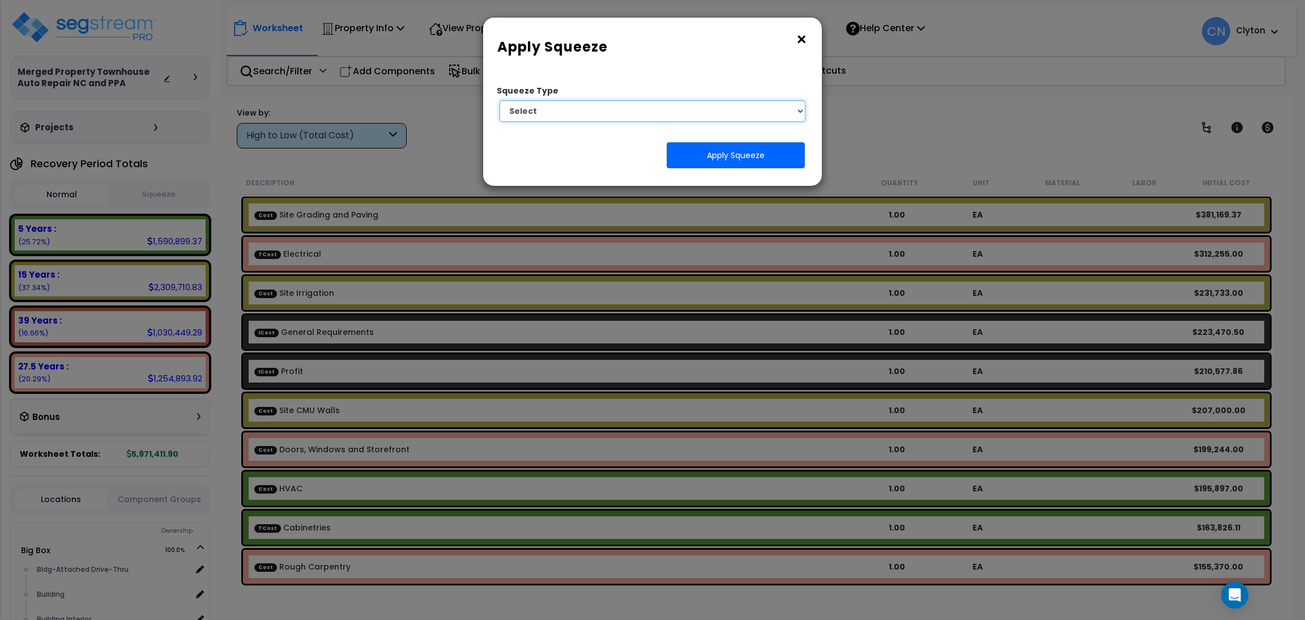
click at [651, 114] on select "Select 1. Squeeze by Takeoff Cost" at bounding box center [653, 111] width 306 height 22
click at [696, 158] on button "Apply Squeeze" at bounding box center [736, 155] width 138 height 26
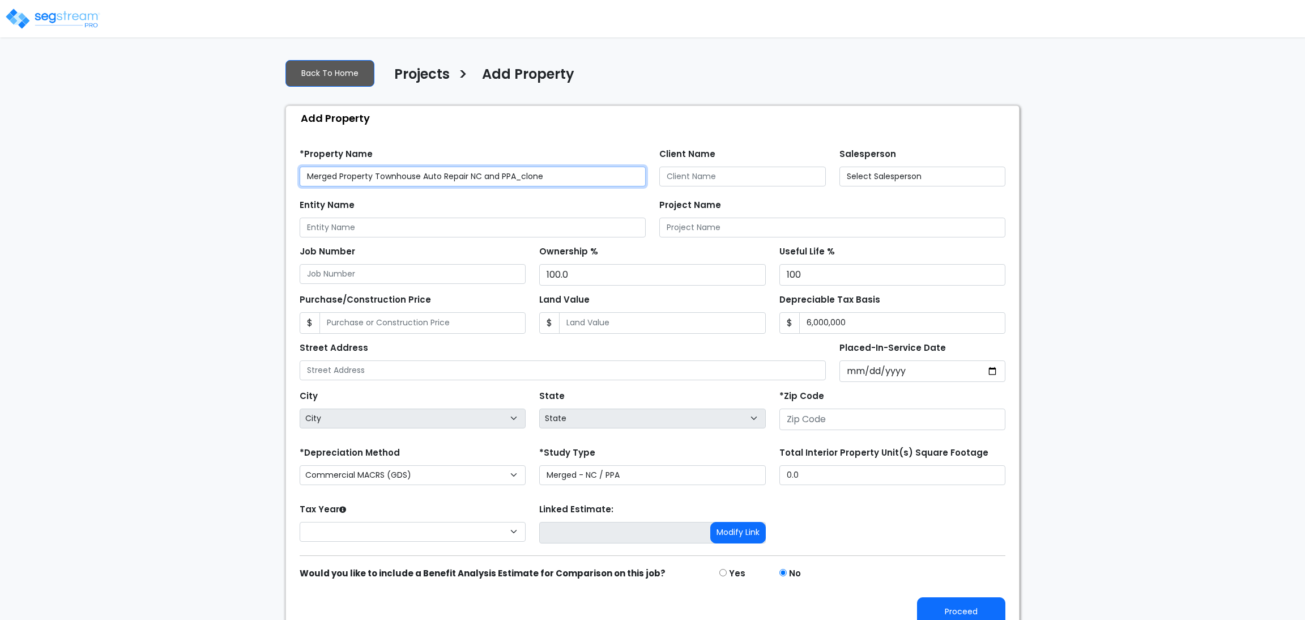
type input "None"
type input "[GEOGRAPHIC_DATA]"
type input "80206"
select select
select select "2025"
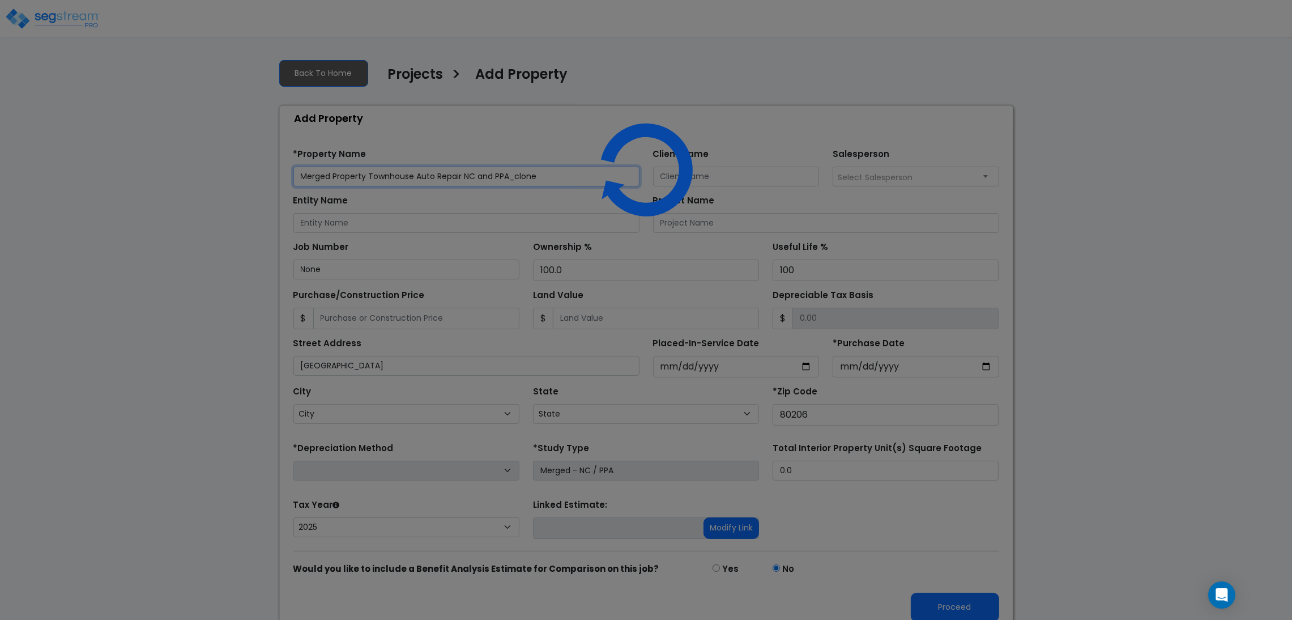
select select "CO"
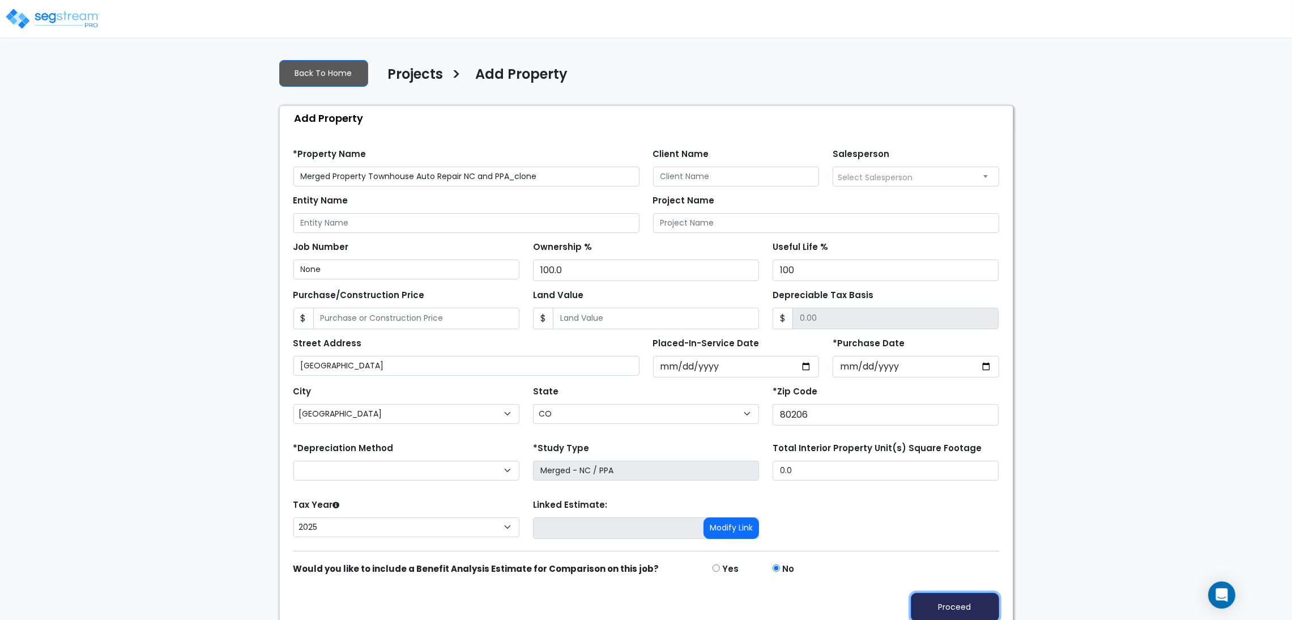
click at [919, 601] on button "Proceed" at bounding box center [955, 607] width 88 height 29
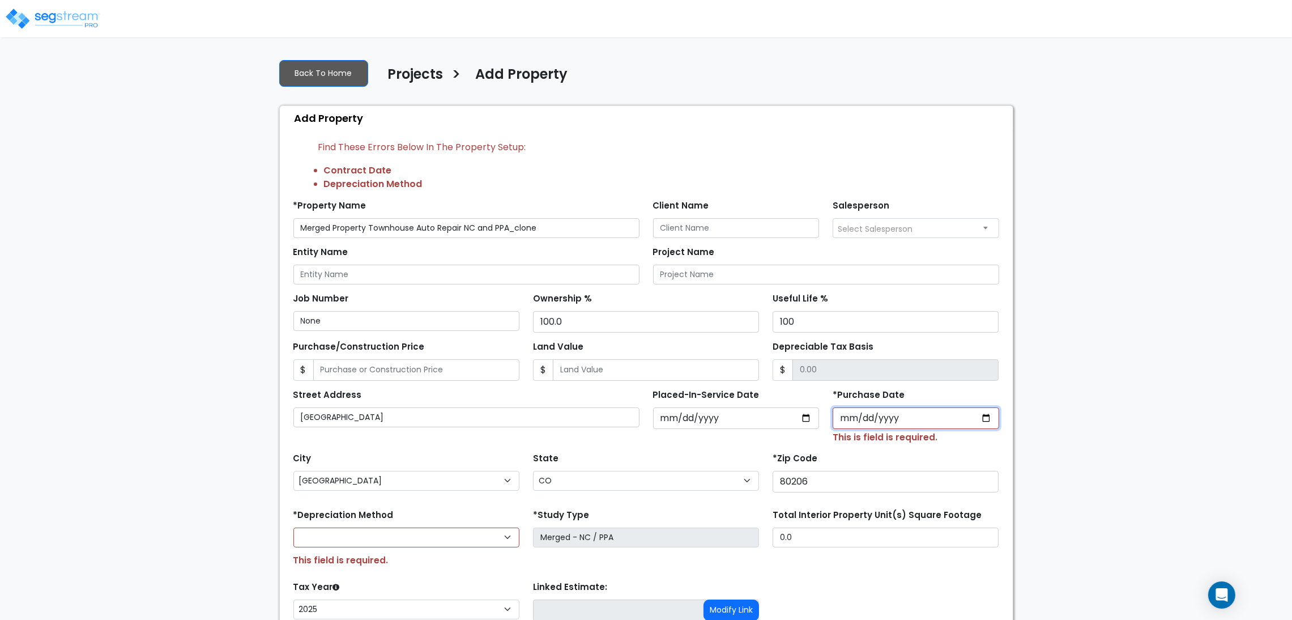
click at [987, 419] on input "*Purchase Date" at bounding box center [916, 418] width 167 height 22
type input "2025-09-03"
click at [1066, 438] on div "We are Building your Property. So please grab a coffee and let us do the heavy …" at bounding box center [646, 381] width 1292 height 663
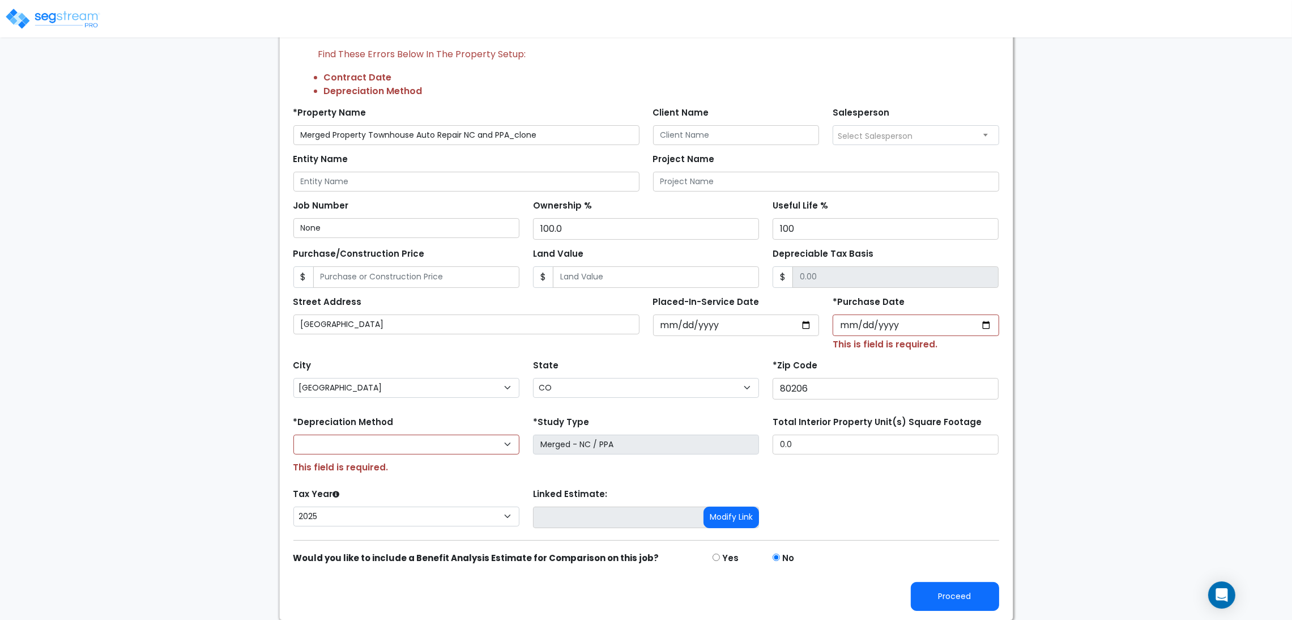
scroll to position [95, 0]
click at [440, 447] on select "Commercial MACRS (GDS) Residential Rental MACRS (GDS) Commercial MACRS (ADS) Co…" at bounding box center [406, 444] width 226 height 20
select select "CM(_9"
click at [220, 380] on div "We are Building your Property. So please grab a coffee and let us do the heavy …" at bounding box center [646, 287] width 1292 height 663
click at [960, 590] on button "Proceed" at bounding box center [955, 595] width 88 height 29
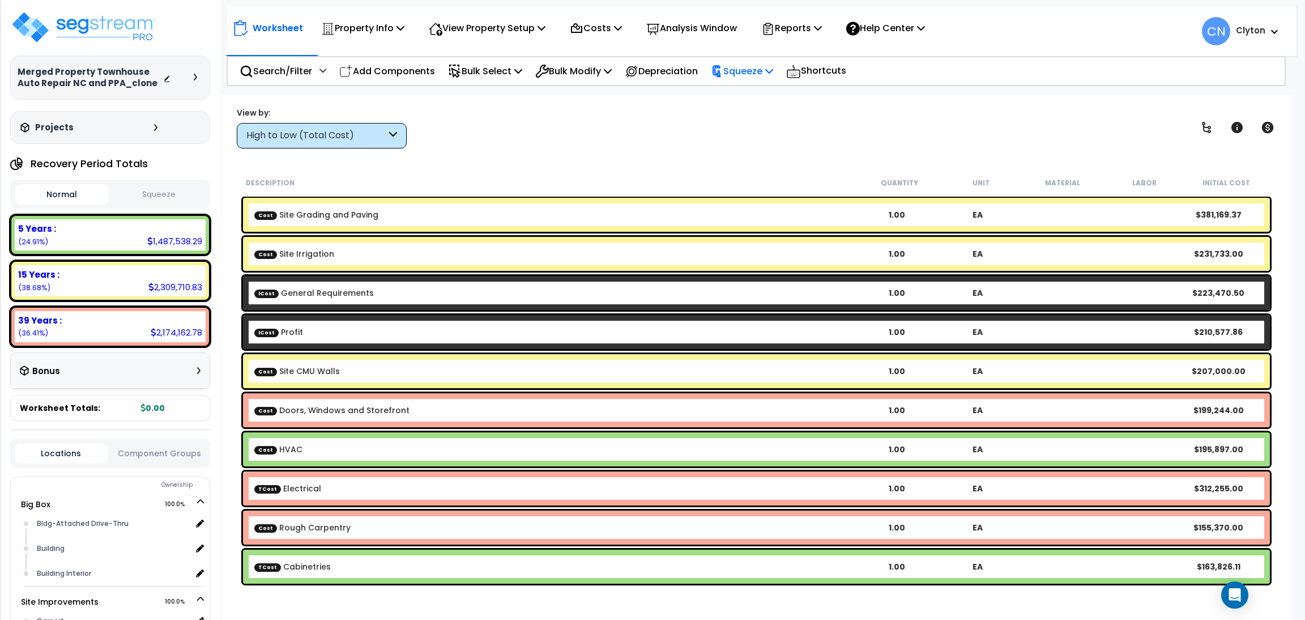
click at [756, 67] on p "Squeeze" at bounding box center [742, 70] width 62 height 15
click at [632, 122] on div "View by: High to Low (Total Cost) High to Low (Total Cost)" at bounding box center [756, 127] width 1047 height 42
click at [749, 65] on p "Squeeze" at bounding box center [742, 70] width 62 height 15
click at [749, 95] on link "Squeeze" at bounding box center [761, 98] width 112 height 26
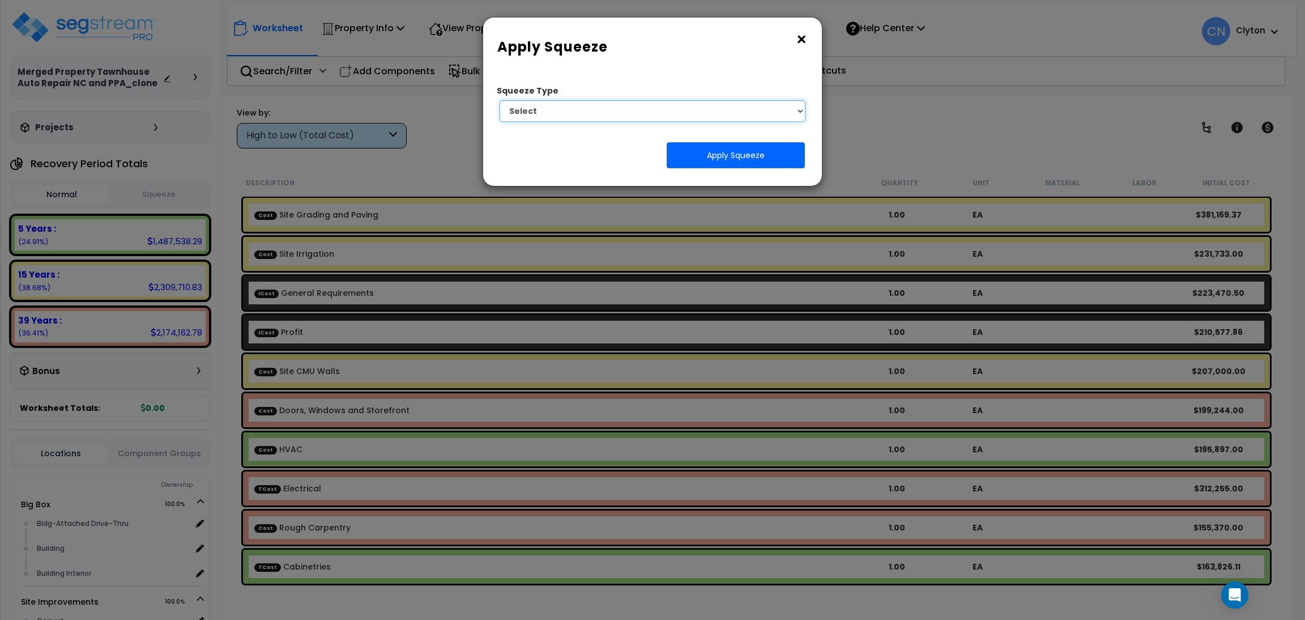
click at [668, 110] on select "Select 1. Squeeze by Takeoff Cost" at bounding box center [653, 111] width 306 height 22
click at [801, 35] on button "×" at bounding box center [801, 40] width 12 height 18
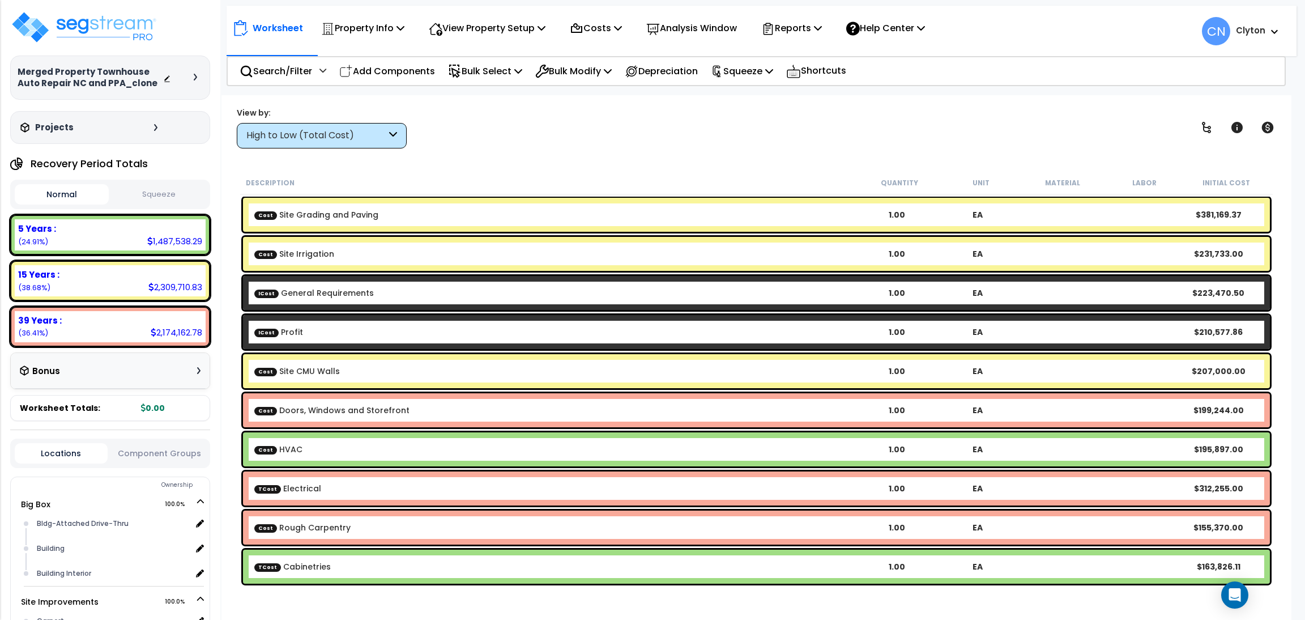
click at [910, 137] on div "View by: High to Low (Total Cost) High to Low (Total Cost)" at bounding box center [756, 127] width 1047 height 42
click at [856, 151] on div "Worksheet Property Info Property Setup Add Property Unit Template property Clon…" at bounding box center [756, 405] width 1070 height 620
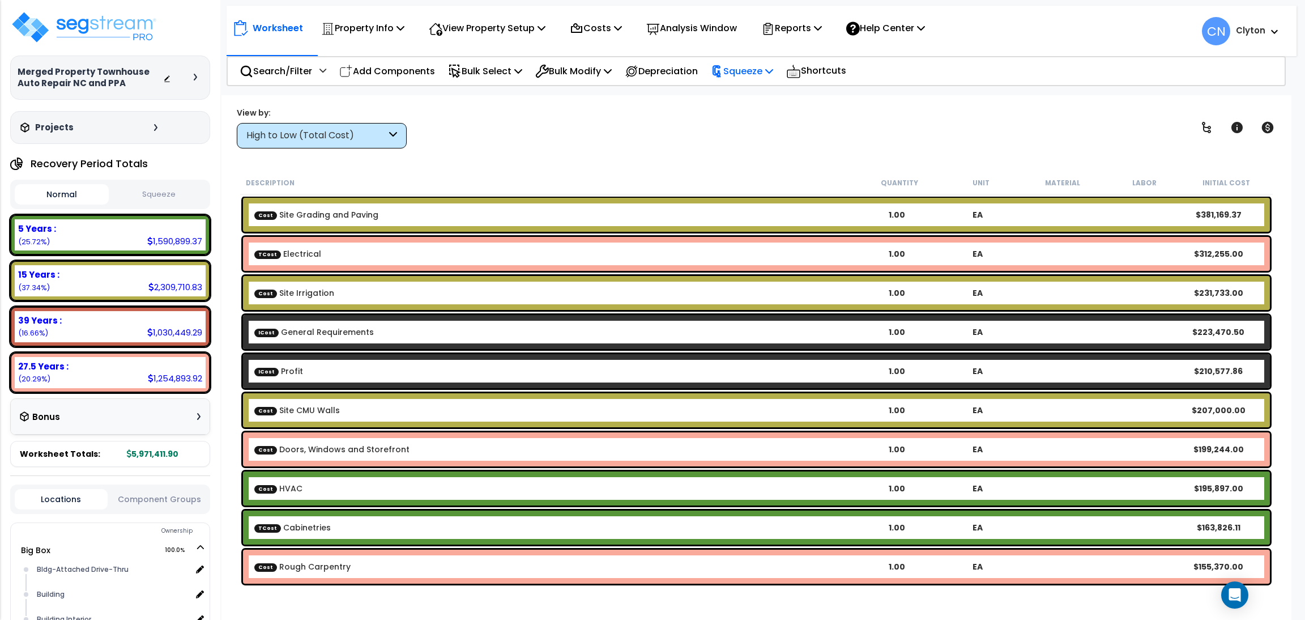
click at [753, 66] on p "Squeeze" at bounding box center [742, 70] width 62 height 15
click at [756, 126] on link "Show Advanced" at bounding box center [761, 123] width 112 height 23
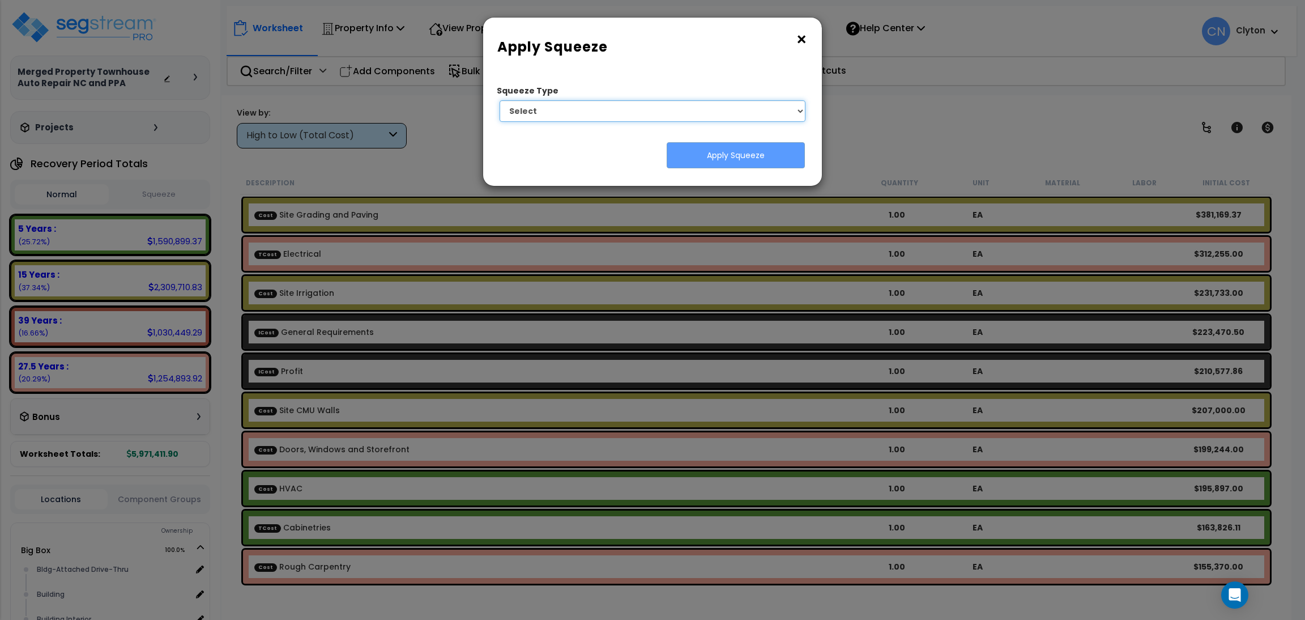
click at [648, 110] on select "Select 1. Squeeze by Takeoff Cost" at bounding box center [653, 111] width 306 height 22
drag, startPoint x: 648, startPoint y: 110, endPoint x: 688, endPoint y: 90, distance: 44.8
click at [648, 109] on select "Select 1. Squeeze by Takeoff Cost" at bounding box center [653, 111] width 306 height 22
click at [796, 41] on button "×" at bounding box center [801, 40] width 12 height 18
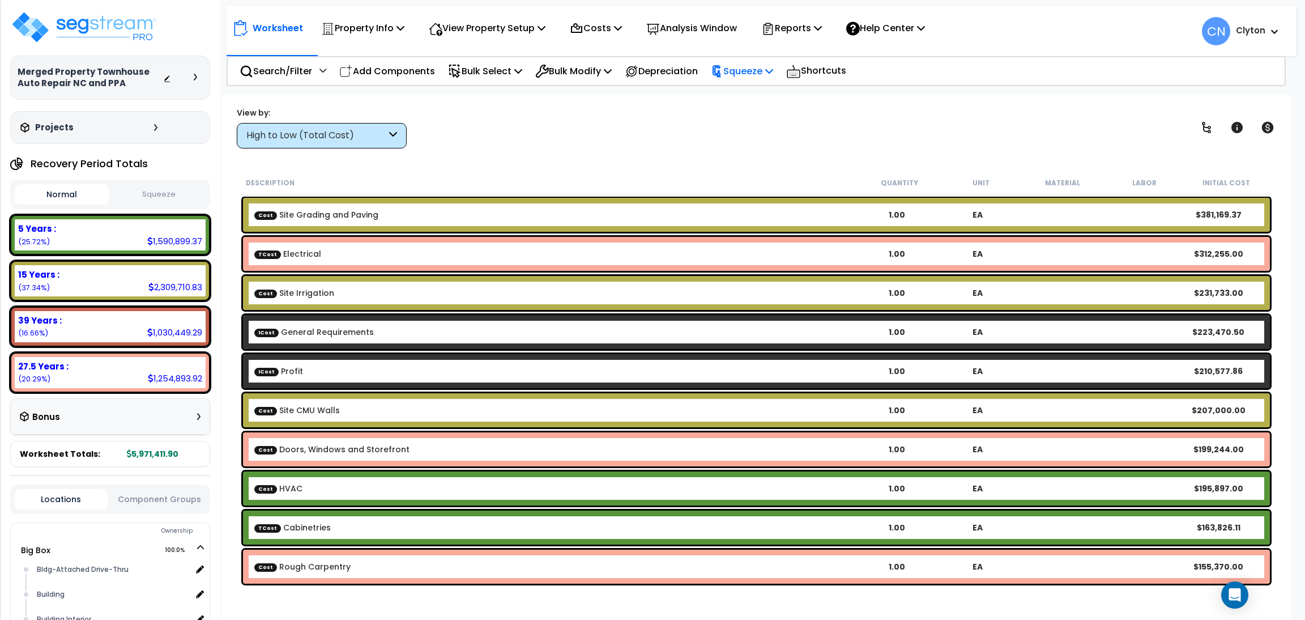
click at [757, 67] on p "Squeeze" at bounding box center [742, 70] width 62 height 15
click at [744, 102] on link "Squeeze" at bounding box center [761, 98] width 112 height 26
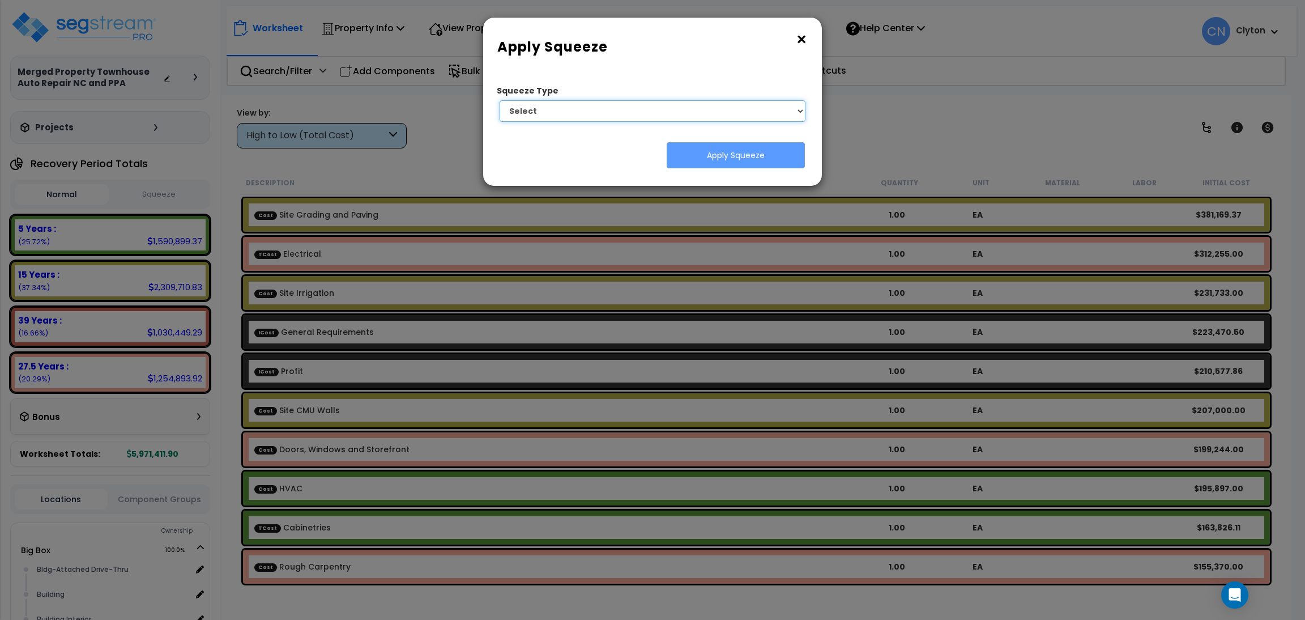
click at [693, 108] on select "Select 1. Squeeze by Takeoff Cost" at bounding box center [653, 111] width 306 height 22
select select "squeeze_by_custom_backoff_cost"
click at [500, 100] on select "Select 1. Squeeze by Takeoff Cost" at bounding box center [653, 111] width 306 height 22
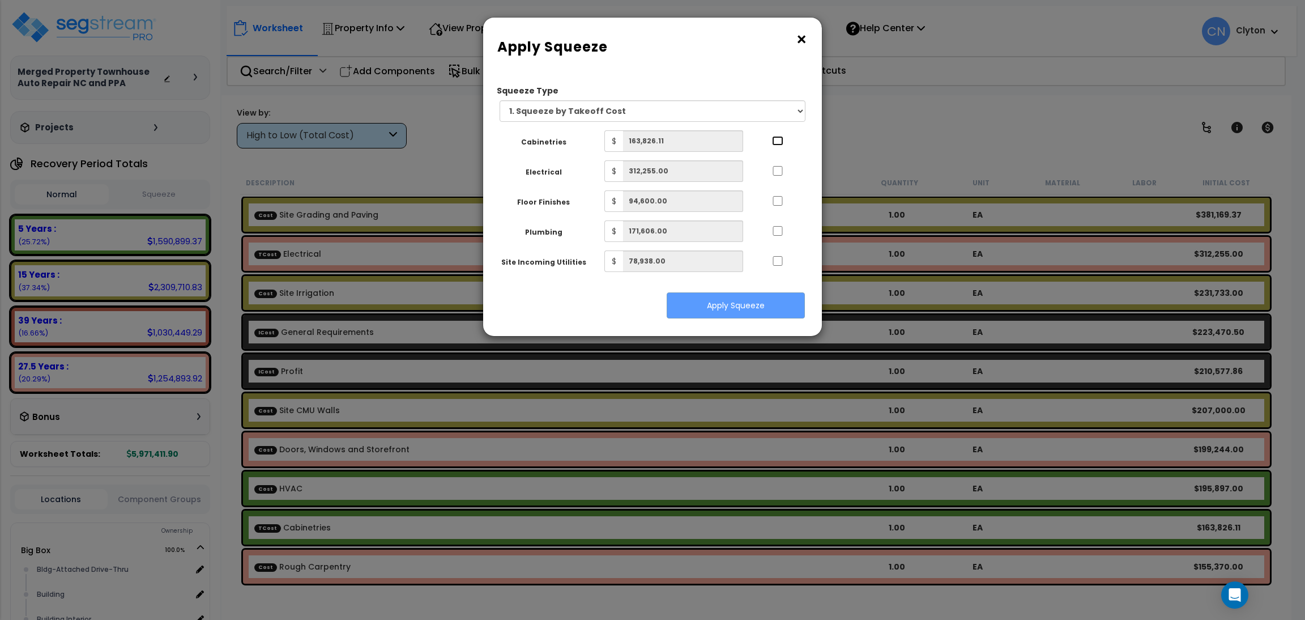
click at [776, 140] on input "..." at bounding box center [777, 141] width 11 height 10
checkbox input "true"
click at [777, 173] on input "..." at bounding box center [777, 171] width 11 height 10
checkbox input "true"
click at [777, 199] on input "..." at bounding box center [777, 201] width 11 height 10
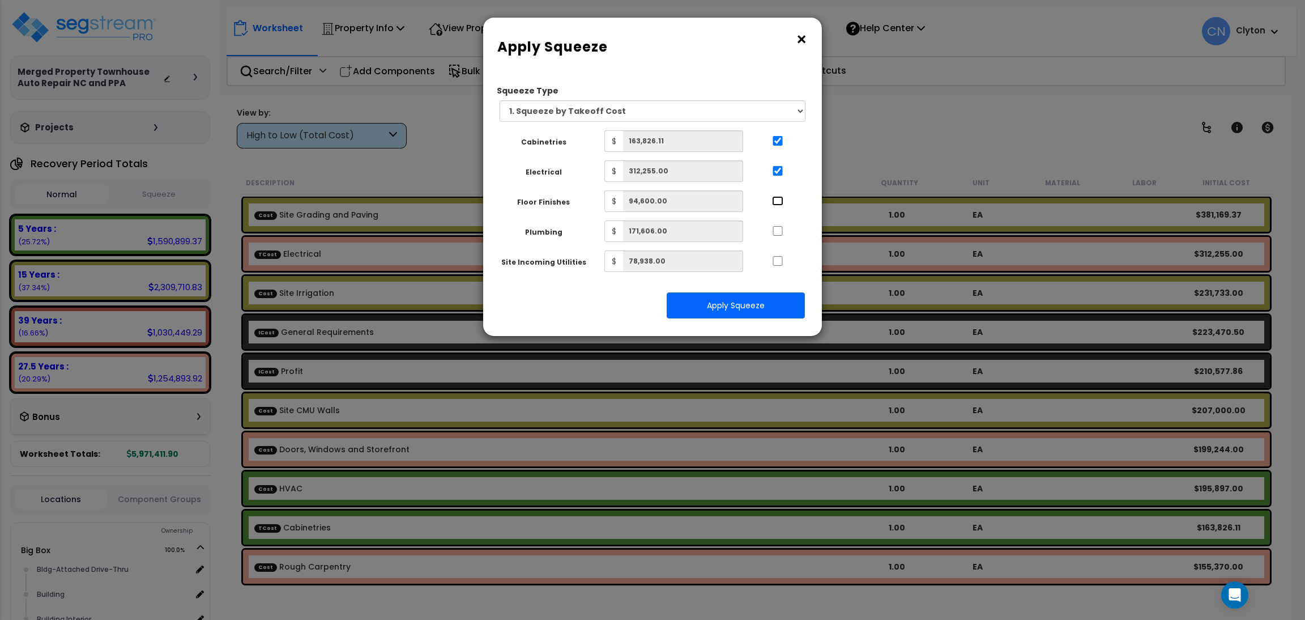
checkbox input "true"
click at [774, 224] on div at bounding box center [778, 229] width 52 height 18
click at [774, 229] on input "..." at bounding box center [777, 231] width 11 height 10
checkbox input "true"
click at [781, 260] on input "..." at bounding box center [777, 261] width 11 height 10
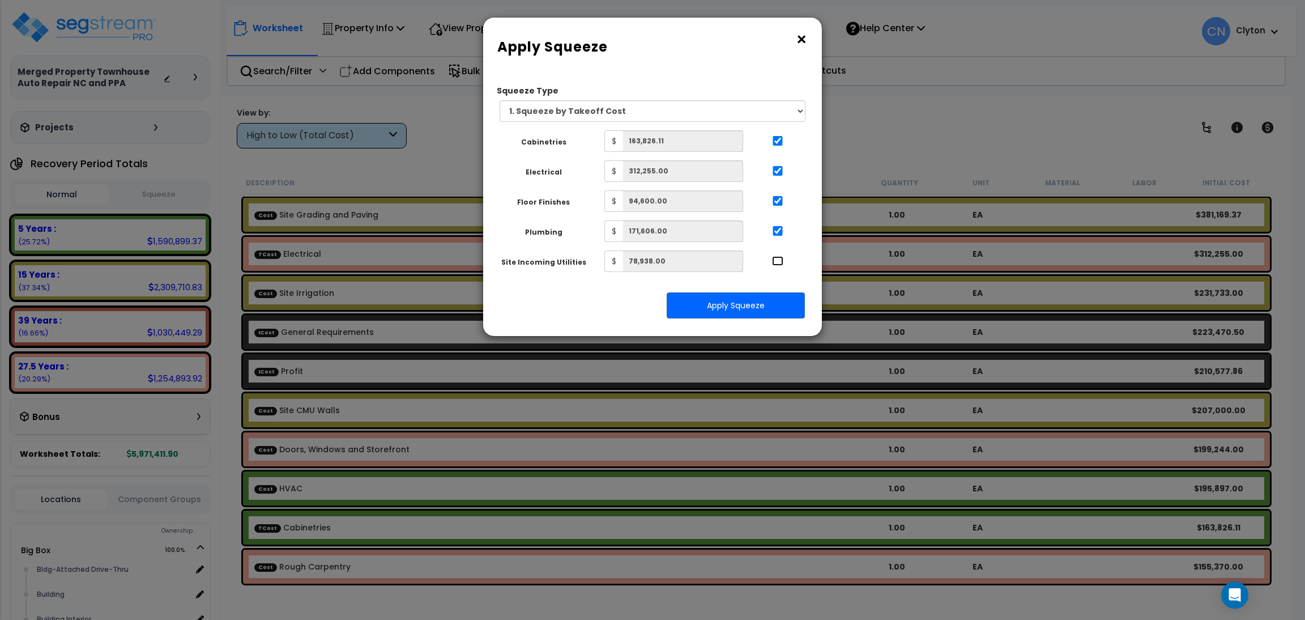
checkbox input "true"
click at [770, 304] on button "Apply Squeeze" at bounding box center [736, 305] width 138 height 26
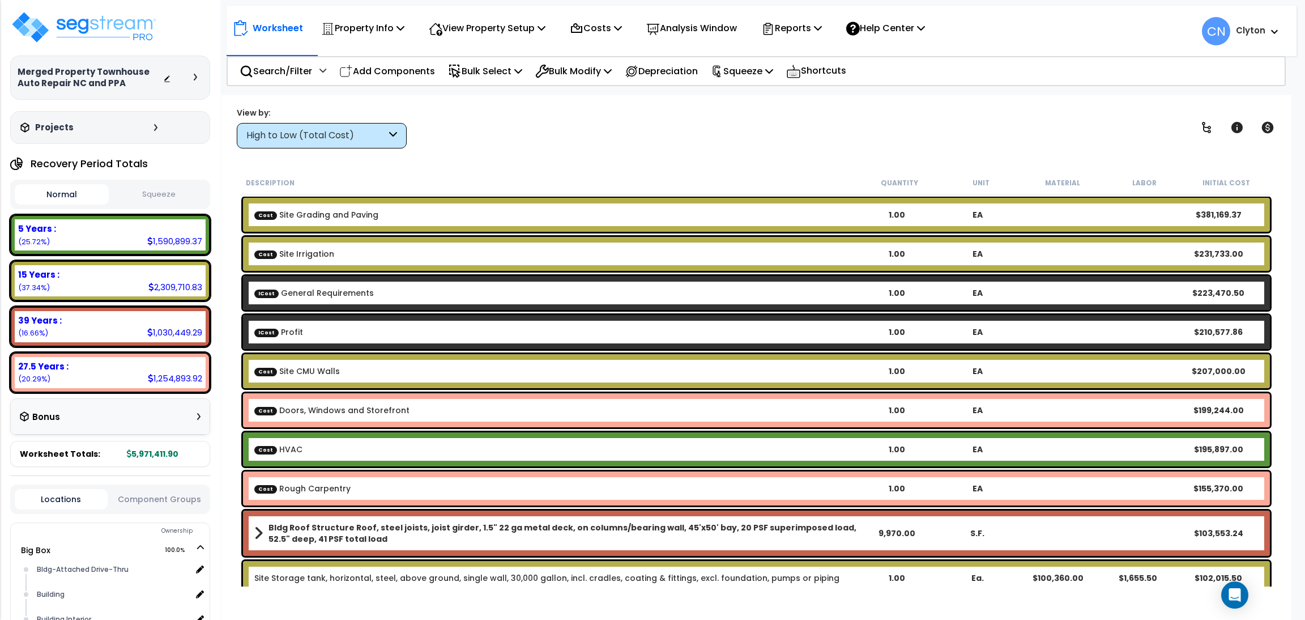
click at [731, 132] on div "View by: High to Low (Total Cost) High to Low (Total Cost)" at bounding box center [756, 127] width 1047 height 42
click at [740, 61] on div "Squeeze" at bounding box center [742, 71] width 62 height 27
click at [752, 93] on link "Re-squeeze" at bounding box center [761, 98] width 112 height 26
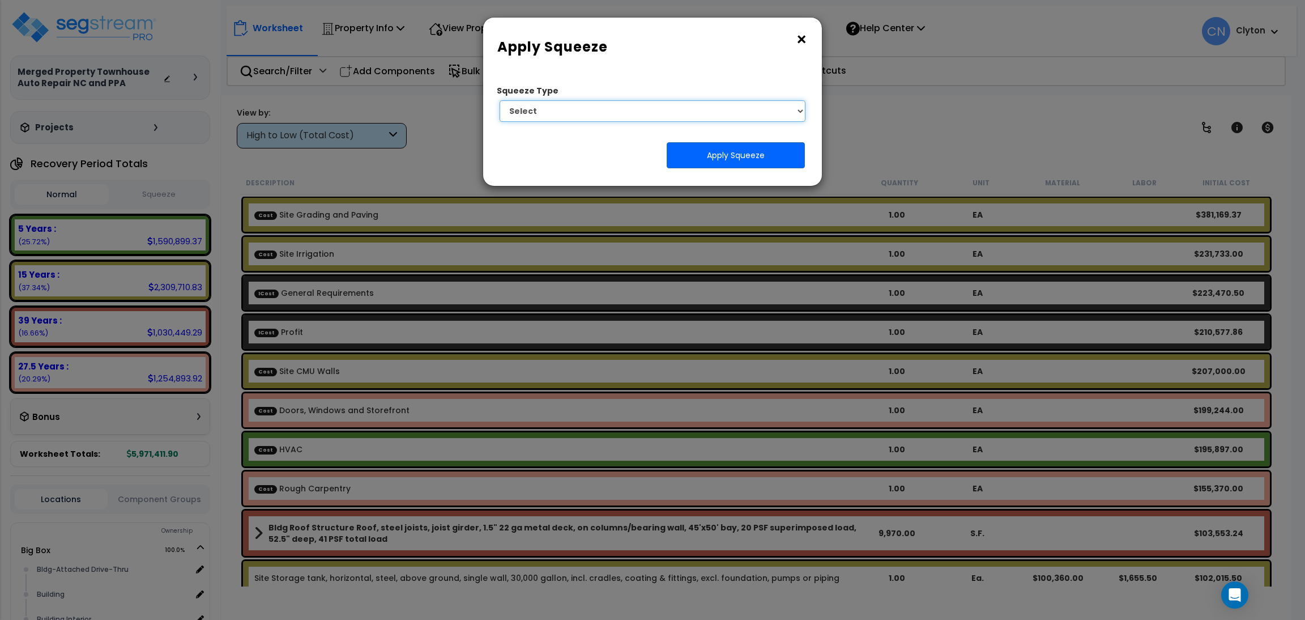
click at [695, 109] on select "Select 1. Squeeze by Takeoff Cost" at bounding box center [653, 111] width 306 height 22
click at [793, 56] on h6 "Apply Squeeze" at bounding box center [652, 46] width 310 height 19
click at [799, 45] on button "×" at bounding box center [801, 40] width 12 height 18
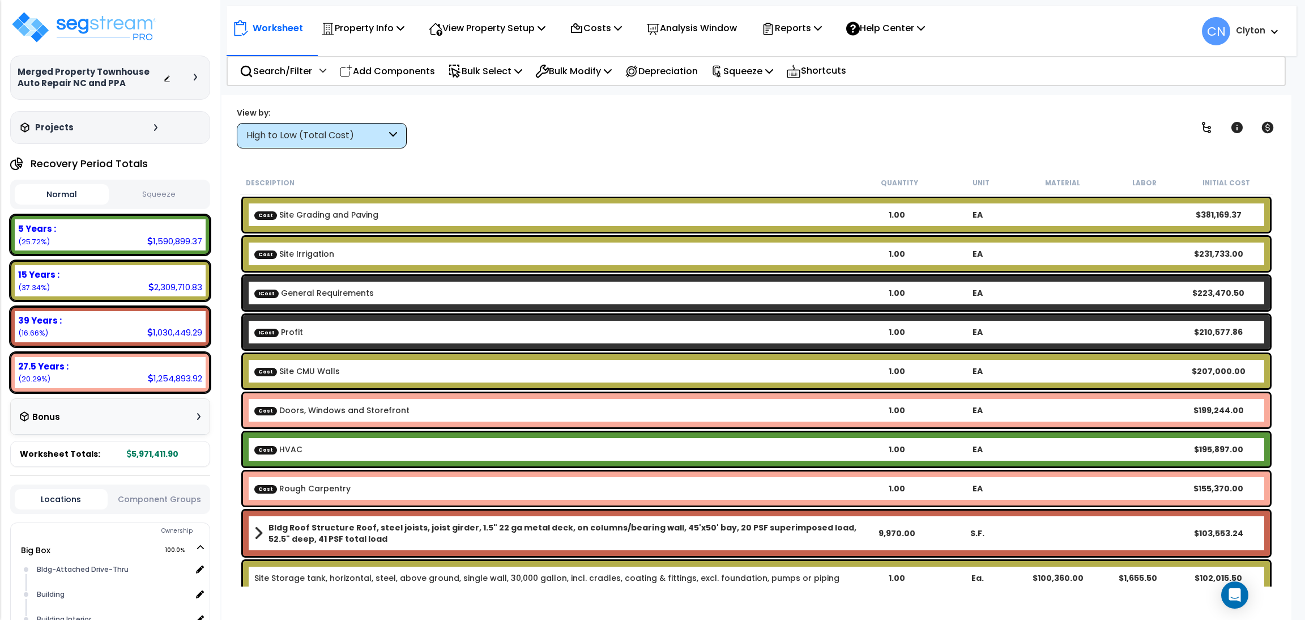
click at [789, 133] on div "View by: High to Low (Total Cost) High to Low (Total Cost)" at bounding box center [756, 127] width 1047 height 42
click at [647, 146] on div "View by: High to Low (Total Cost) High to Low (Total Cost)" at bounding box center [756, 127] width 1047 height 42
